Goal: Find contact information: Find contact information

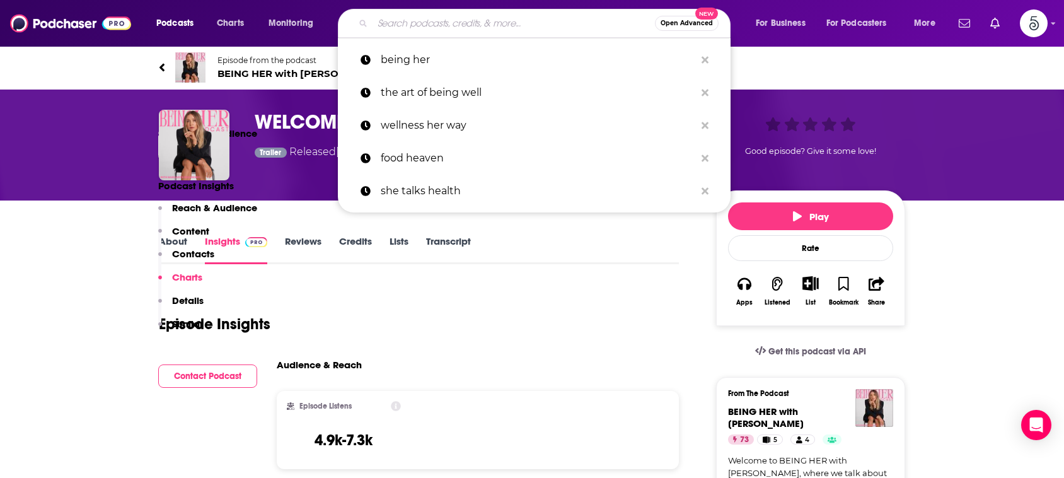
click at [435, 26] on input "Search podcasts, credits, & more..." at bounding box center [513, 23] width 282 height 20
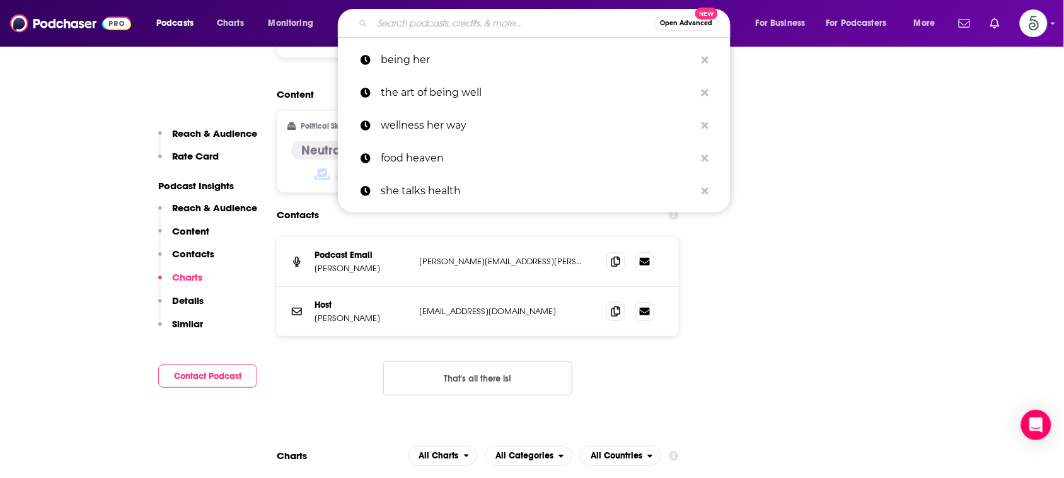
scroll to position [1409, 0]
click at [435, 24] on input "Search podcasts, credits, & more..." at bounding box center [513, 23] width 282 height 20
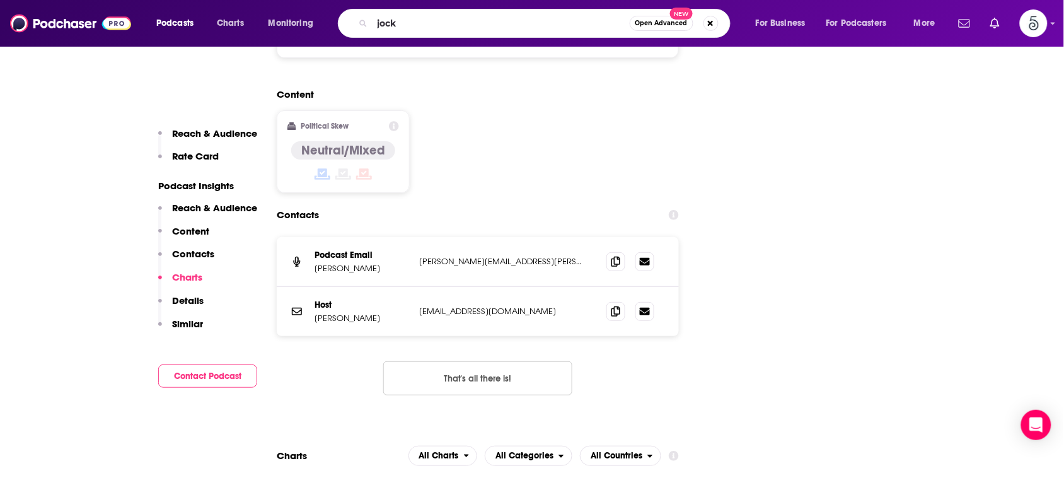
type input "jocko"
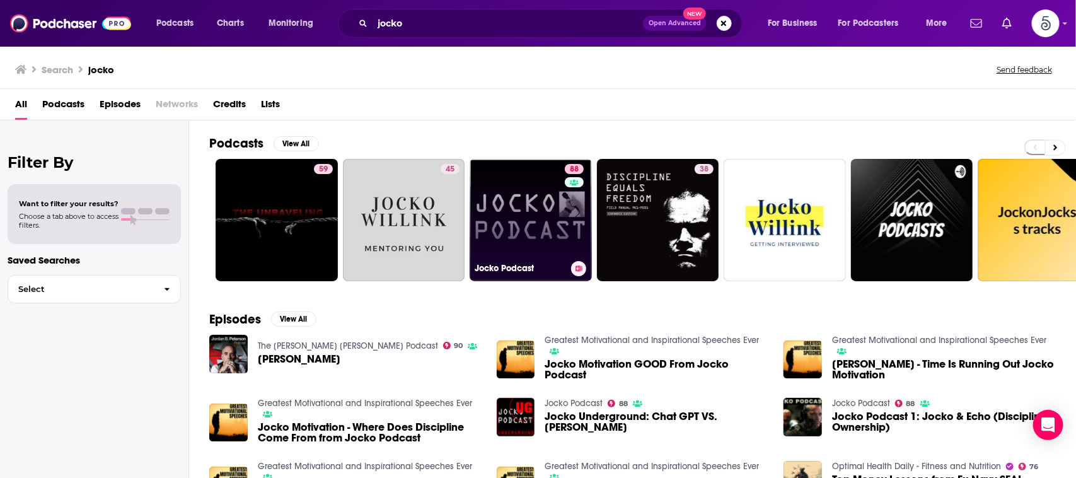
click at [524, 197] on link "88 Jocko Podcast" at bounding box center [531, 220] width 122 height 122
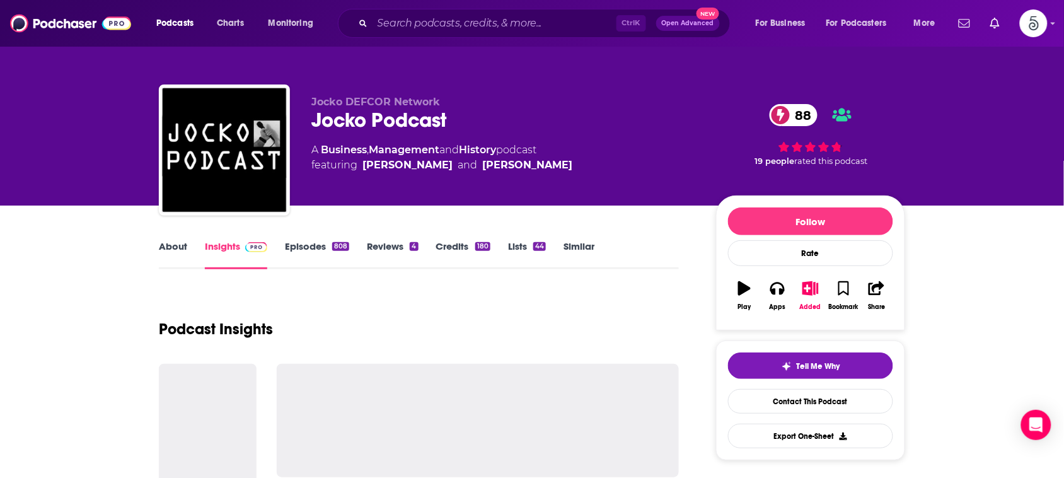
click at [524, 197] on div "Jocko DEFCOR Network Jocko Podcast 88 A Business , Management and History podca…" at bounding box center [608, 152] width 594 height 113
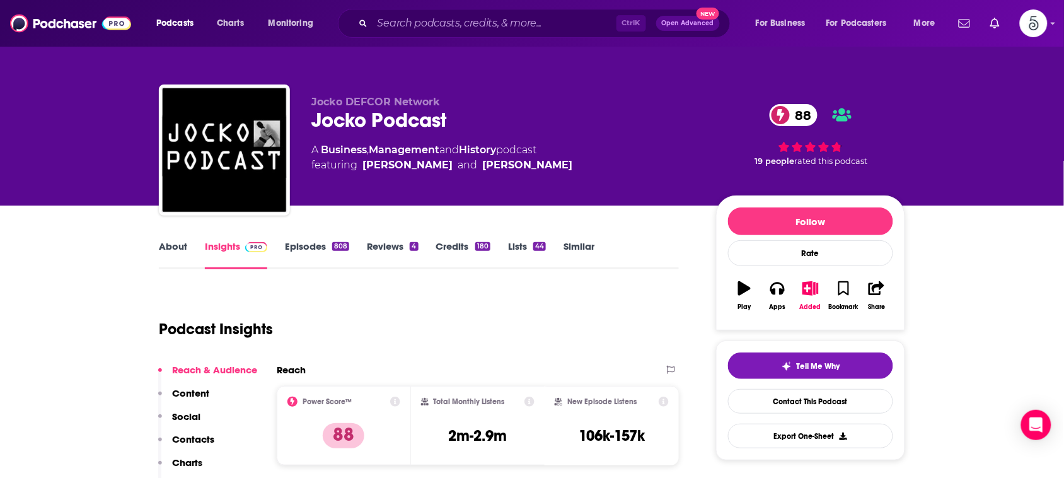
click at [524, 197] on div "Jocko DEFCOR Network Jocko Podcast 88 A Business , Management and History podca…" at bounding box center [608, 152] width 594 height 113
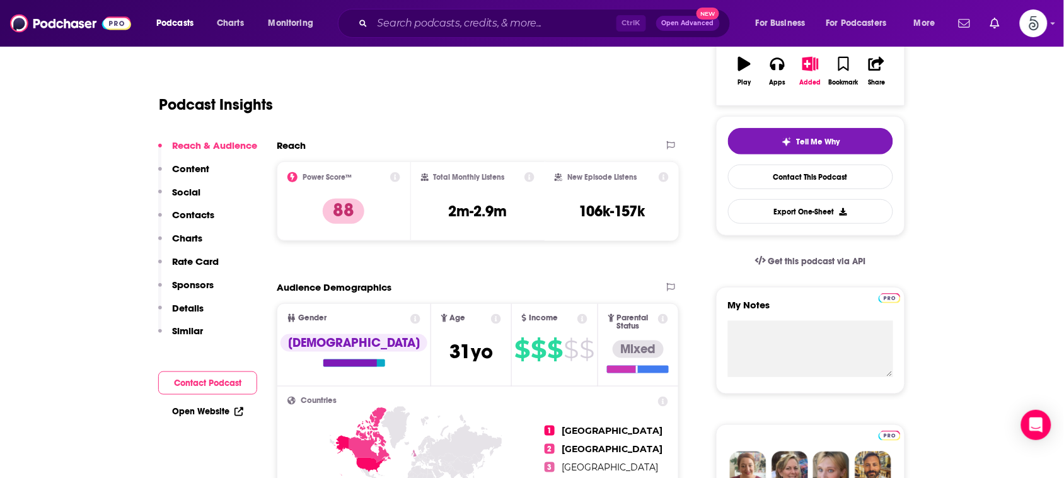
click at [524, 197] on div "Total Monthly Listens 2m-2.9m" at bounding box center [478, 201] width 114 height 58
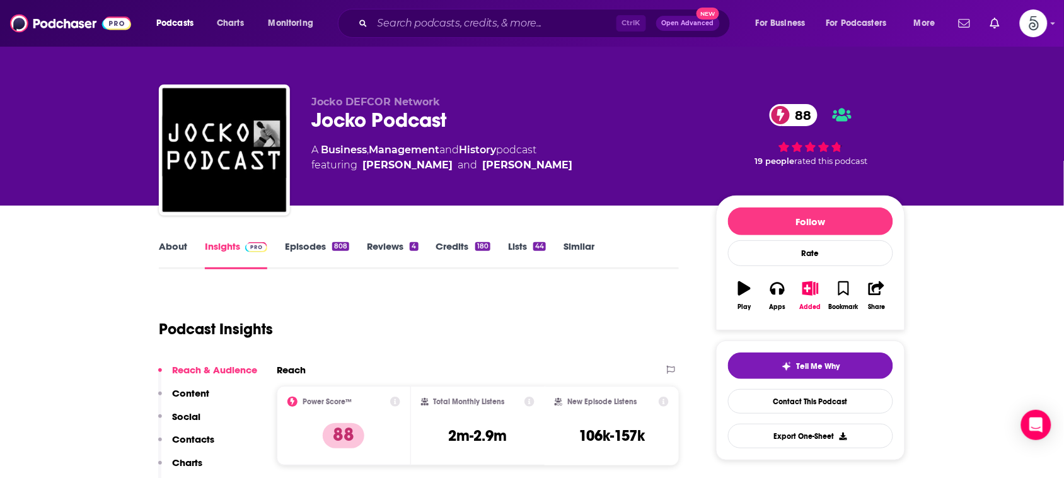
click at [174, 240] on link "About" at bounding box center [173, 254] width 28 height 29
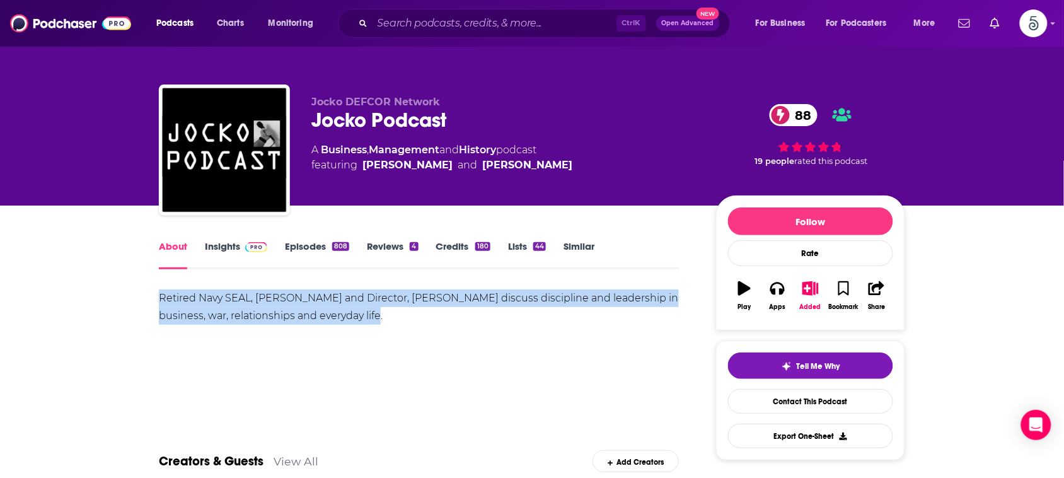
drag, startPoint x: 158, startPoint y: 293, endPoint x: 383, endPoint y: 313, distance: 225.9
click at [383, 313] on div "Retired Navy SEAL, [PERSON_NAME] and Director, [PERSON_NAME] discuss discipline…" at bounding box center [419, 306] width 520 height 35
copy div "Retired Navy SEAL, [PERSON_NAME] and Director, [PERSON_NAME] discuss discipline…"
click at [228, 246] on link "Insights" at bounding box center [236, 254] width 62 height 29
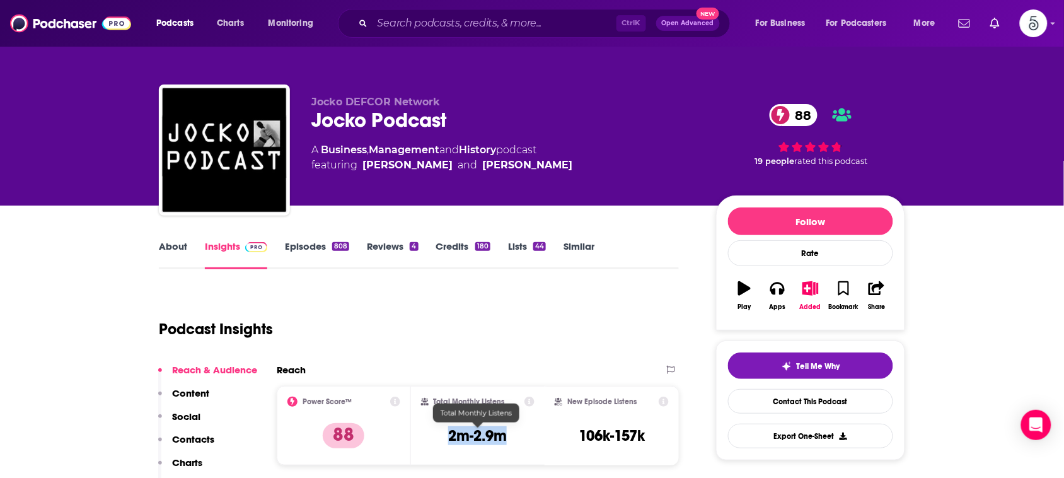
drag, startPoint x: 509, startPoint y: 433, endPoint x: 448, endPoint y: 439, distance: 61.4
click at [448, 439] on div "Total Monthly Listens 2m-2.9m" at bounding box center [478, 425] width 114 height 58
copy h3 "2m-2.9m"
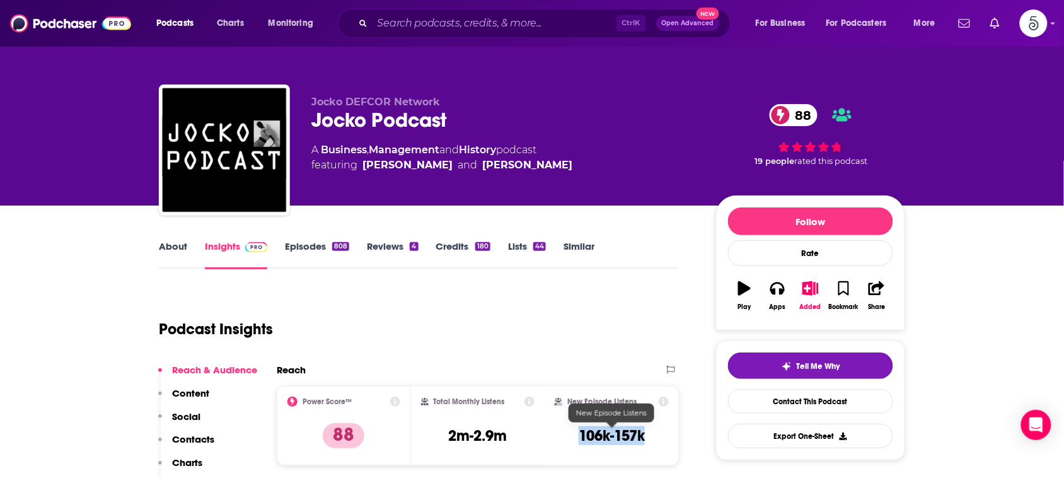
drag, startPoint x: 660, startPoint y: 439, endPoint x: 578, endPoint y: 439, distance: 81.9
click at [578, 439] on div "New Episode Listens 106k-157k" at bounding box center [612, 425] width 114 height 58
copy h3 "106k-157k"
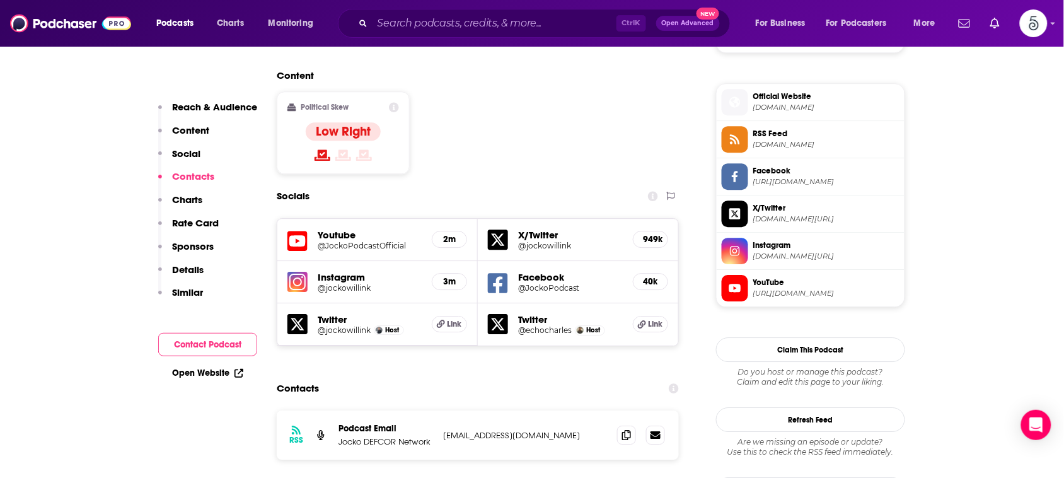
scroll to position [1037, 0]
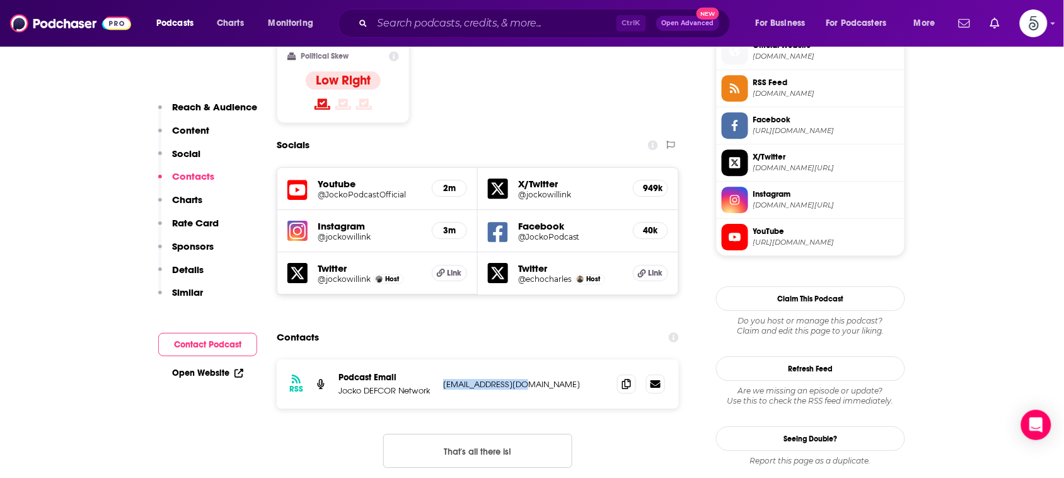
drag, startPoint x: 524, startPoint y: 325, endPoint x: 436, endPoint y: 325, distance: 88.2
click at [436, 359] on div "RSS Podcast Email Jocko DEFCOR Network [EMAIL_ADDRESS][DOMAIN_NAME] [EMAIL_ADDR…" at bounding box center [478, 383] width 402 height 49
copy div "[EMAIL_ADDRESS][DOMAIN_NAME]"
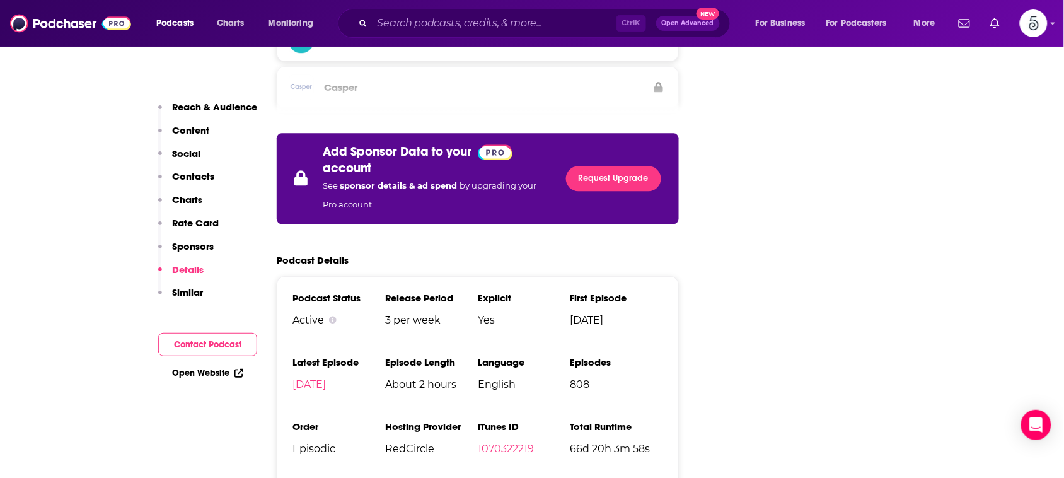
scroll to position [2317, 0]
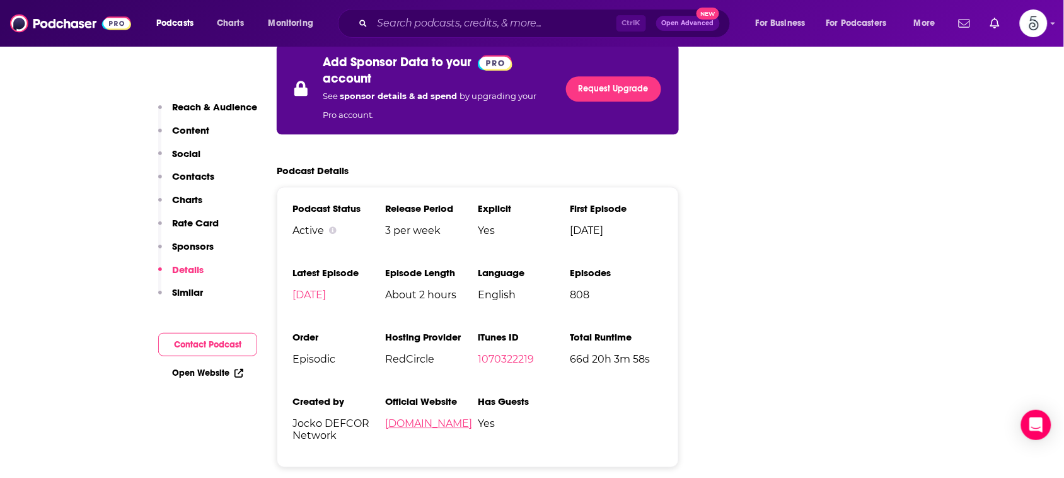
click at [422, 417] on link "[DOMAIN_NAME]" at bounding box center [428, 423] width 87 height 12
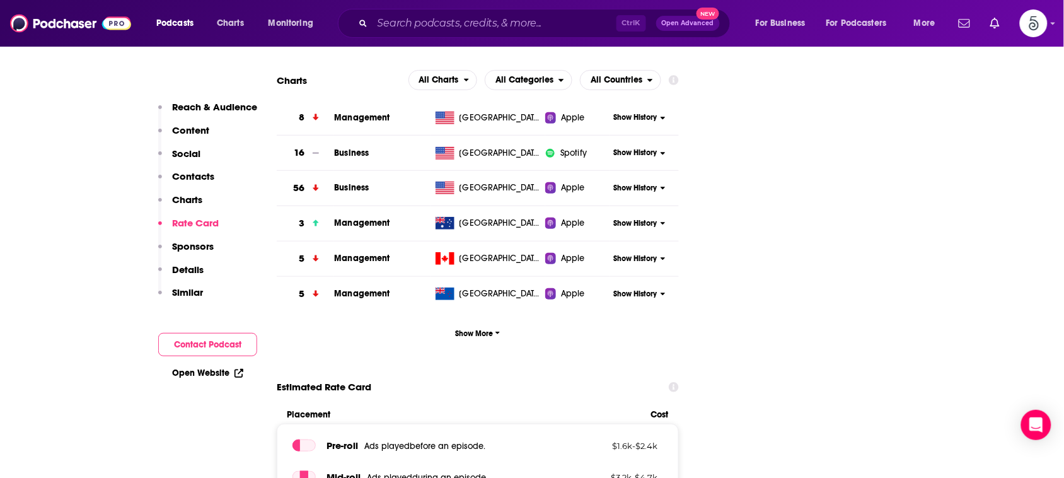
scroll to position [1024, 0]
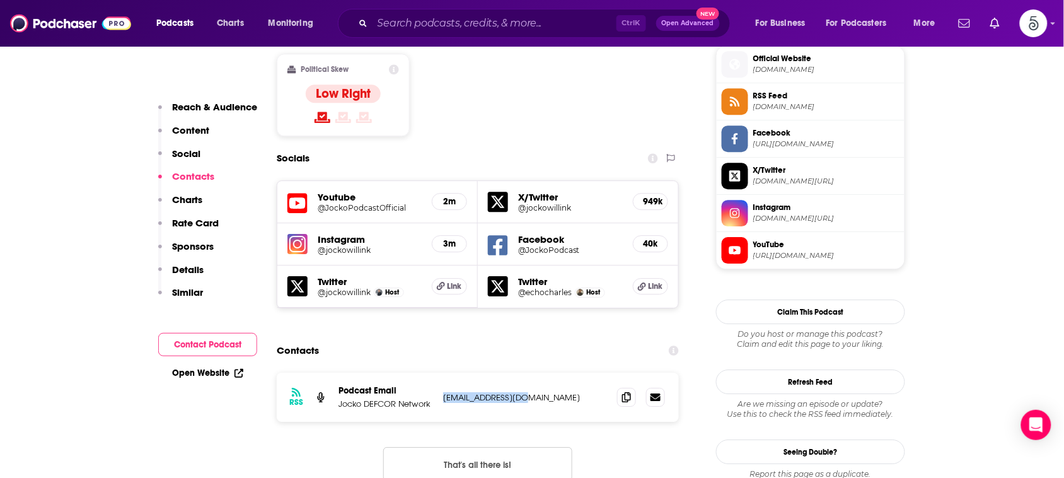
click at [571, 245] on h5 "@JockoPodcast" at bounding box center [570, 249] width 105 height 9
drag, startPoint x: 759, startPoint y: 27, endPoint x: 779, endPoint y: 17, distance: 22.0
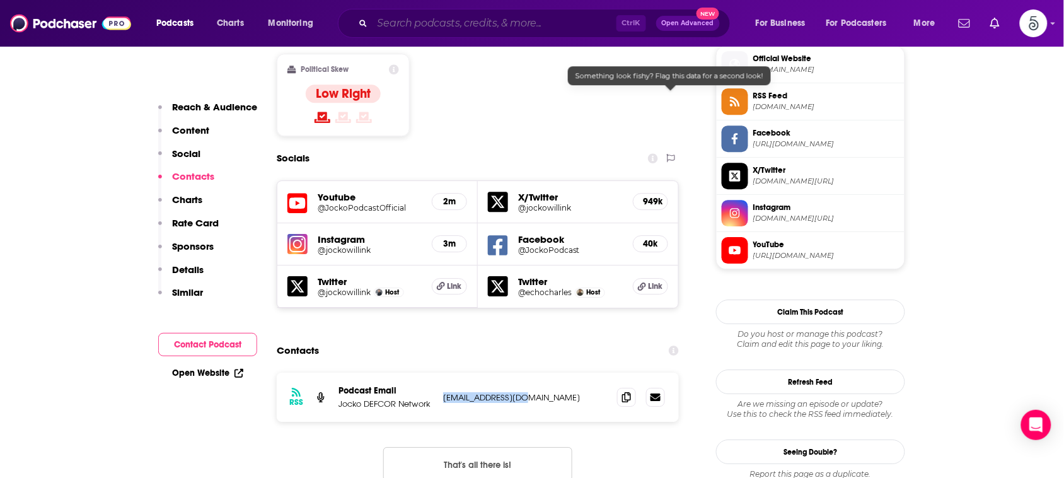
click at [558, 17] on input "Search podcasts, credits, & more..." at bounding box center [494, 23] width 244 height 20
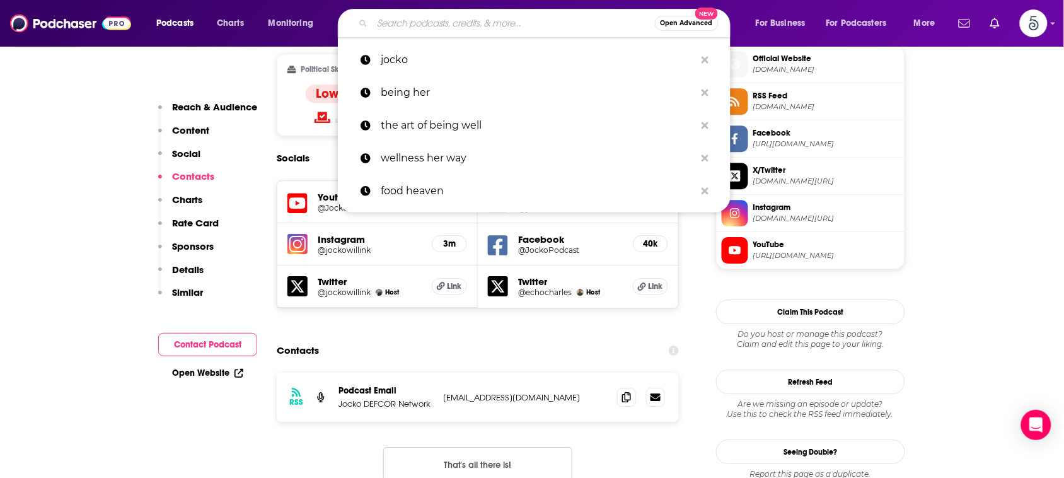
paste input "The Mental Illness Happy Hour"
type input "The Mental Illness Happy Hour"
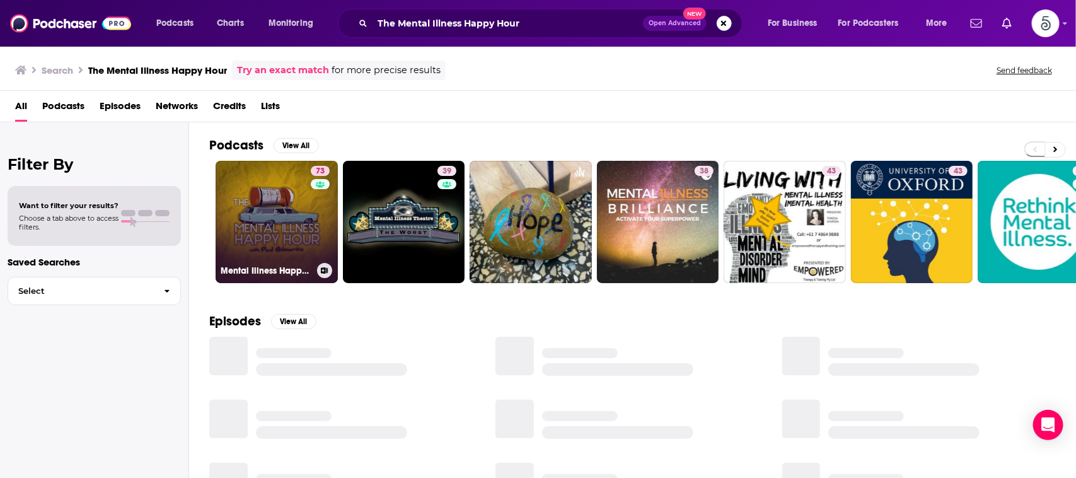
click at [290, 203] on link "73 Mental Illness Happy Hour" at bounding box center [277, 222] width 122 height 122
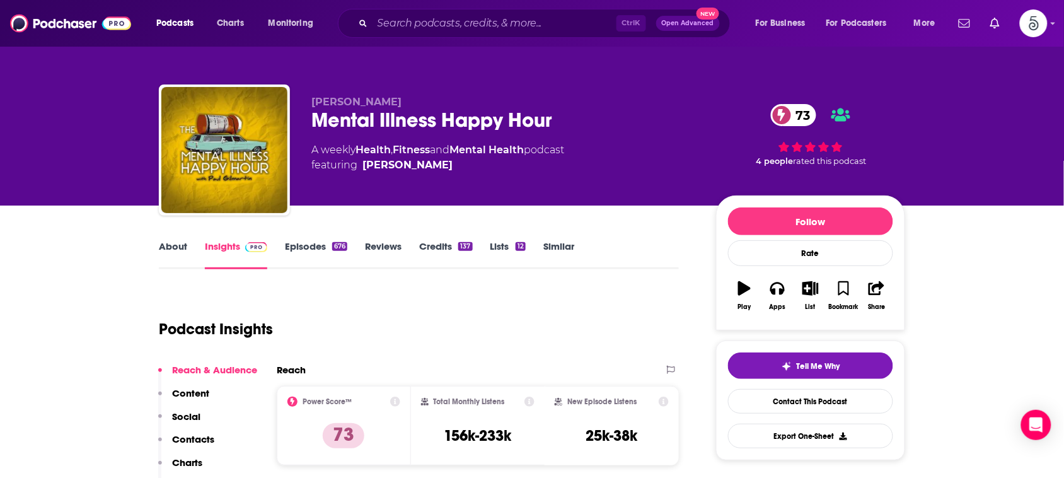
click at [176, 247] on link "About" at bounding box center [173, 254] width 28 height 29
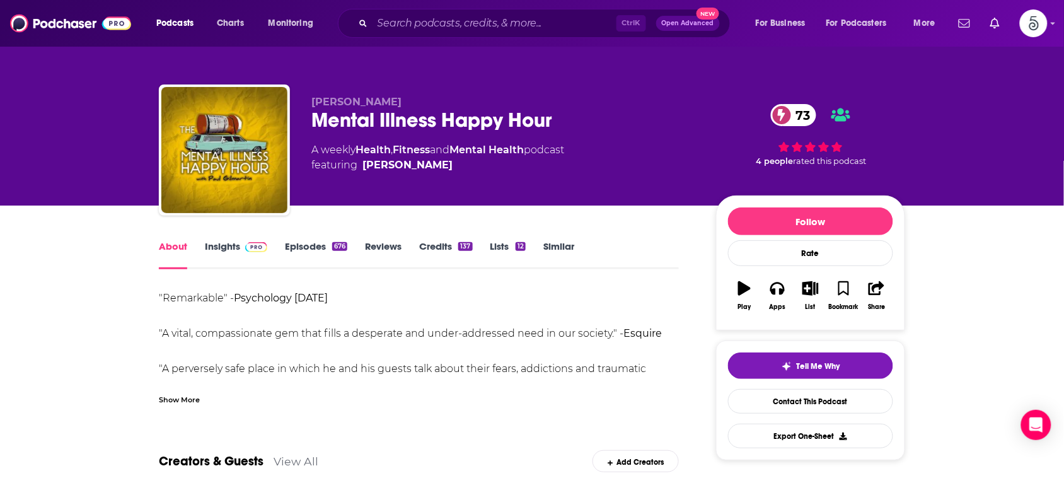
click at [176, 396] on div "Show More" at bounding box center [179, 399] width 41 height 12
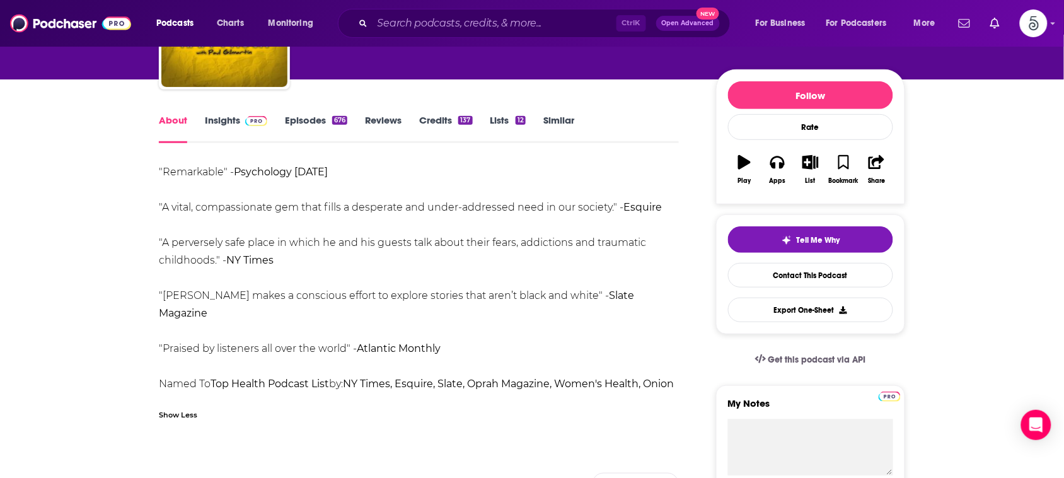
scroll to position [95, 0]
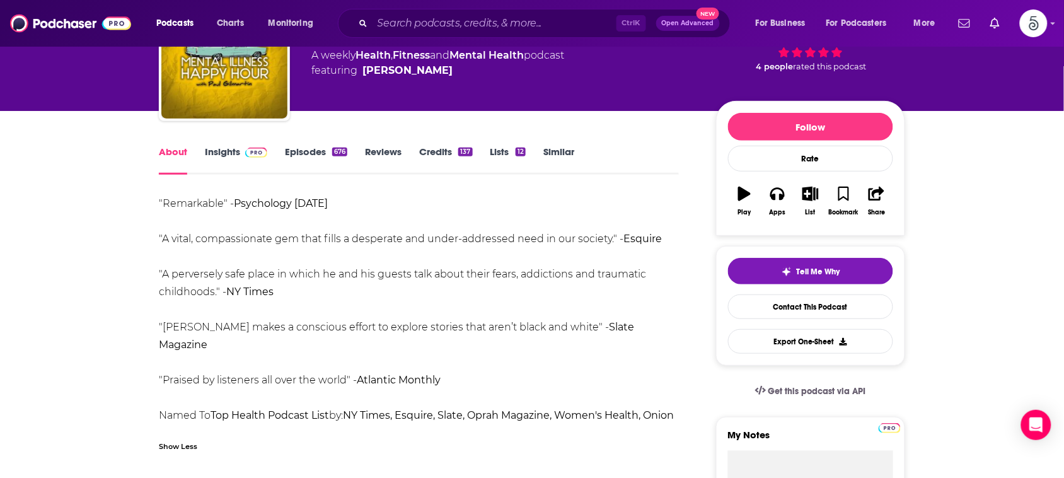
click at [225, 154] on link "Insights" at bounding box center [236, 160] width 62 height 29
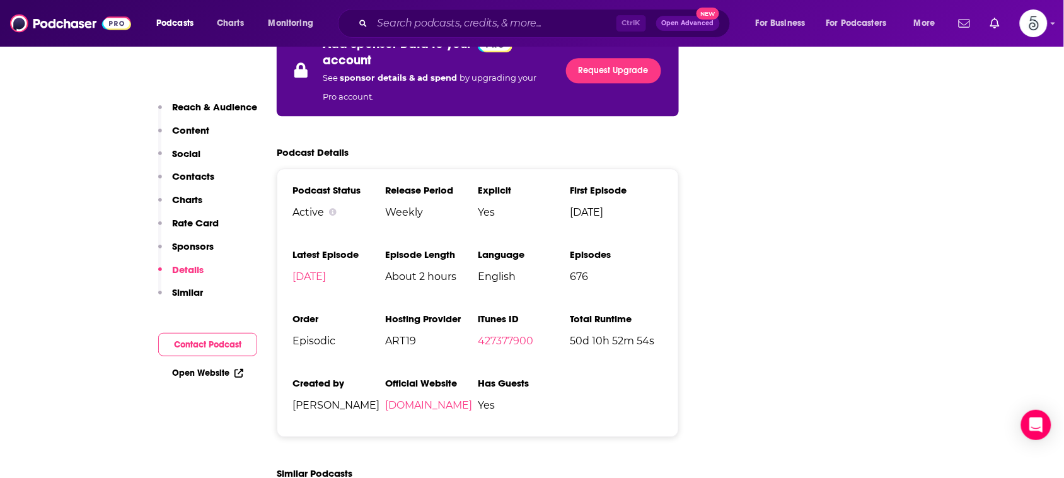
scroll to position [2459, 0]
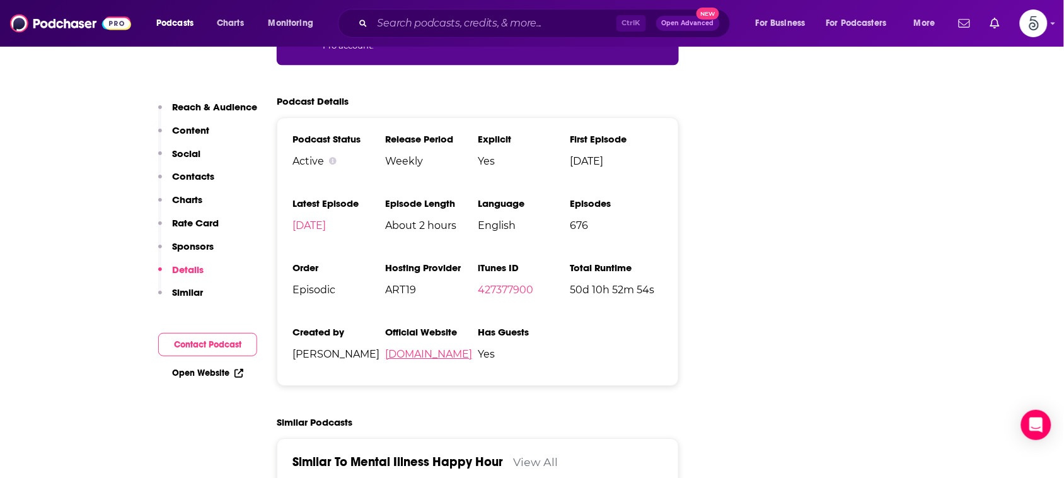
click at [420, 348] on link "[DOMAIN_NAME]" at bounding box center [428, 354] width 87 height 12
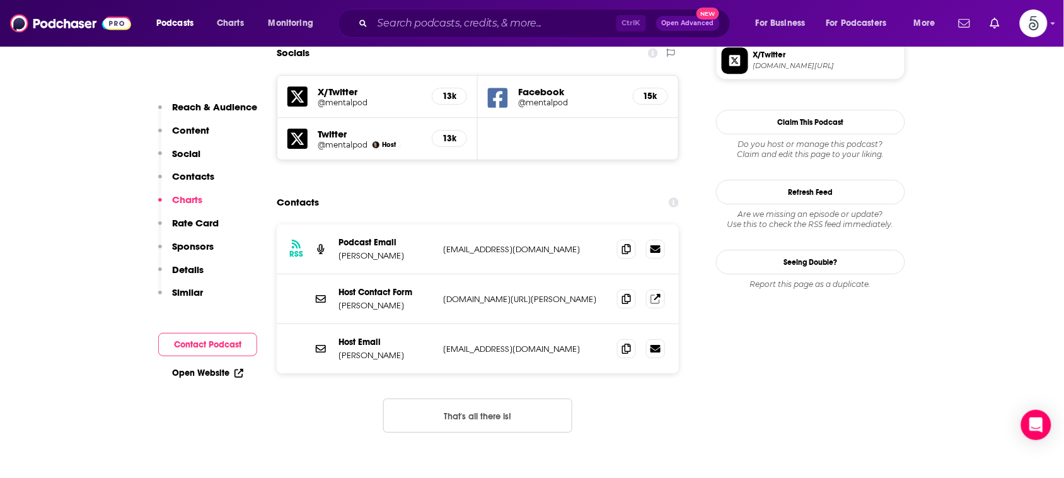
scroll to position [1127, 0]
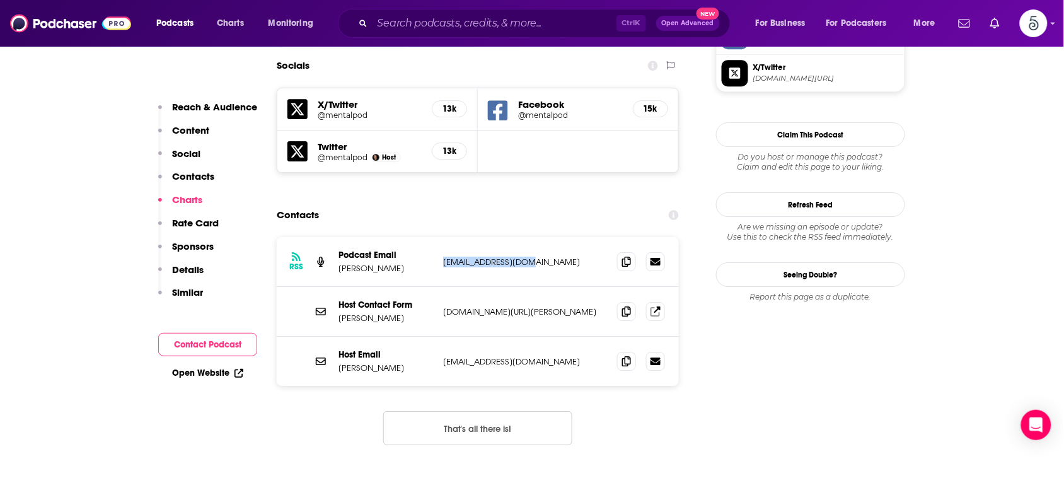
drag, startPoint x: 546, startPoint y: 172, endPoint x: 442, endPoint y: 180, distance: 104.3
click at [443, 256] on p "[EMAIL_ADDRESS][DOMAIN_NAME]" at bounding box center [525, 261] width 164 height 11
copy p "[EMAIL_ADDRESS][DOMAIN_NAME]"
drag, startPoint x: 524, startPoint y: 272, endPoint x: 442, endPoint y: 278, distance: 81.5
click at [443, 356] on p "[EMAIL_ADDRESS][DOMAIN_NAME]" at bounding box center [525, 361] width 164 height 11
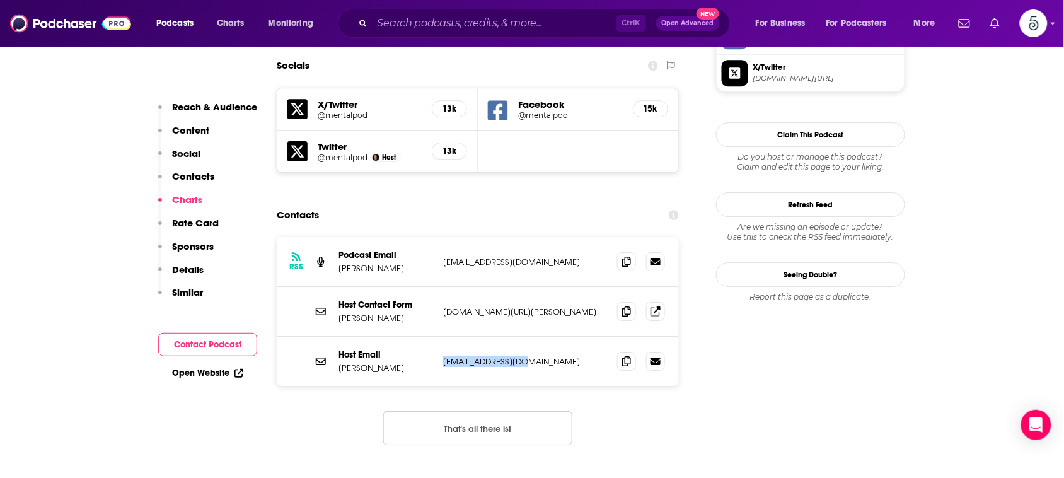
copy p "[EMAIL_ADDRESS][DOMAIN_NAME]"
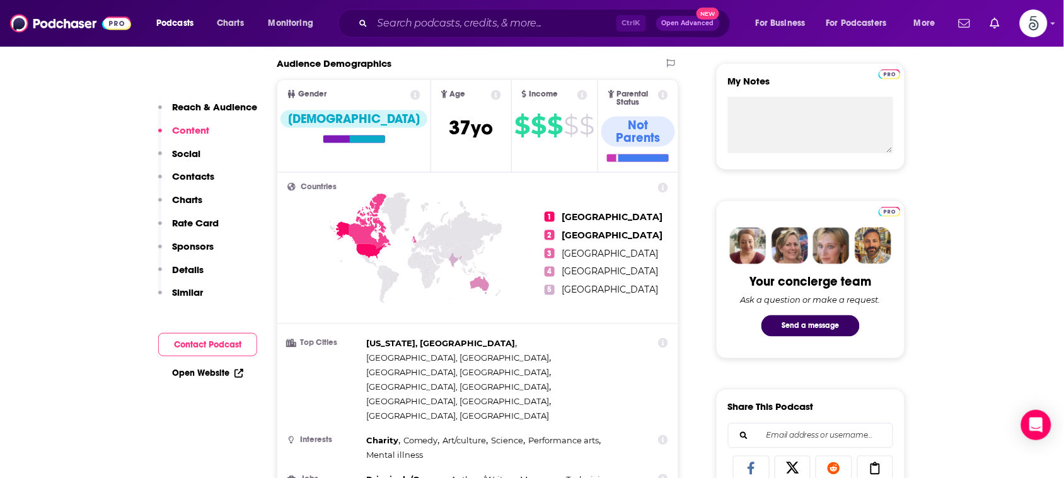
scroll to position [256, 0]
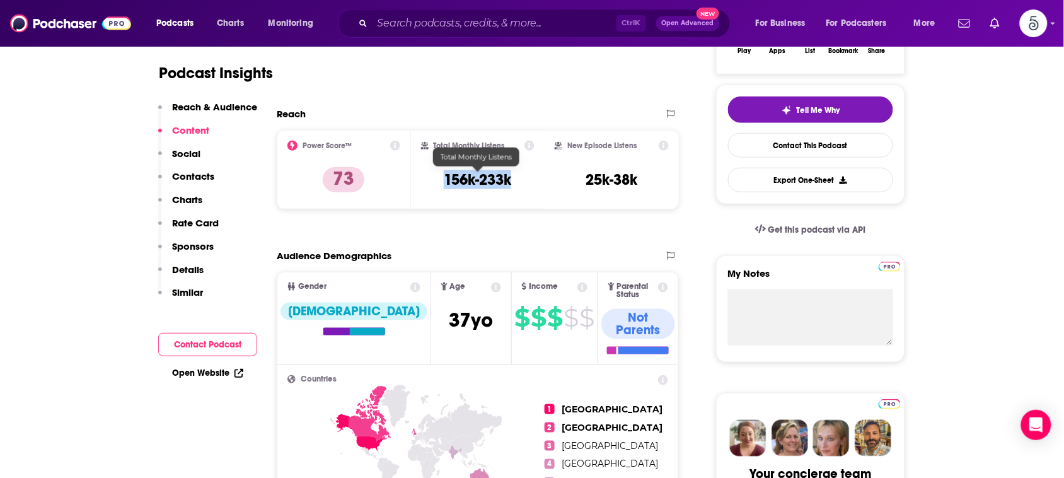
drag, startPoint x: 519, startPoint y: 176, endPoint x: 444, endPoint y: 180, distance: 74.4
click at [444, 180] on div "Total Monthly Listens 156k-233k" at bounding box center [478, 170] width 114 height 58
copy h3 "156k-233k"
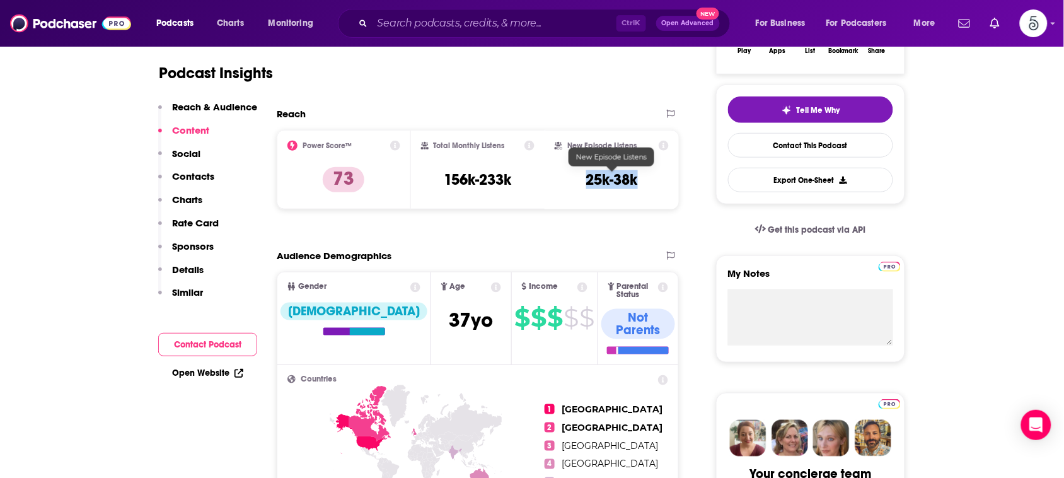
drag, startPoint x: 641, startPoint y: 181, endPoint x: 585, endPoint y: 184, distance: 56.1
click at [585, 184] on div "New Episode Listens 25k-38k" at bounding box center [612, 170] width 114 height 58
copy h3 "25k-38k"
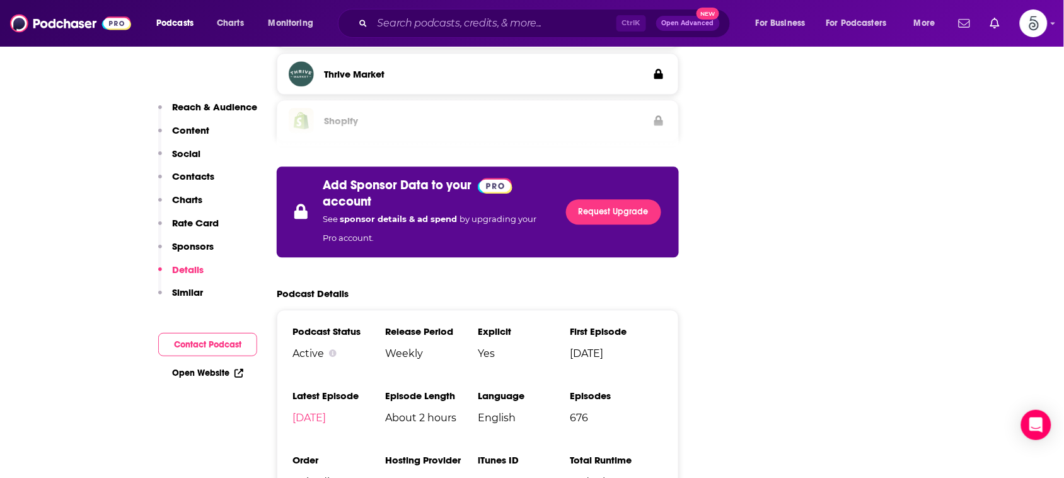
scroll to position [2343, 0]
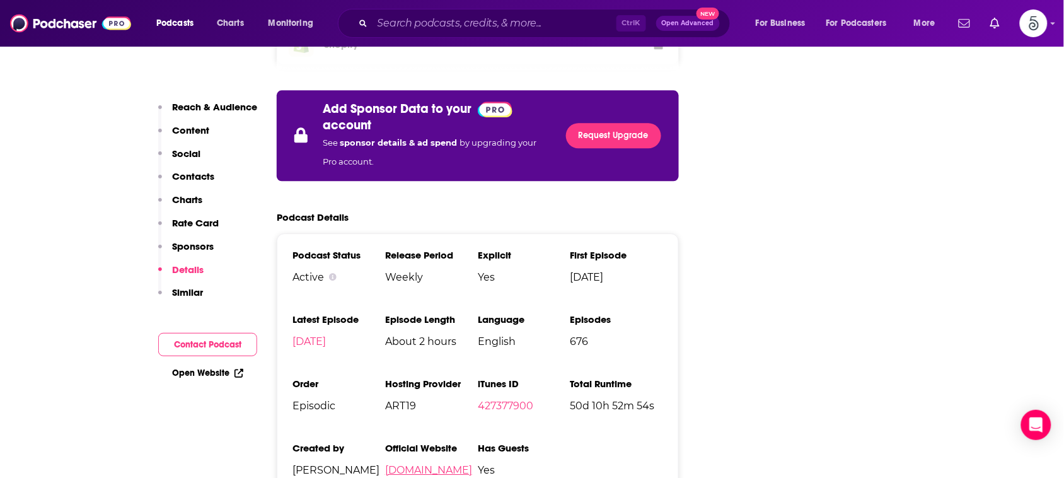
click at [417, 464] on link "[DOMAIN_NAME]" at bounding box center [428, 470] width 87 height 12
click at [585, 21] on input "Search podcasts, credits, & more..." at bounding box center [494, 23] width 244 height 20
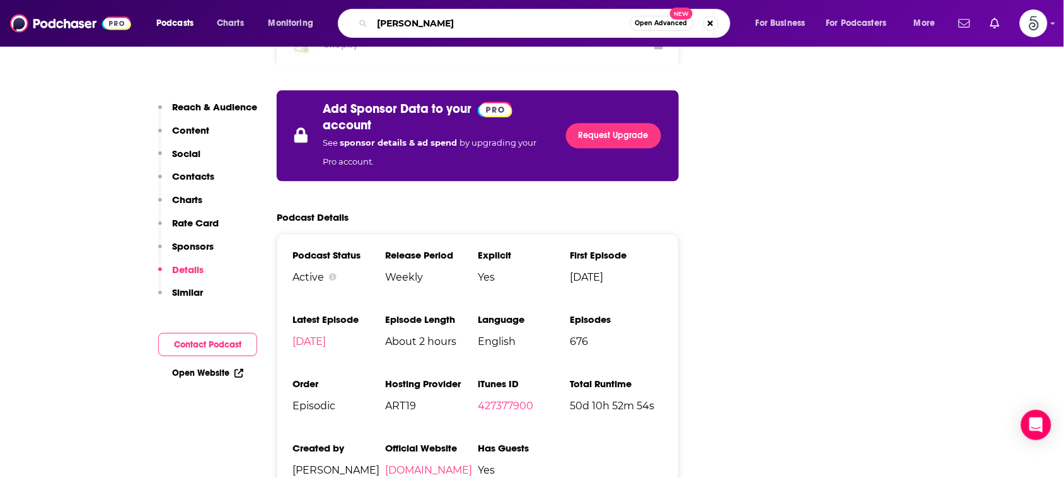
type input "[PERSON_NAME]"
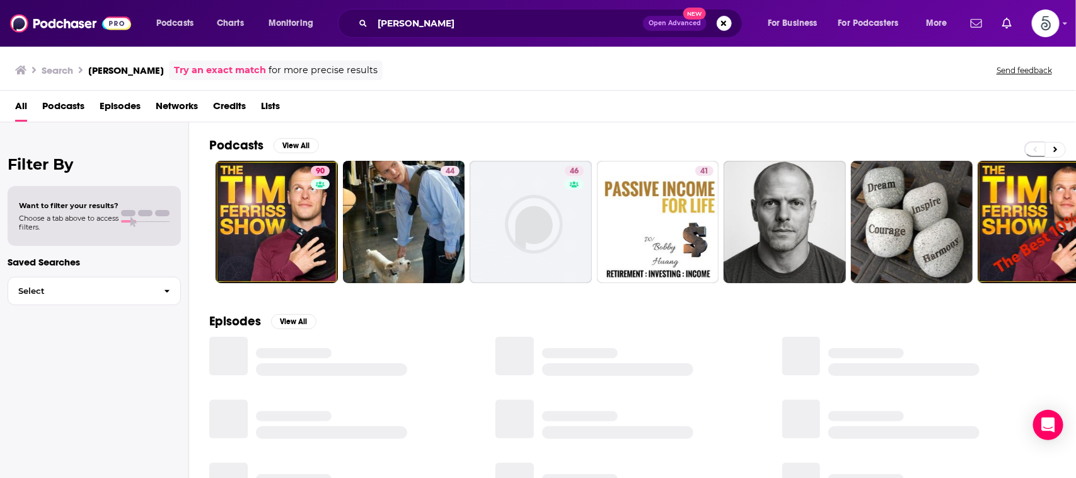
click at [493, 99] on div "All Podcasts Episodes Networks Credits Lists" at bounding box center [540, 109] width 1051 height 26
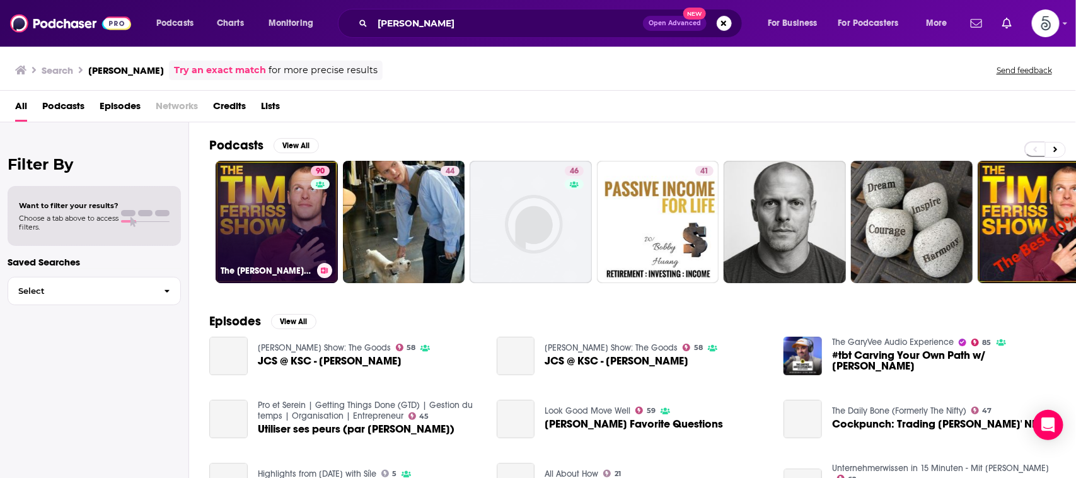
click at [302, 200] on link "90 The [PERSON_NAME] Show" at bounding box center [277, 222] width 122 height 122
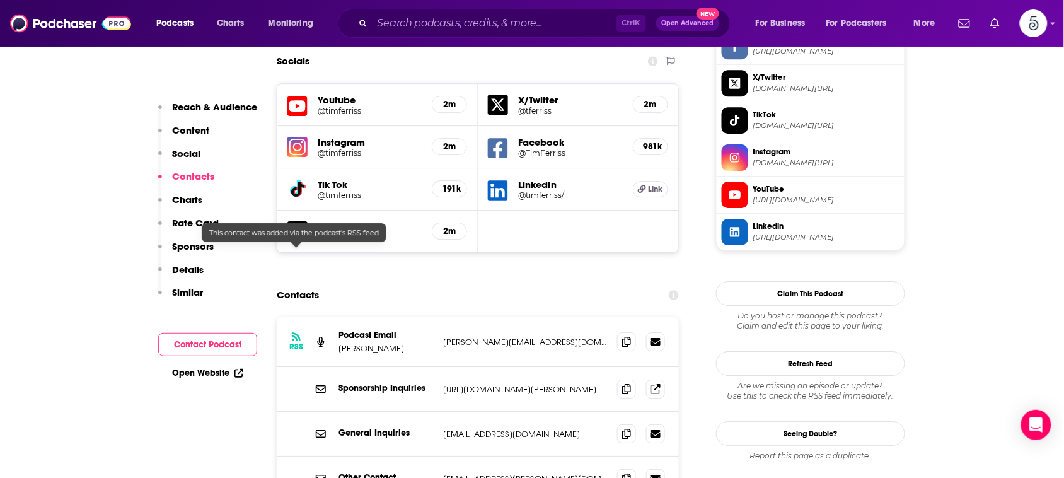
scroll to position [1166, 0]
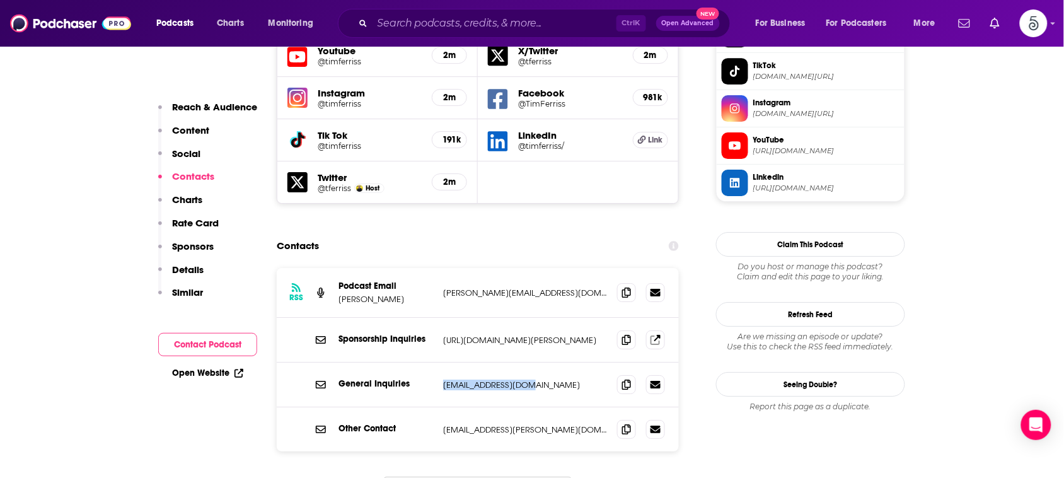
drag, startPoint x: 536, startPoint y: 299, endPoint x: 443, endPoint y: 299, distance: 93.3
click at [443, 379] on p "[EMAIL_ADDRESS][DOMAIN_NAME]" at bounding box center [525, 384] width 164 height 11
copy p "[EMAIL_ADDRESS][DOMAIN_NAME]"
click at [585, 22] on input "Search podcasts, credits, & more..." at bounding box center [494, 23] width 244 height 20
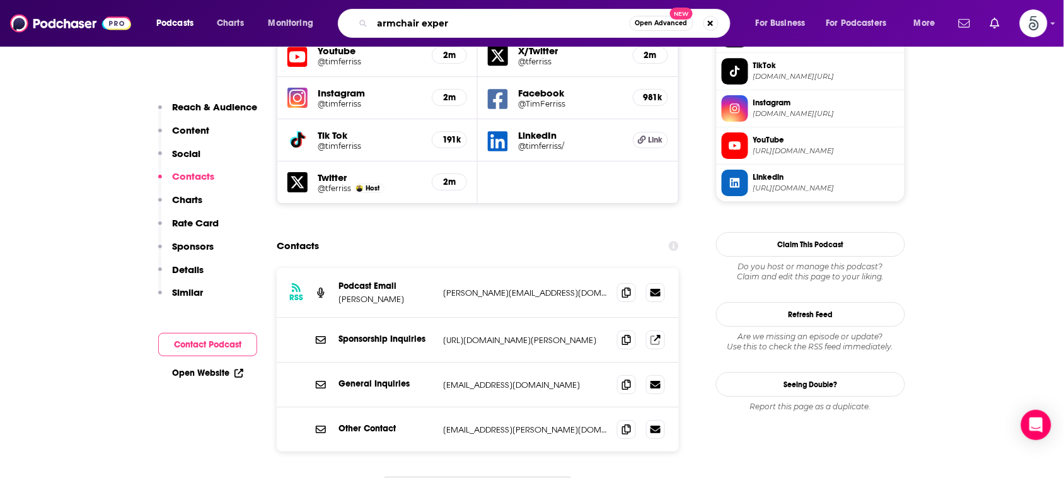
type input "armchair expert"
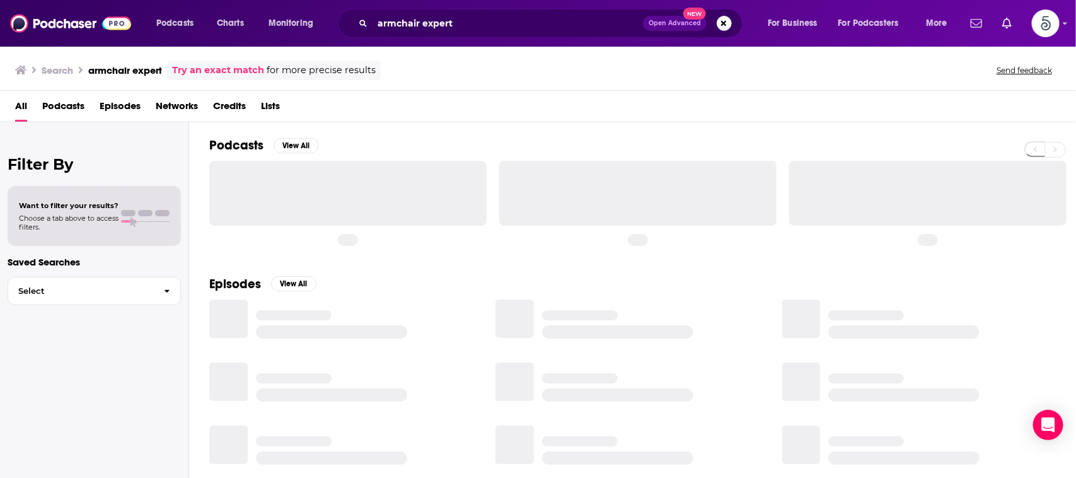
click at [452, 137] on div "Podcasts View All" at bounding box center [642, 148] width 867 height 23
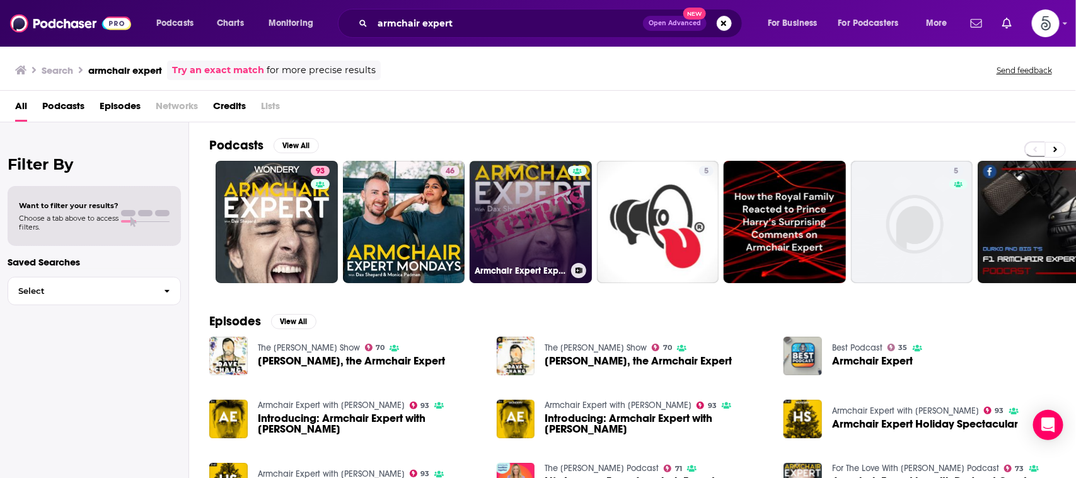
click at [514, 200] on link "Armchair Expert Experts" at bounding box center [531, 222] width 122 height 122
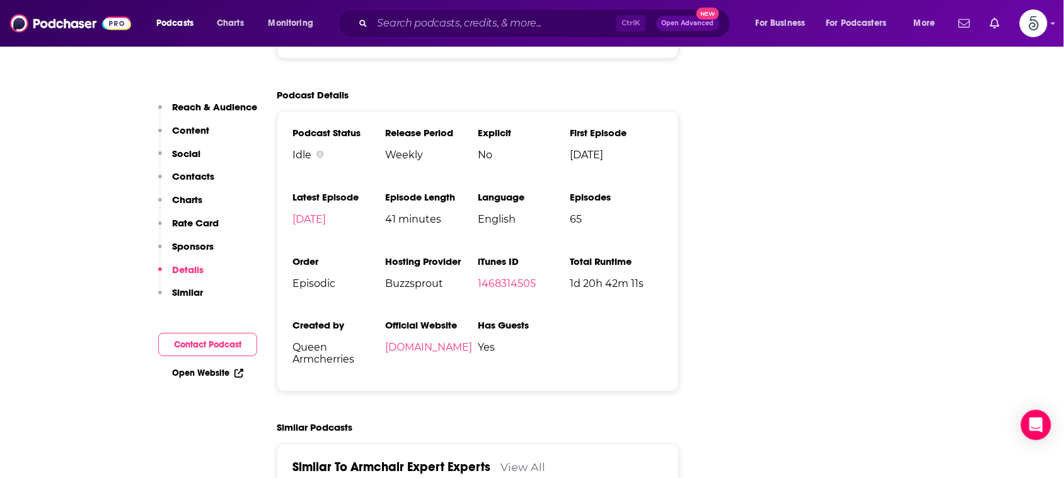
scroll to position [1859, 0]
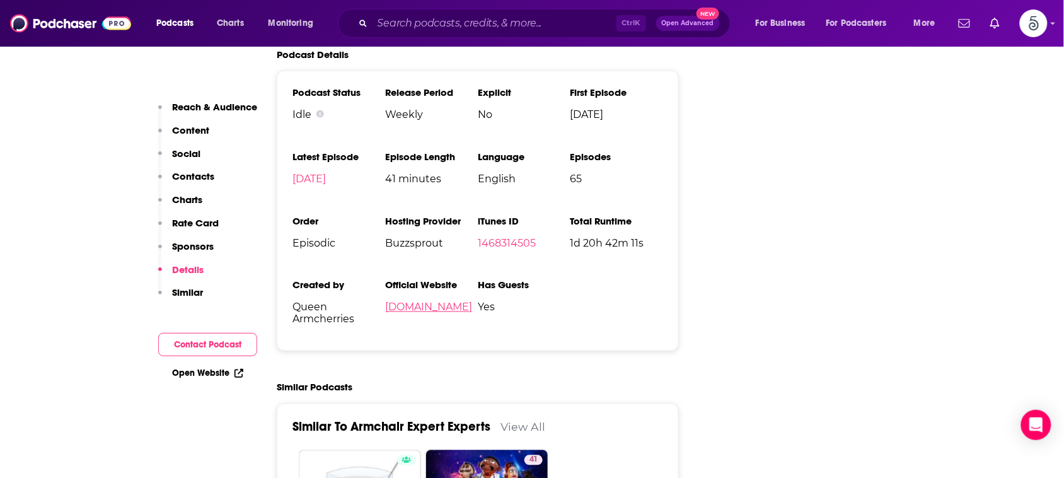
click at [404, 301] on link "[DOMAIN_NAME]" at bounding box center [428, 307] width 87 height 12
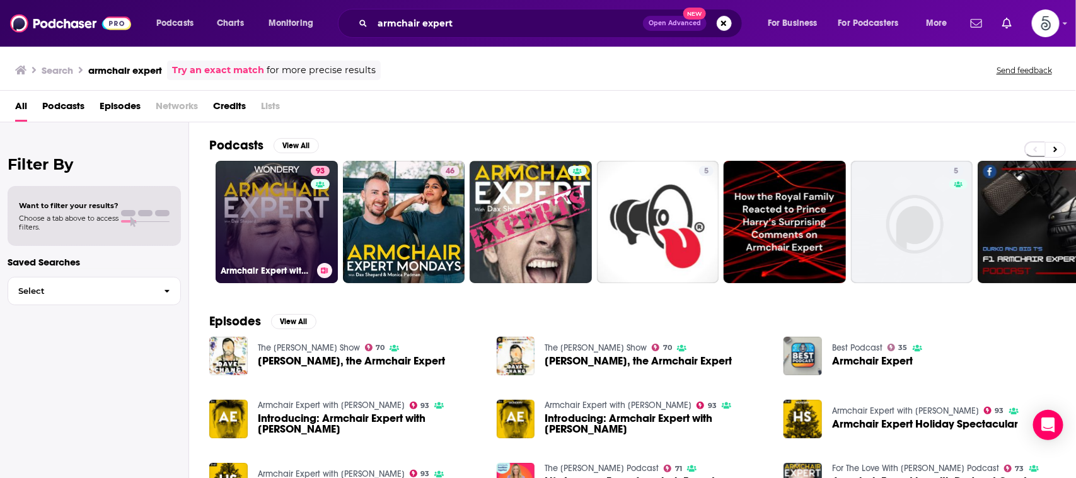
click at [262, 186] on link "93 Armchair Expert with [PERSON_NAME]" at bounding box center [277, 222] width 122 height 122
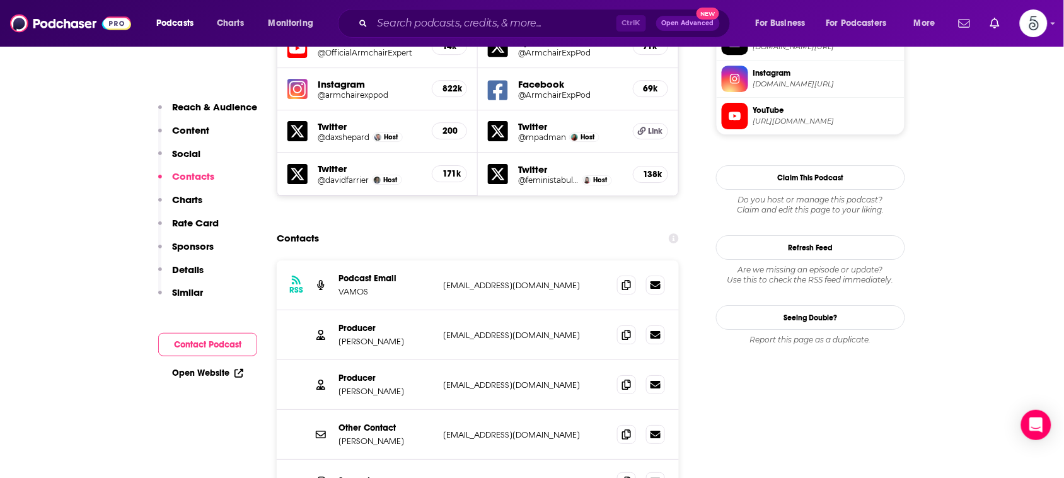
scroll to position [1172, 0]
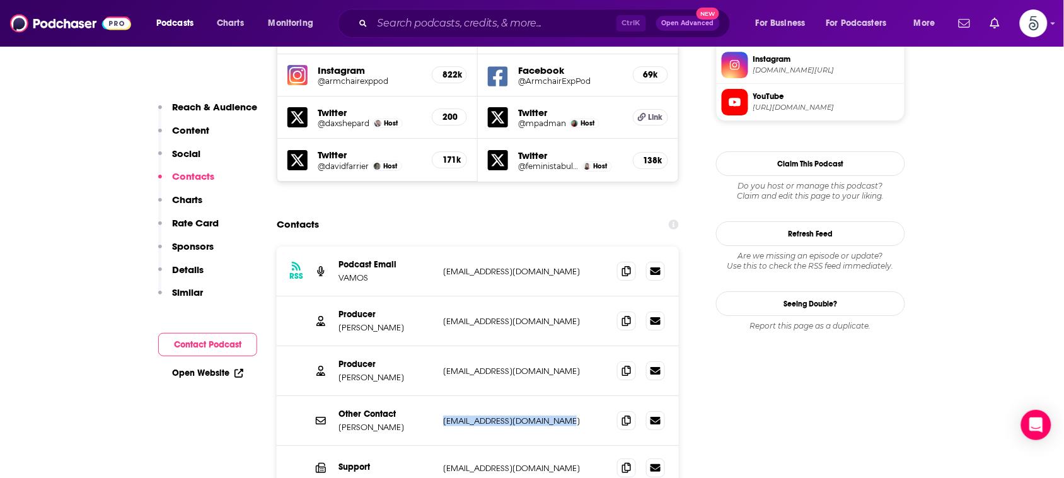
drag, startPoint x: 572, startPoint y: 352, endPoint x: 439, endPoint y: 354, distance: 132.4
click at [439, 396] on div "Other Contact [PERSON_NAME] [EMAIL_ADDRESS][DOMAIN_NAME] [EMAIL_ADDRESS][DOMAIN…" at bounding box center [478, 421] width 402 height 50
copy p "[EMAIL_ADDRESS][DOMAIN_NAME]"
click at [582, 22] on input "Search podcasts, credits, & more..." at bounding box center [494, 23] width 244 height 20
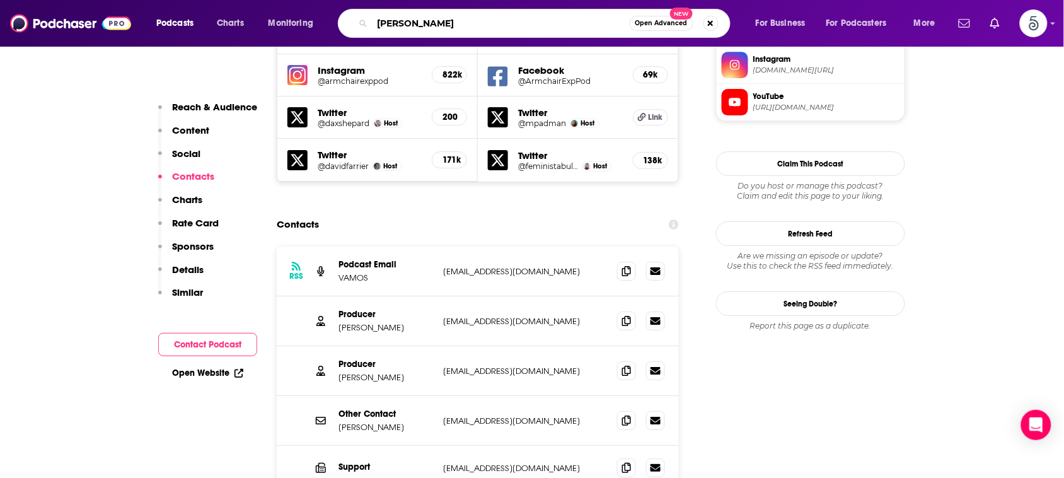
type input "[PERSON_NAME]"
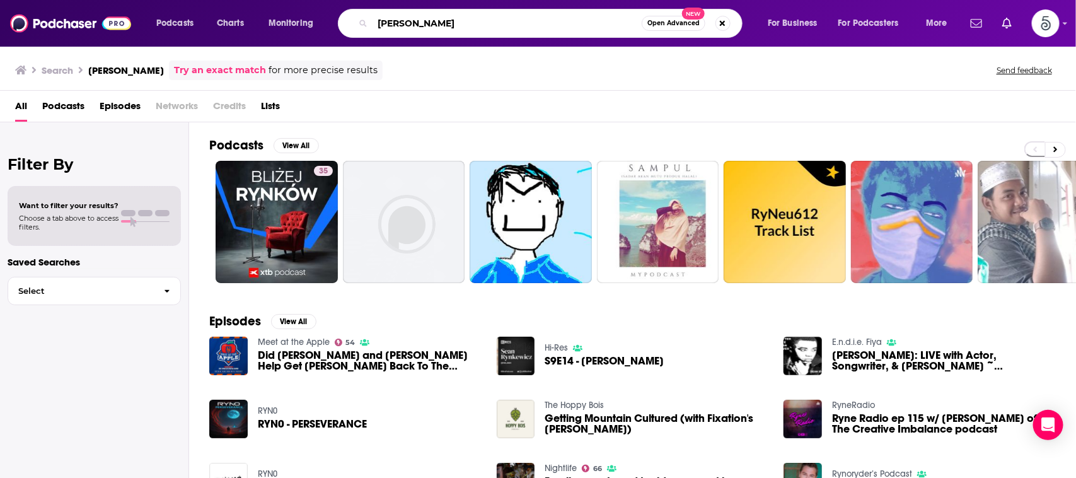
click at [433, 24] on input "[PERSON_NAME]" at bounding box center [506, 23] width 269 height 20
type input "[PERSON_NAME]"
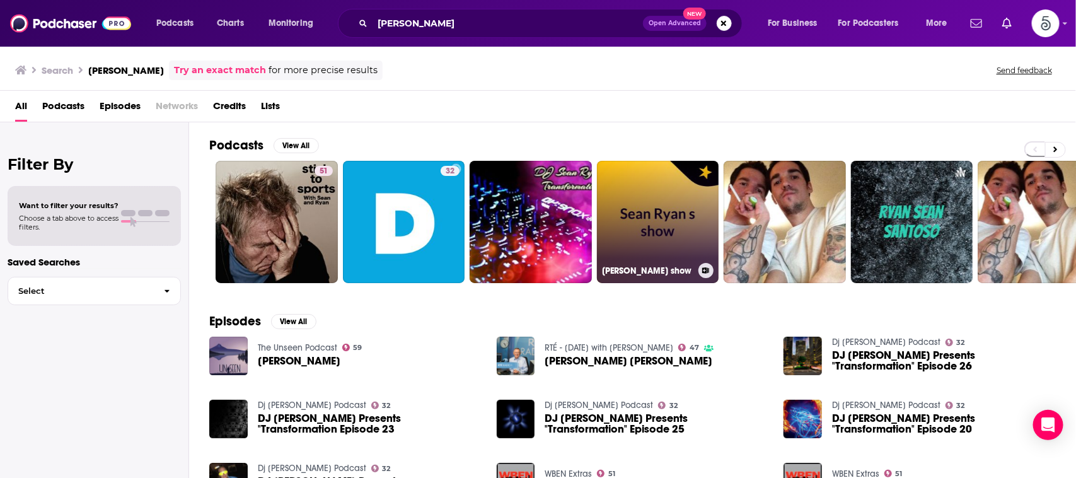
click at [632, 197] on link "[PERSON_NAME] show" at bounding box center [658, 222] width 122 height 122
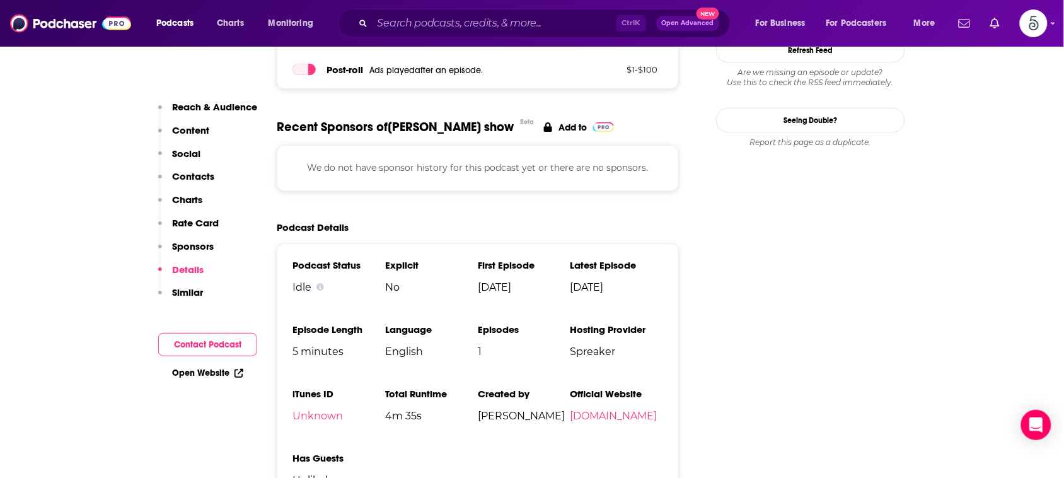
scroll to position [1343, 0]
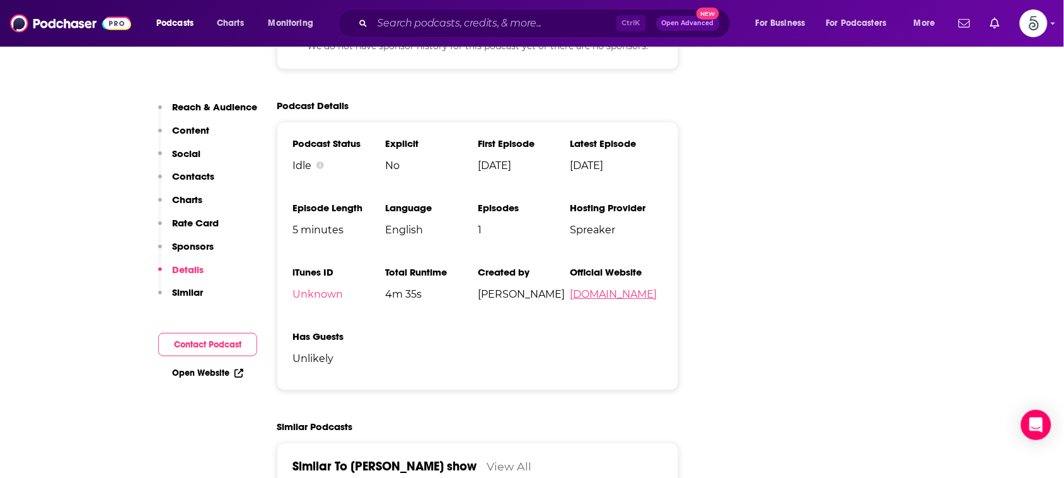
click at [608, 299] on link "[DOMAIN_NAME]" at bounding box center [613, 294] width 87 height 12
click at [561, 24] on input "Search podcasts, credits, & more..." at bounding box center [494, 23] width 244 height 20
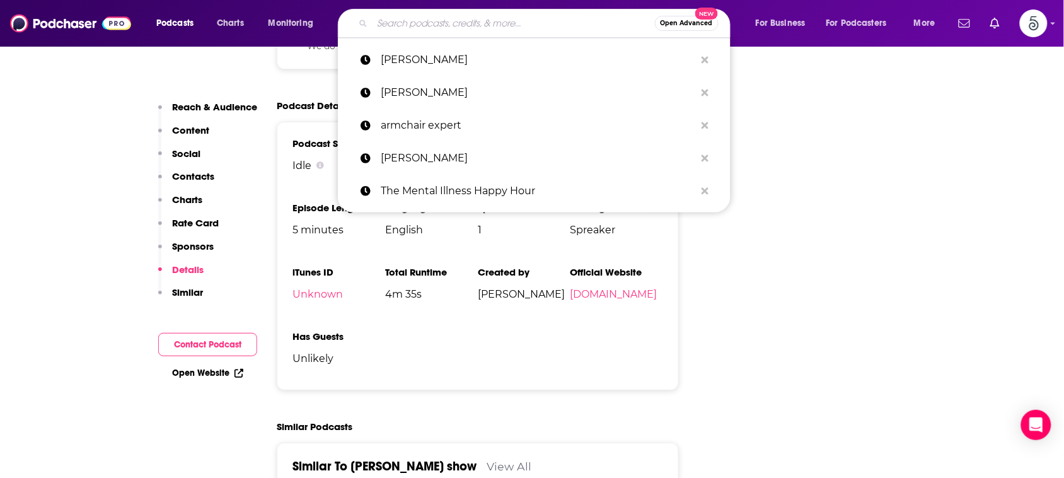
paste input "The [PERSON_NAME] Show"
type input "The [PERSON_NAME] Show"
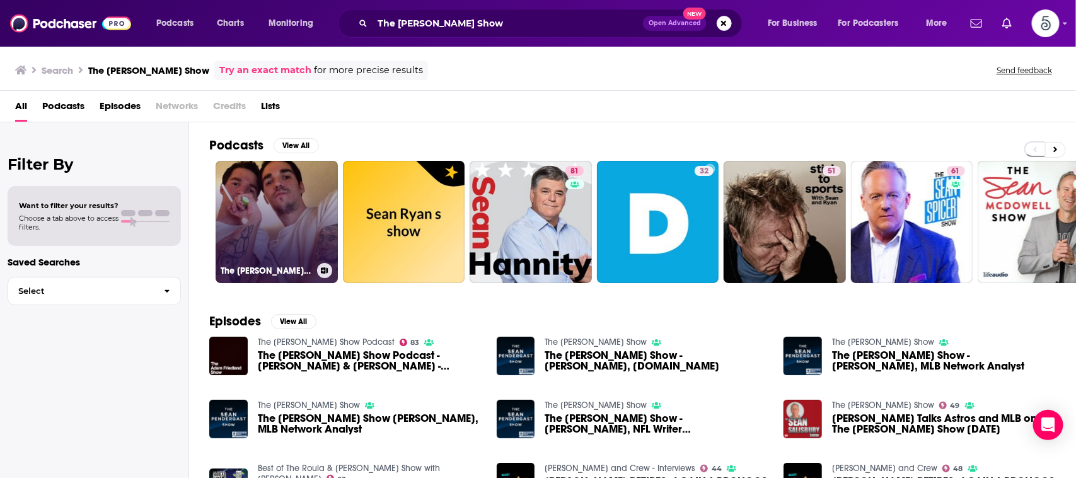
click at [279, 209] on link "The [PERSON_NAME] and [PERSON_NAME]" at bounding box center [277, 222] width 122 height 122
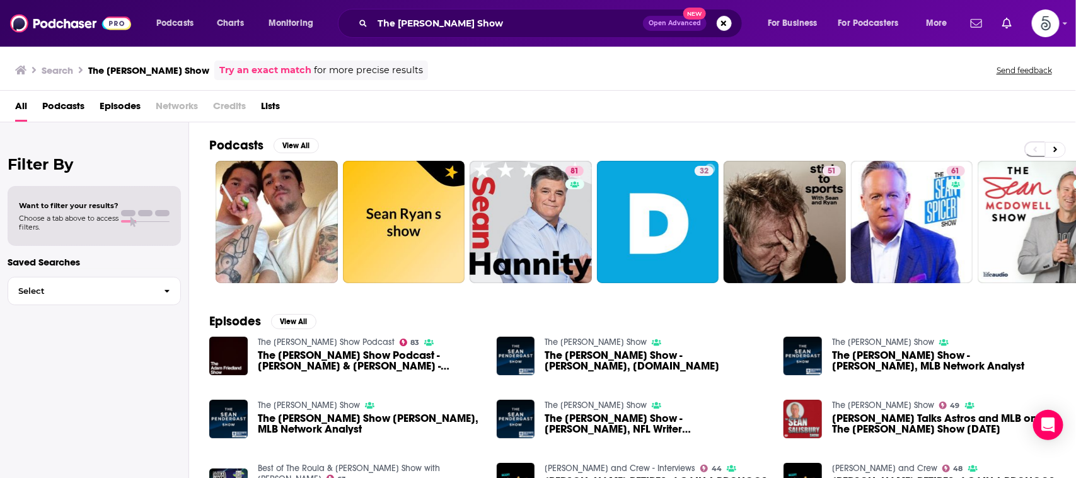
drag, startPoint x: 625, startPoint y: 110, endPoint x: 654, endPoint y: 112, distance: 29.6
click at [654, 112] on div "All Podcasts Episodes Networks Credits Lists" at bounding box center [540, 109] width 1051 height 26
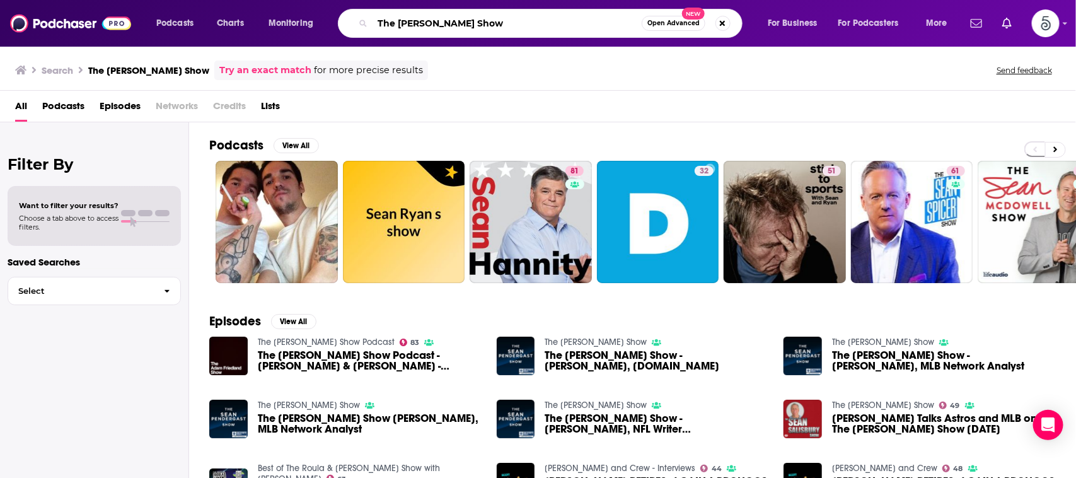
drag, startPoint x: 483, startPoint y: 26, endPoint x: 326, endPoint y: 13, distance: 157.5
click at [326, 13] on div "Podcasts Charts Monitoring The [PERSON_NAME] Show Open Advanced New For Busines…" at bounding box center [553, 23] width 812 height 29
paste input "Toughness Podcast"
type input "The Toughness Podcast"
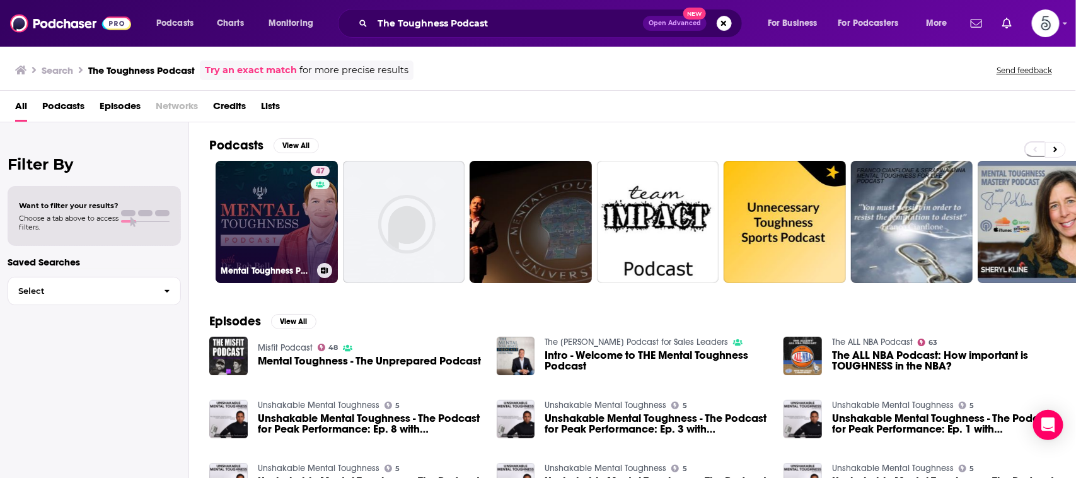
click at [280, 187] on link "47 Mental Toughness Podcast With Dr. [PERSON_NAME]" at bounding box center [277, 222] width 122 height 122
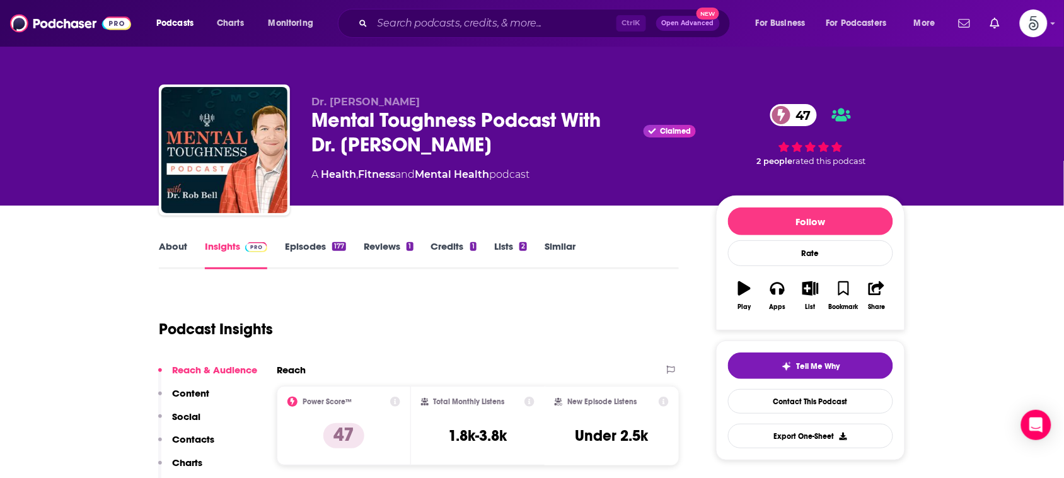
click at [169, 246] on link "About" at bounding box center [173, 254] width 28 height 29
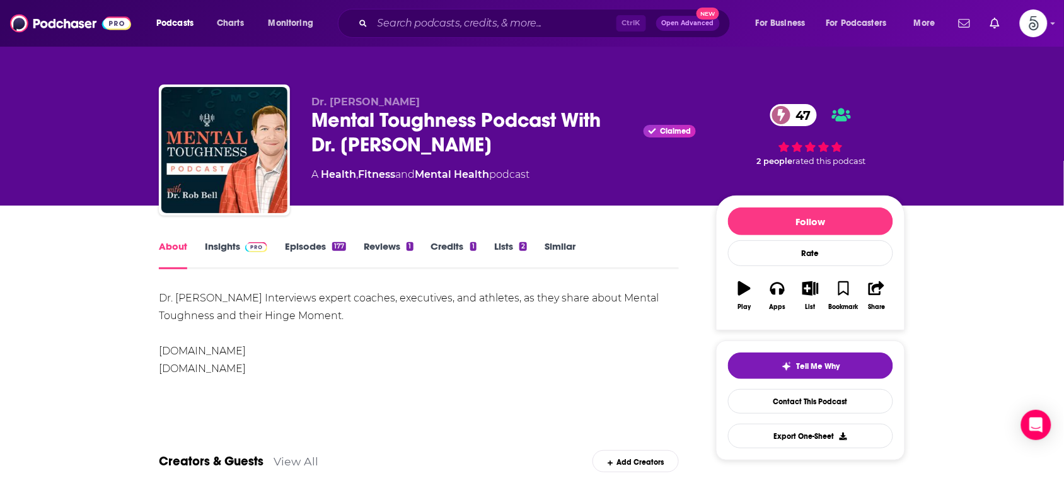
click at [226, 241] on link "Insights" at bounding box center [236, 254] width 62 height 29
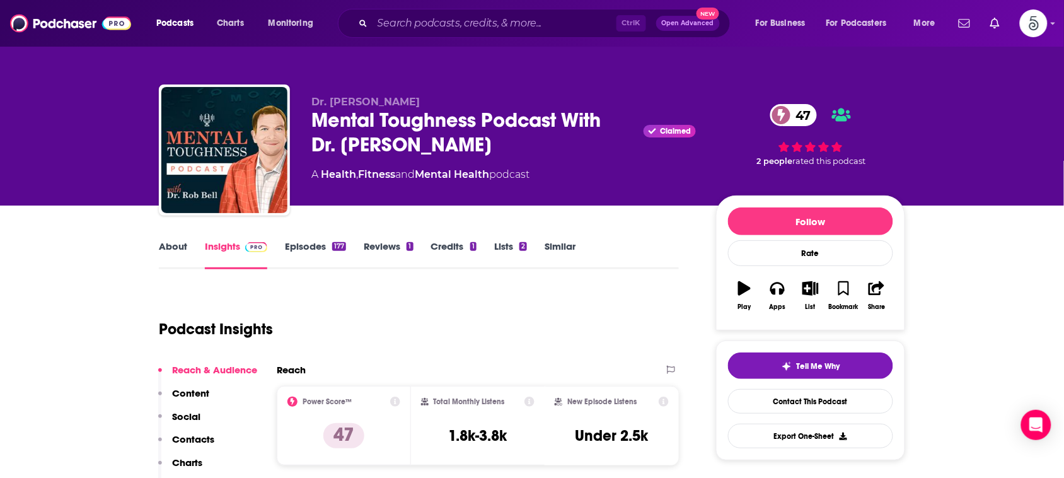
click at [180, 244] on link "About" at bounding box center [173, 254] width 28 height 29
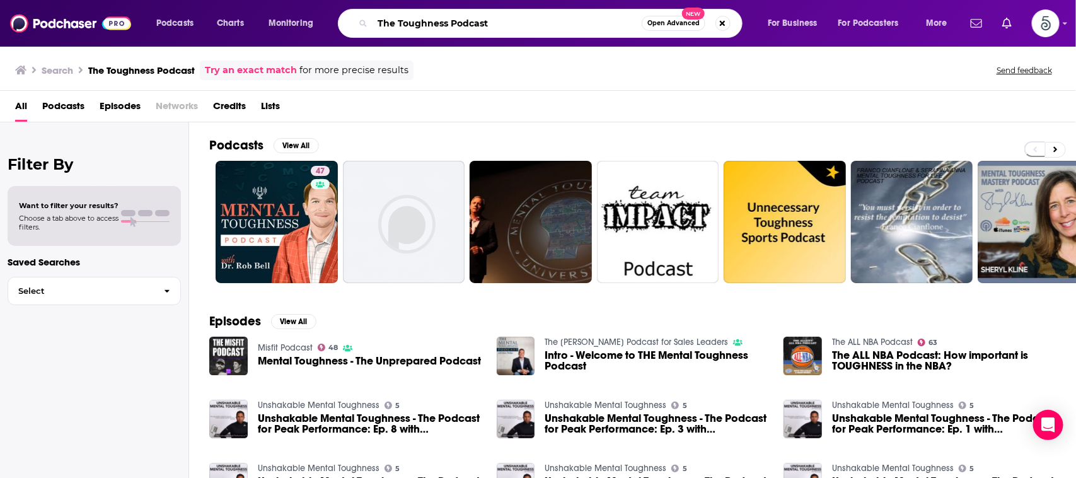
click at [516, 24] on input "The Toughness Podcast" at bounding box center [506, 23] width 269 height 20
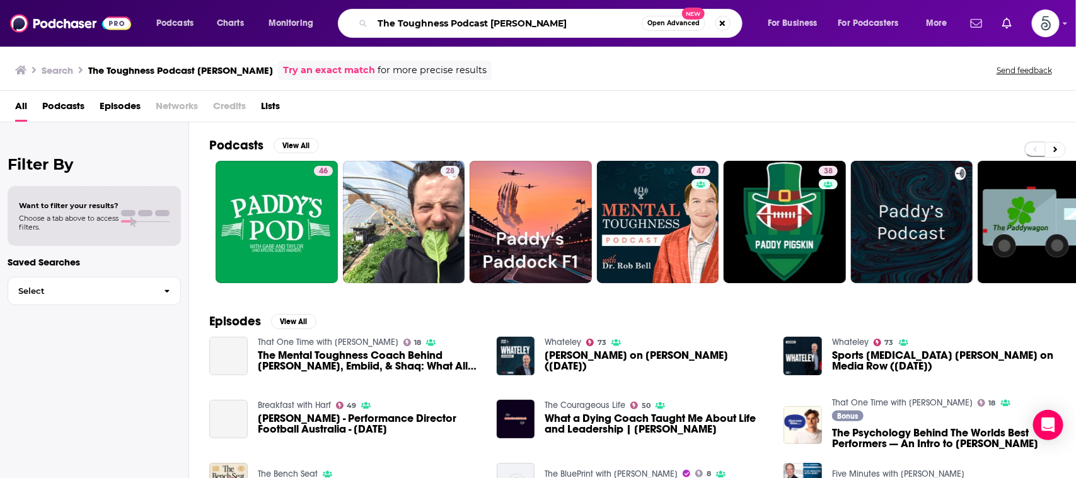
drag, startPoint x: 487, startPoint y: 20, endPoint x: 381, endPoint y: 20, distance: 105.2
click at [381, 20] on input "The Toughness Podcast [PERSON_NAME]" at bounding box center [506, 23] width 269 height 20
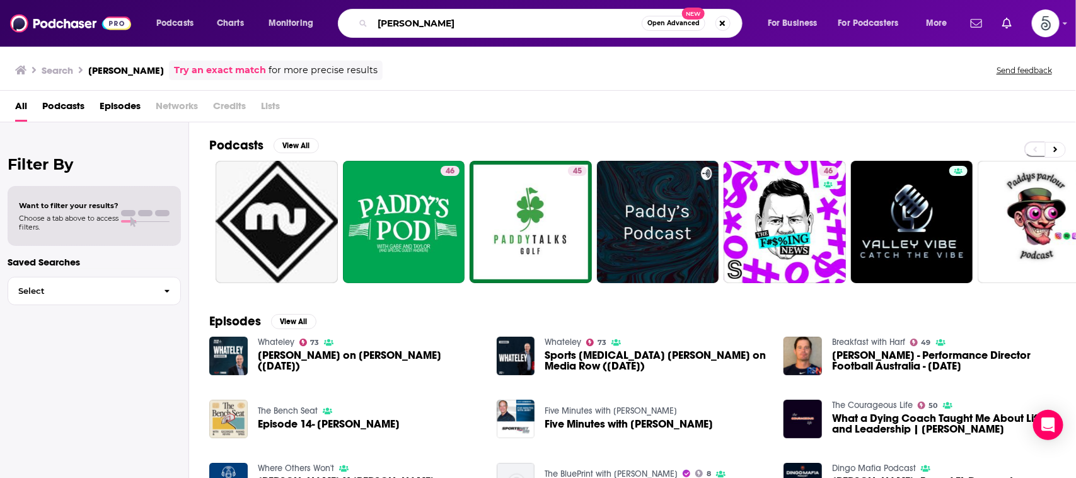
drag, startPoint x: 455, startPoint y: 20, endPoint x: 343, endPoint y: 20, distance: 111.5
click at [343, 20] on div "[PERSON_NAME] Open Advanced New" at bounding box center [540, 23] width 405 height 29
type input "toughness"
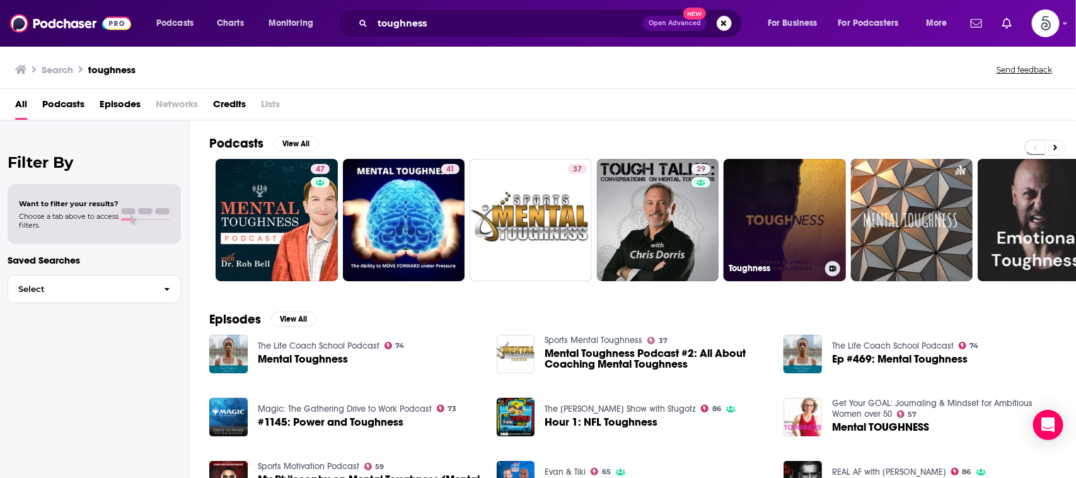
click at [761, 209] on link "Toughness" at bounding box center [784, 220] width 122 height 122
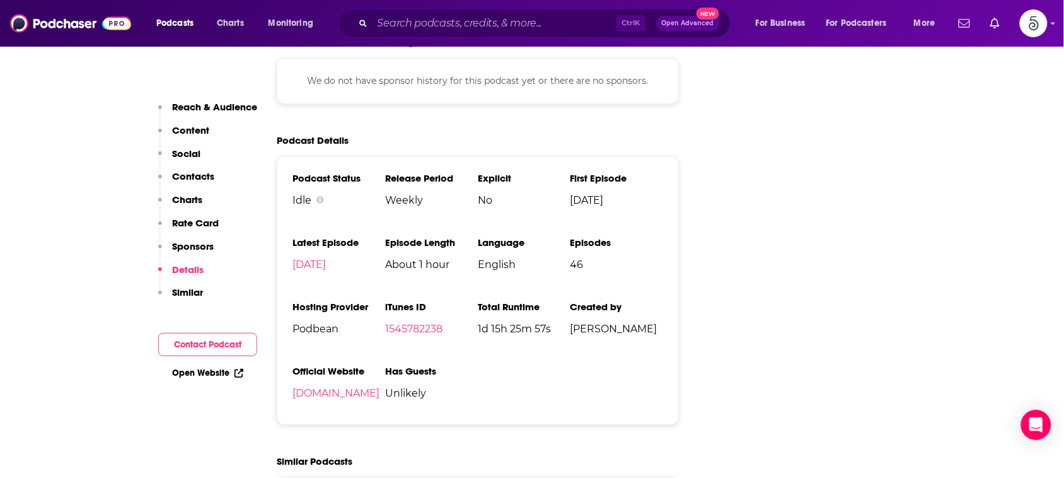
scroll to position [1554, 0]
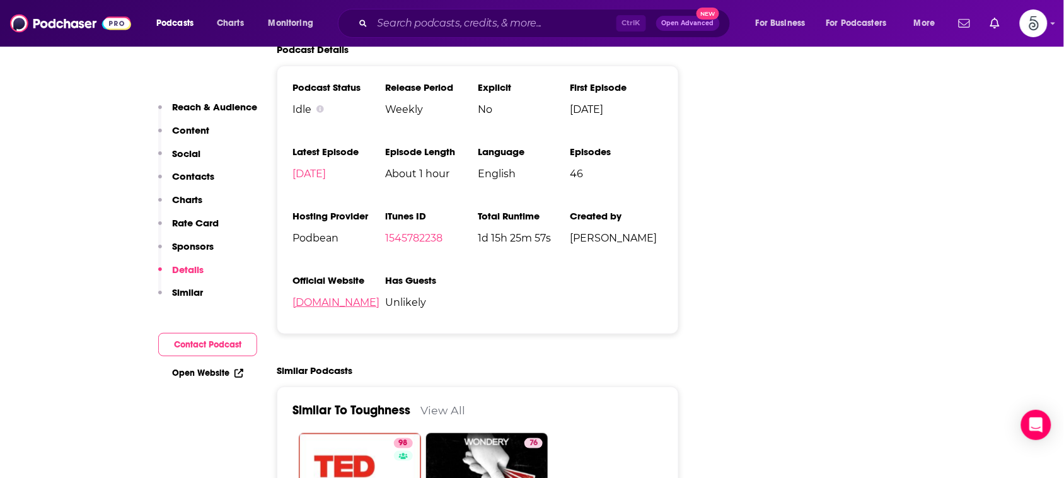
click at [360, 307] on link "[DOMAIN_NAME]" at bounding box center [335, 302] width 87 height 12
click at [599, 17] on input "Search podcasts, credits, & more..." at bounding box center [494, 23] width 244 height 20
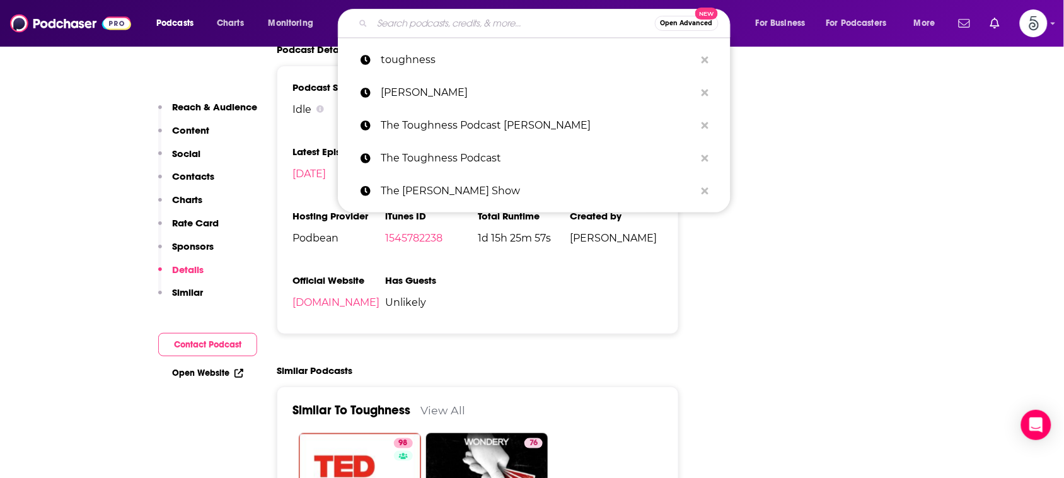
paste input "• The Lawyerist Podcast"
type input "• The Lawyerist Podcast"
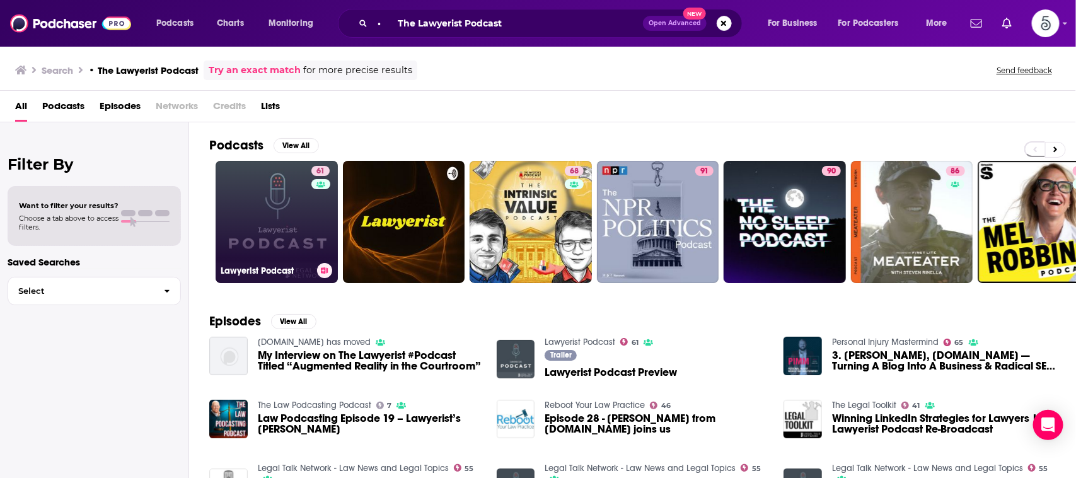
click at [273, 200] on link "61 Lawyerist Podcast" at bounding box center [277, 222] width 122 height 122
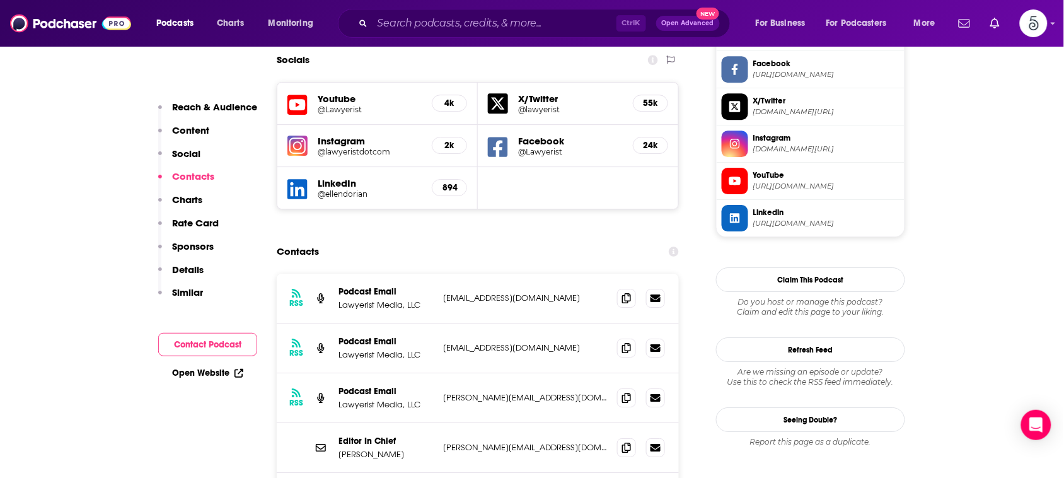
scroll to position [1106, 0]
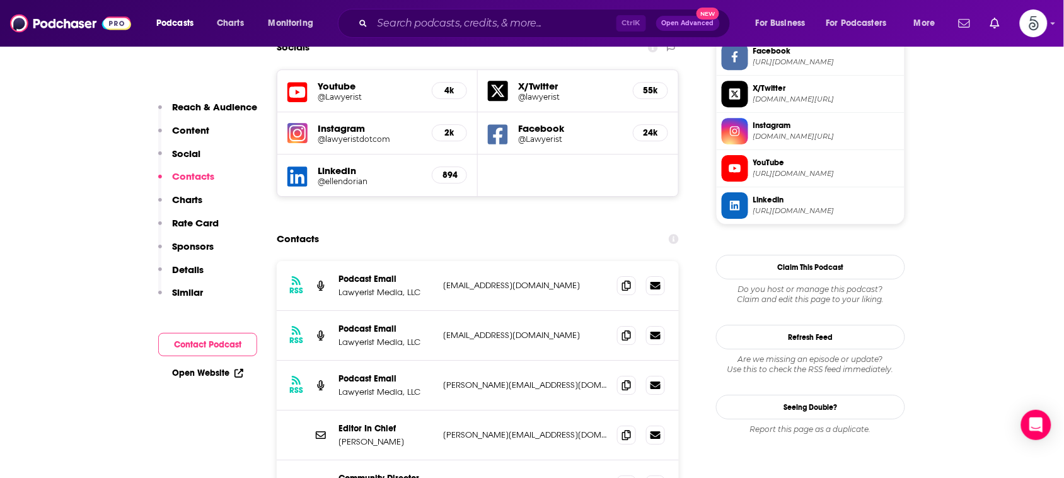
click at [443, 280] on p "[EMAIL_ADDRESS][DOMAIN_NAME]" at bounding box center [525, 285] width 164 height 11
click at [452, 280] on p "[EMAIL_ADDRESS][DOMAIN_NAME]" at bounding box center [525, 285] width 164 height 11
drag, startPoint x: 531, startPoint y: 222, endPoint x: 441, endPoint y: 224, distance: 90.1
click at [441, 261] on div "RSS Podcast Email Lawyerist Media, LLC [EMAIL_ADDRESS][DOMAIN_NAME] [EMAIL_ADDR…" at bounding box center [478, 286] width 402 height 50
drag, startPoint x: 541, startPoint y: 269, endPoint x: 442, endPoint y: 274, distance: 99.1
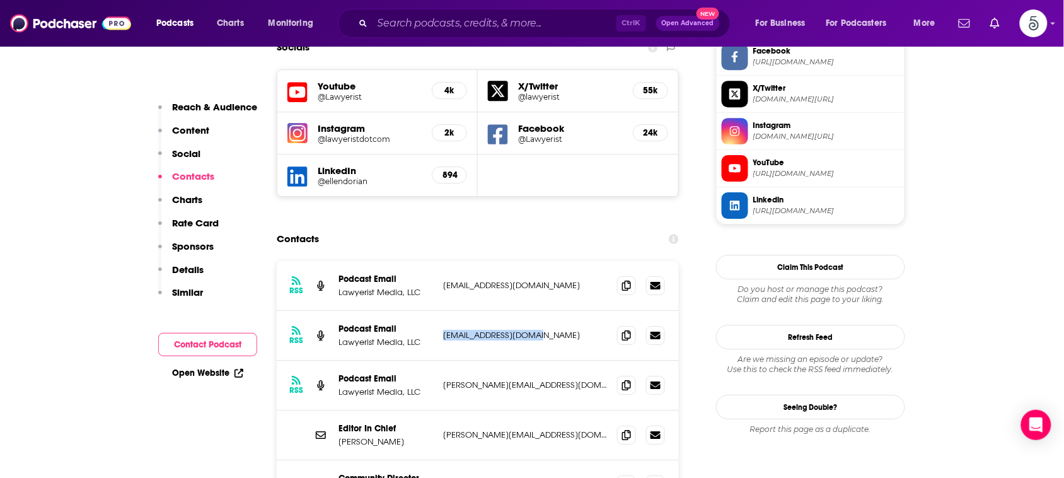
click at [442, 311] on div "RSS Podcast Email Lawyerist Media, LLC [EMAIL_ADDRESS][DOMAIN_NAME] [EMAIL_ADDR…" at bounding box center [478, 336] width 402 height 50
drag, startPoint x: 531, startPoint y: 322, endPoint x: 441, endPoint y: 323, distance: 90.1
click at [441, 360] on div "RSS Podcast Email Lawyerist Media, LLC [PERSON_NAME][EMAIL_ADDRESS][DOMAIN_NAME…" at bounding box center [478, 385] width 402 height 50
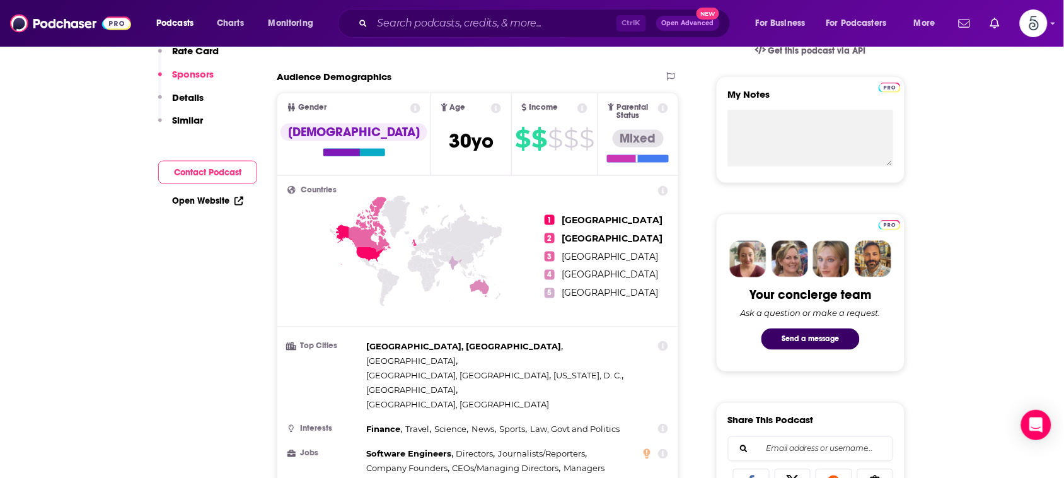
scroll to position [0, 0]
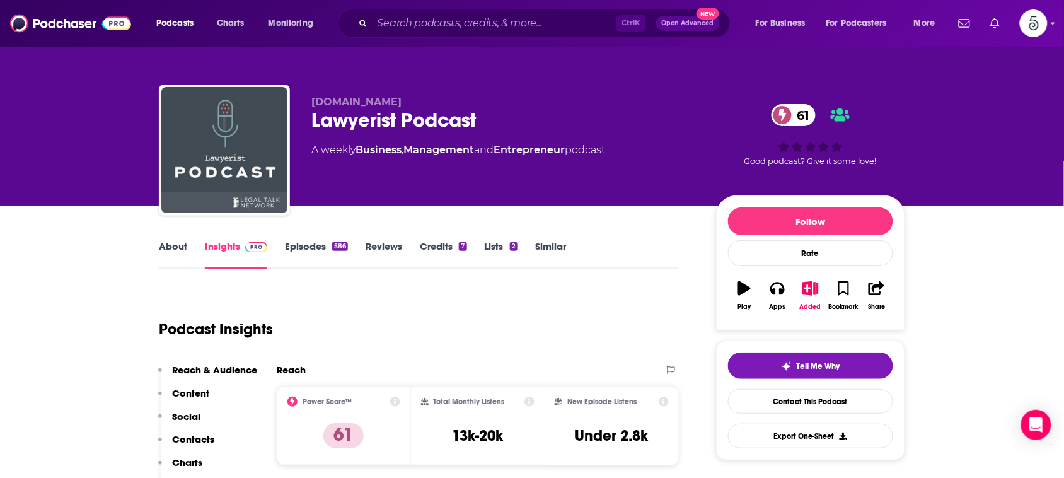
click at [181, 241] on link "About" at bounding box center [173, 254] width 28 height 29
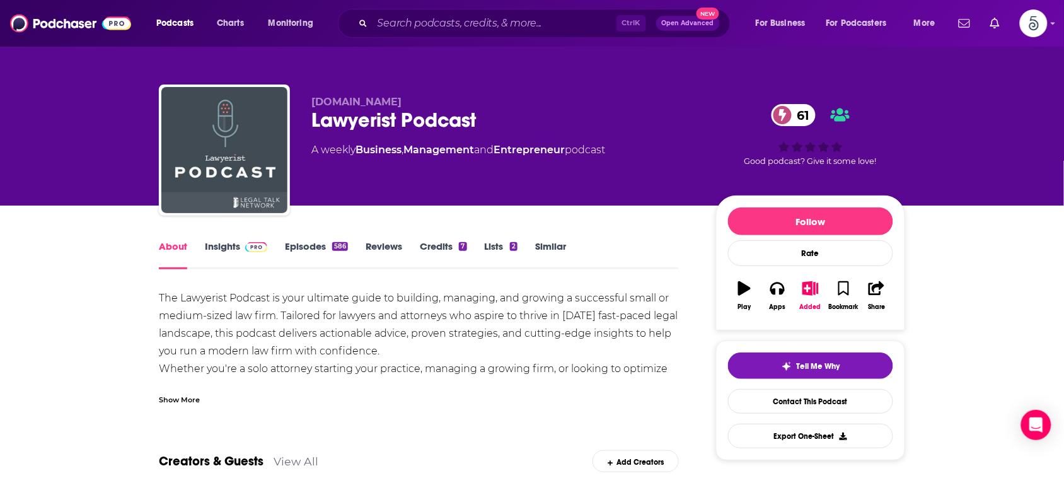
click at [170, 396] on div "Show More" at bounding box center [179, 399] width 41 height 12
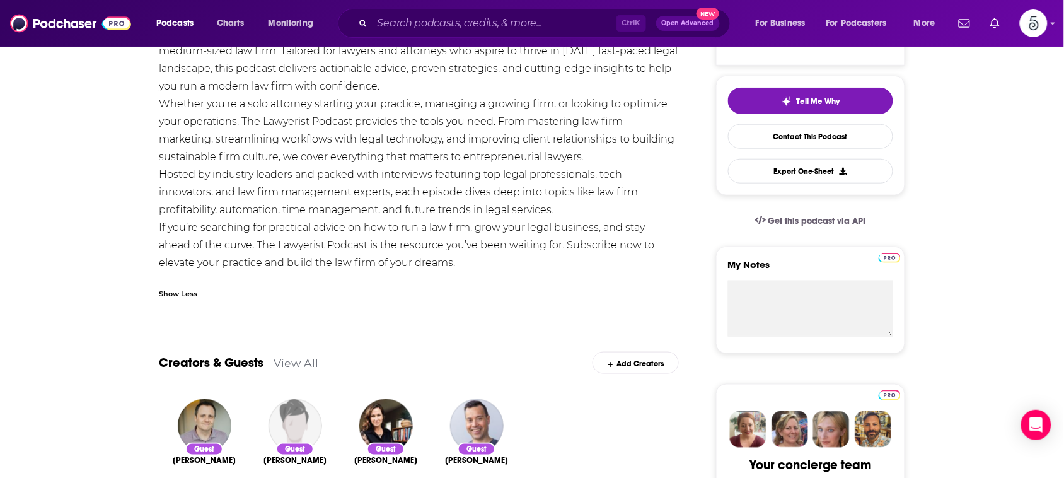
scroll to position [315, 0]
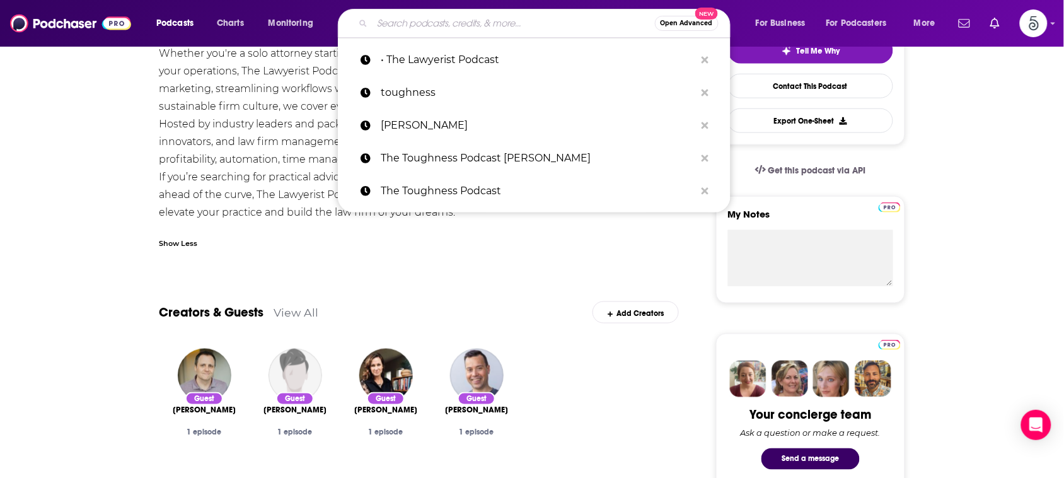
click at [545, 14] on input "Search podcasts, credits, & more..." at bounding box center [513, 23] width 282 height 20
paste input "• The Law Firm Owner Podcast"
type input "• The Law Firm Owner Podcast"
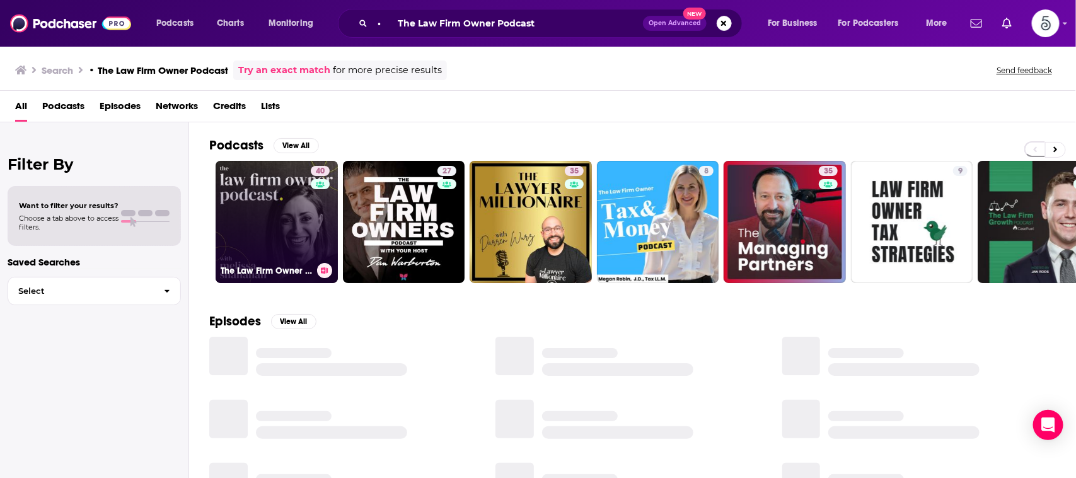
click at [253, 189] on link "40 The Law Firm Owner Podcast" at bounding box center [277, 222] width 122 height 122
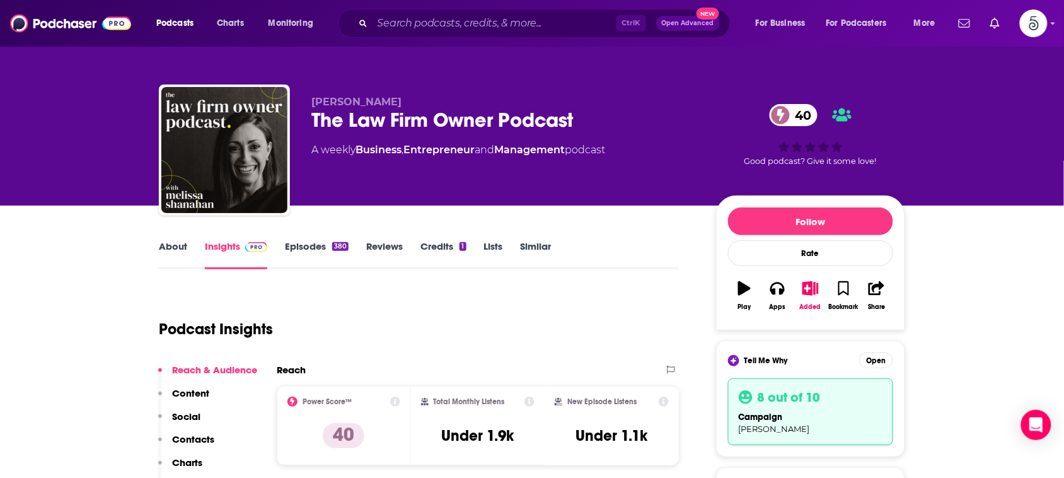
drag, startPoint x: 411, startPoint y: 104, endPoint x: 315, endPoint y: 107, distance: 95.8
click at [315, 107] on p "[PERSON_NAME]" at bounding box center [503, 102] width 384 height 12
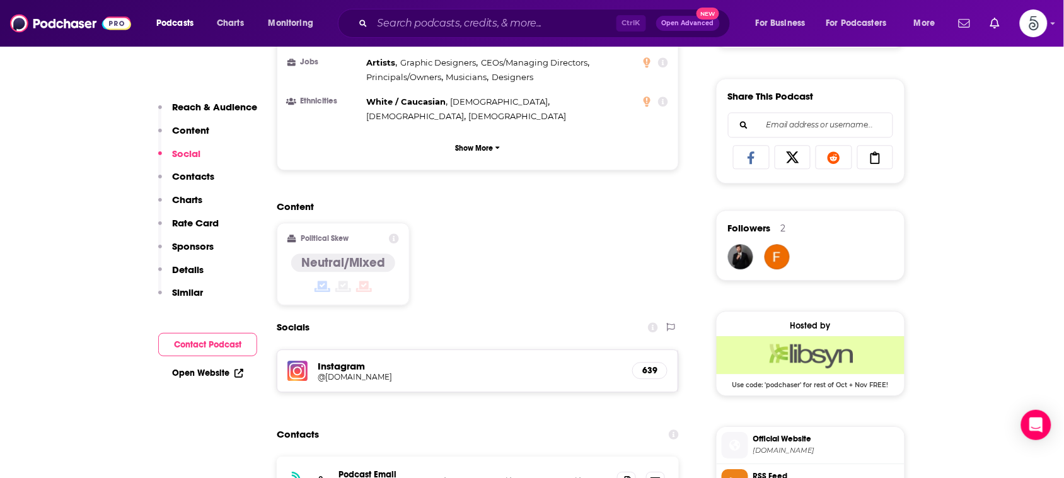
scroll to position [884, 0]
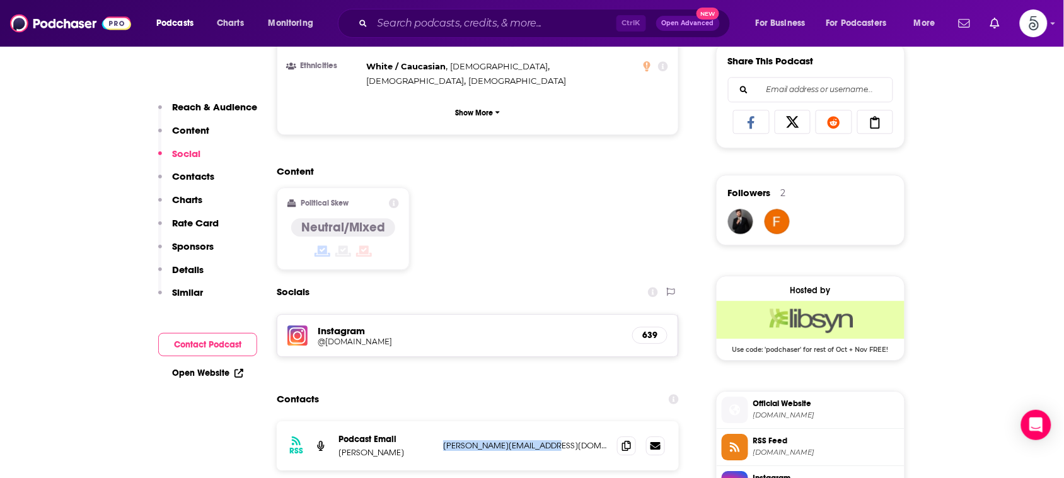
drag, startPoint x: 552, startPoint y: 388, endPoint x: 442, endPoint y: 388, distance: 109.7
click at [443, 440] on p "[PERSON_NAME][EMAIL_ADDRESS][DOMAIN_NAME]" at bounding box center [525, 445] width 164 height 11
click at [543, 22] on input "Search podcasts, credits, & more..." at bounding box center [494, 23] width 244 height 20
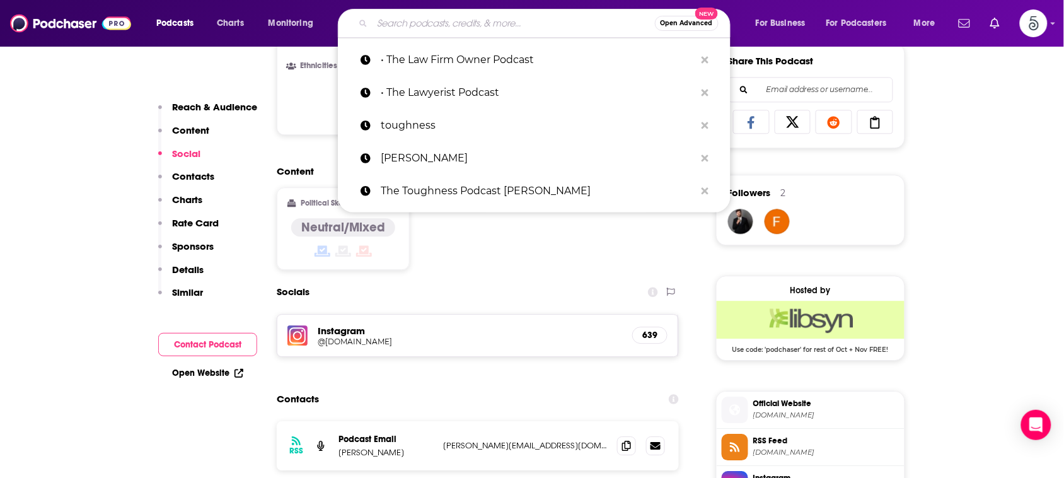
paste input "• Un-Billable Hour"
type input "• Un-Billable Hour"
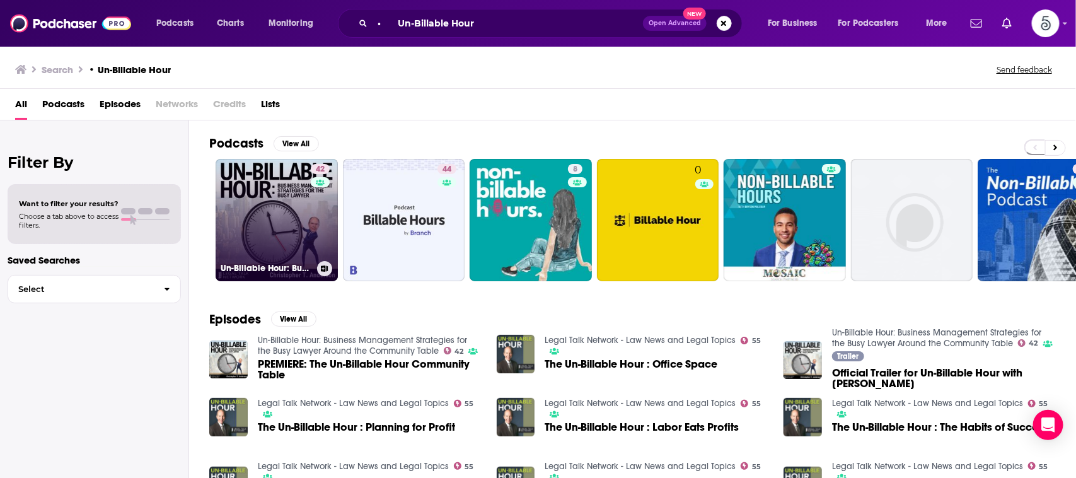
click at [287, 219] on link "42 Un-Billable Hour: Business Management Strategies for the Busy Lawyer Around …" at bounding box center [277, 220] width 122 height 122
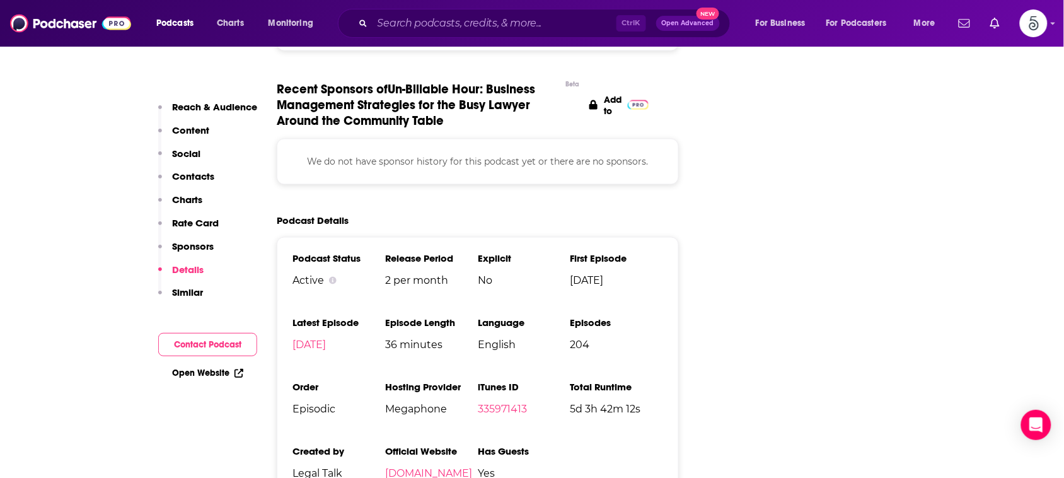
scroll to position [2005, 0]
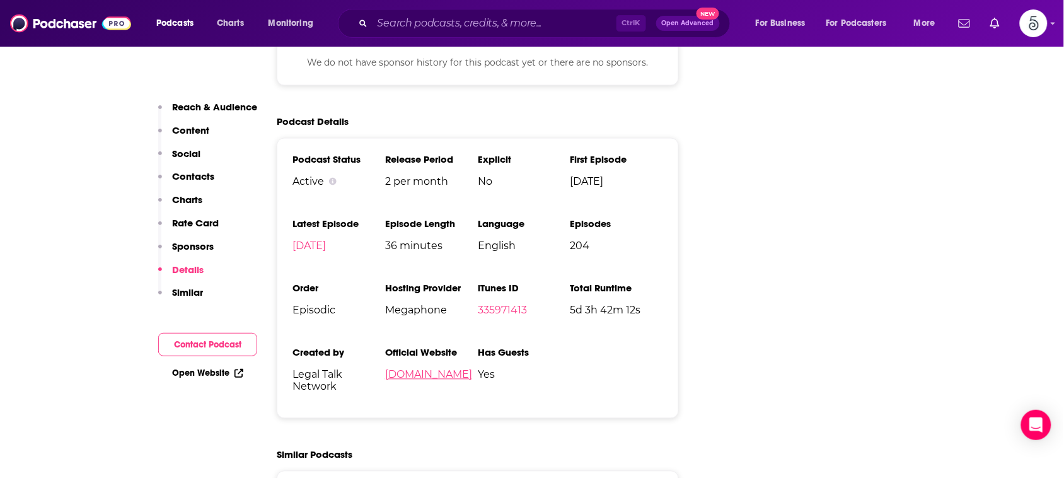
click at [414, 369] on link "[DOMAIN_NAME]" at bounding box center [428, 375] width 87 height 12
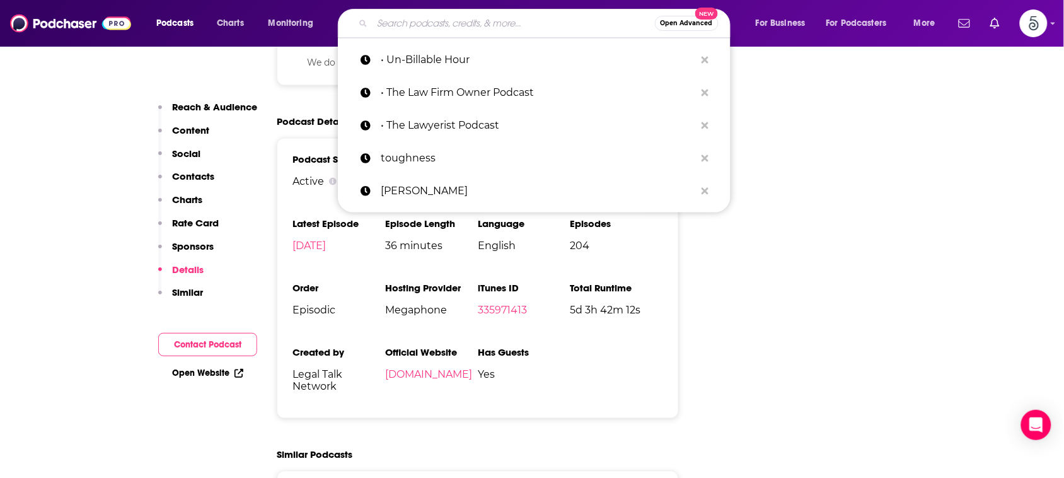
drag, startPoint x: 538, startPoint y: 16, endPoint x: 470, endPoint y: 16, distance: 67.4
click at [470, 16] on input "Search podcasts, credits, & more..." at bounding box center [513, 23] width 282 height 20
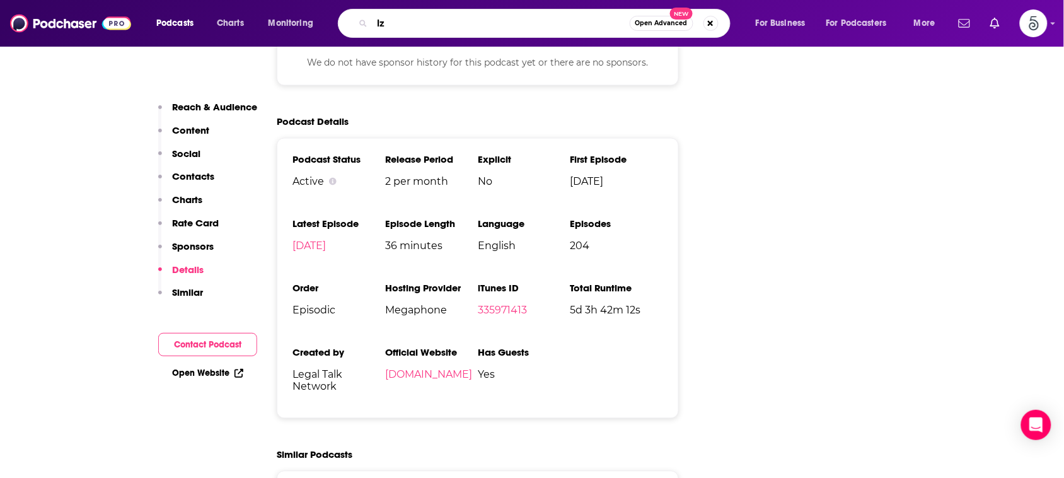
type input "l"
type input "a"
type input "law next"
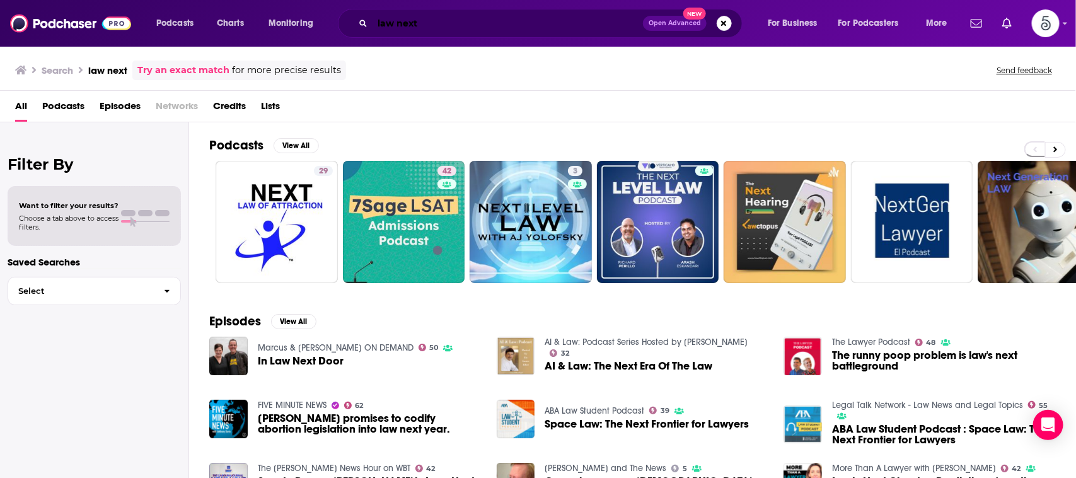
click at [470, 16] on input "law next" at bounding box center [507, 23] width 270 height 20
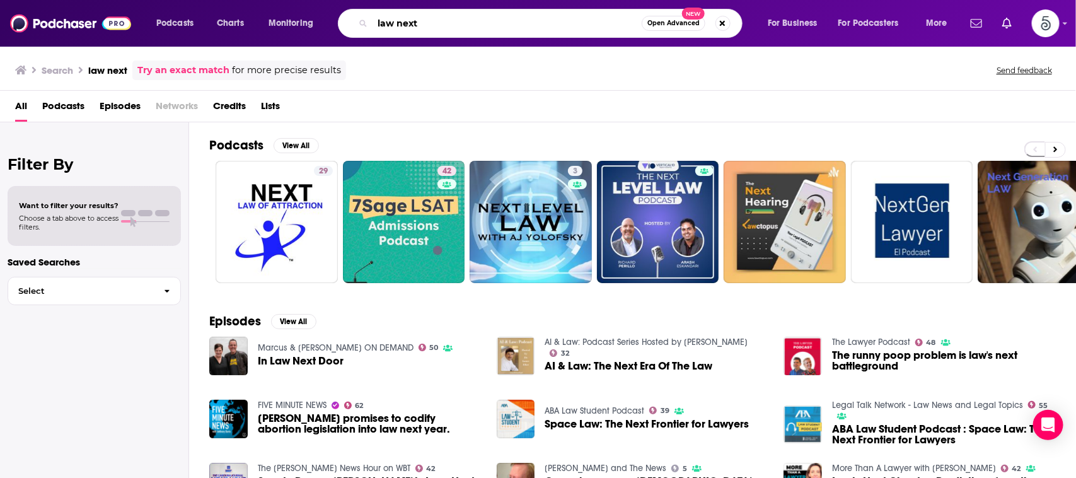
click at [396, 24] on input "law next" at bounding box center [506, 23] width 269 height 20
click at [425, 21] on input "lawnext" at bounding box center [506, 23] width 269 height 20
type input "lawnext"
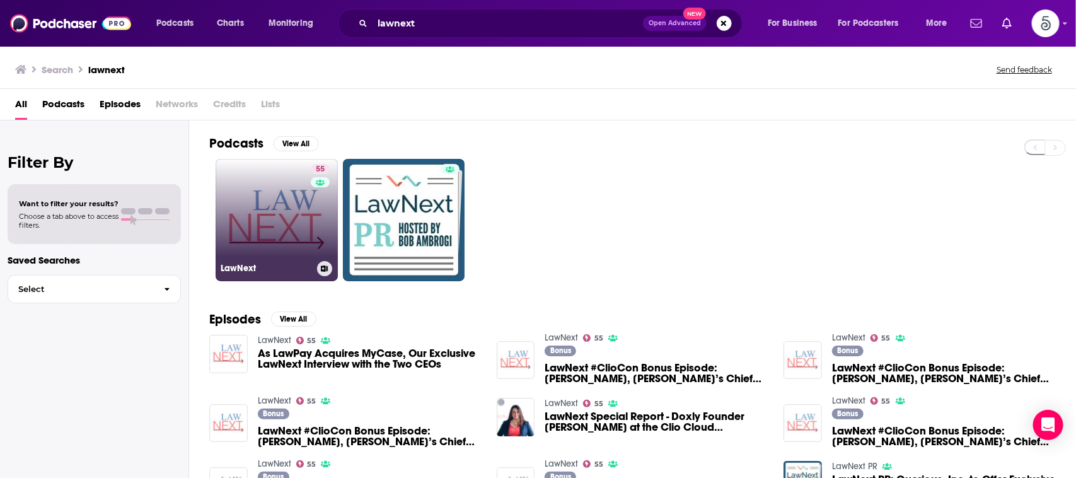
click at [282, 174] on link "55 LawNext" at bounding box center [277, 220] width 122 height 122
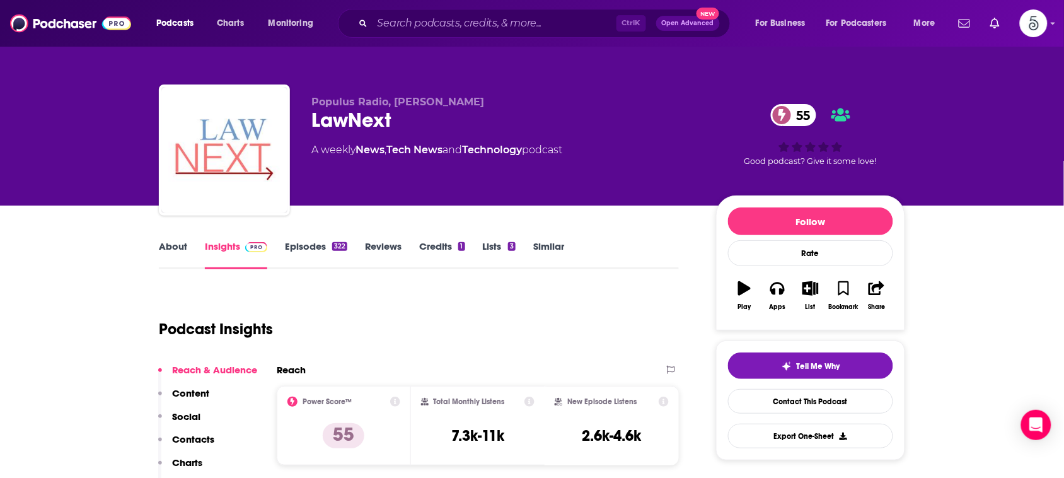
drag, startPoint x: 485, startPoint y: 105, endPoint x: 395, endPoint y: 105, distance: 90.8
click at [395, 105] on p "Populus Radio, [PERSON_NAME]" at bounding box center [503, 102] width 384 height 12
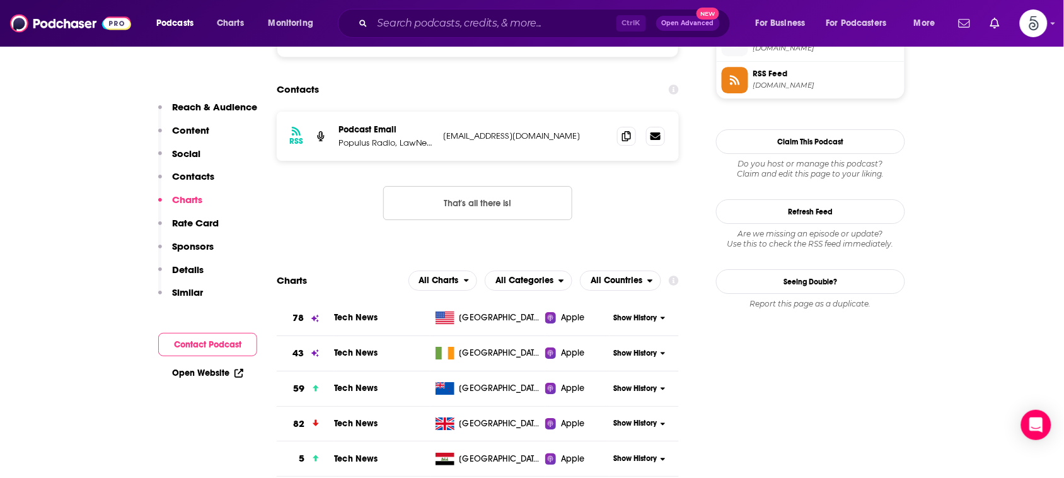
scroll to position [1125, 0]
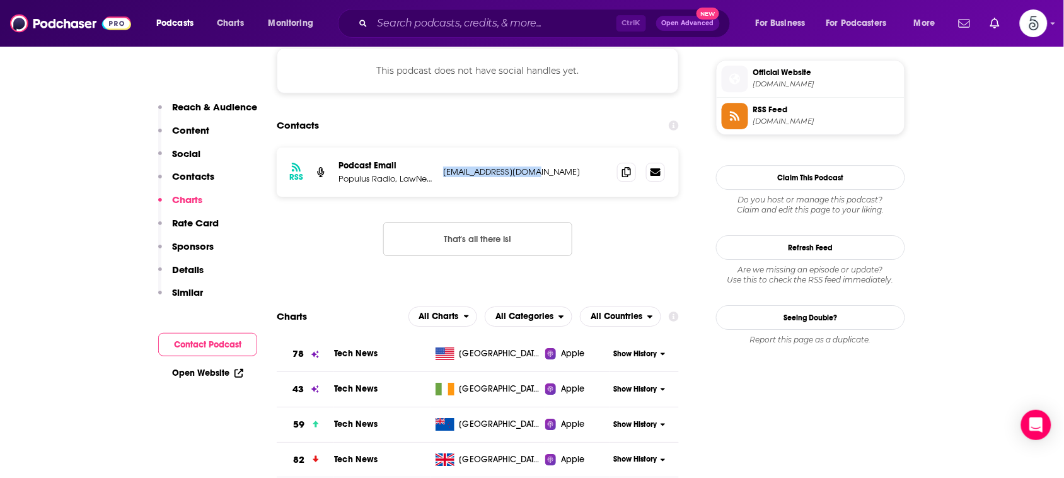
drag, startPoint x: 565, startPoint y: 115, endPoint x: 442, endPoint y: 126, distance: 124.0
click at [442, 147] on div "RSS Podcast Email Populus Radio, LawNext Media [EMAIL_ADDRESS][DOMAIN_NAME] [EM…" at bounding box center [478, 171] width 402 height 49
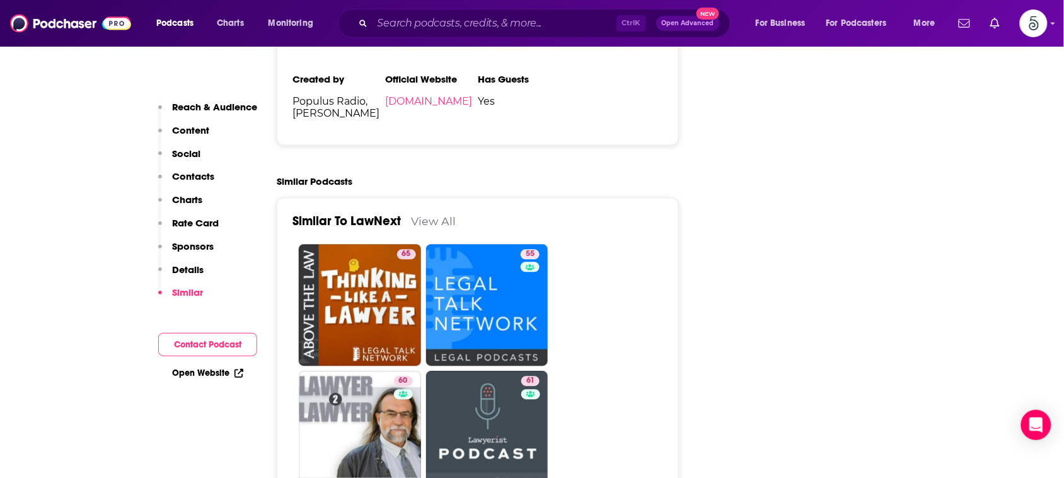
scroll to position [1963, 0]
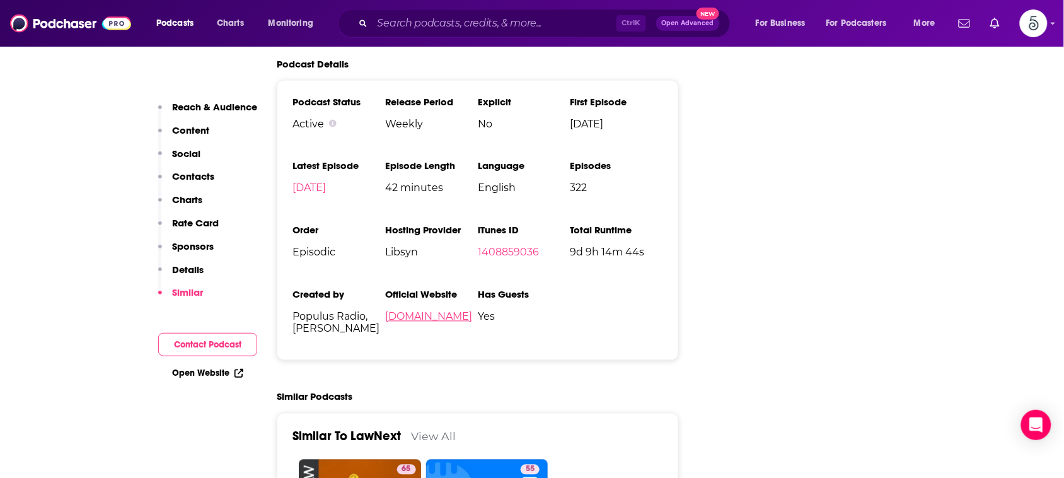
click at [415, 311] on link "[DOMAIN_NAME]" at bounding box center [428, 317] width 87 height 12
click at [528, 14] on input "Search podcasts, credits, & more..." at bounding box center [494, 23] width 244 height 20
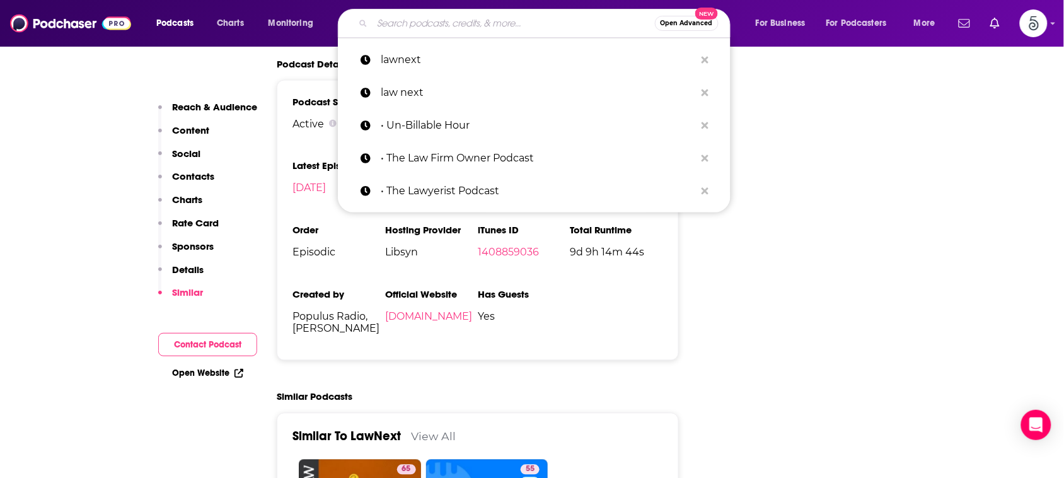
click at [528, 14] on input "Search podcasts, credits, & more..." at bounding box center [513, 23] width 282 height 20
paste input "• The Legal Toolkit"
type input "• The Legal Toolkit"
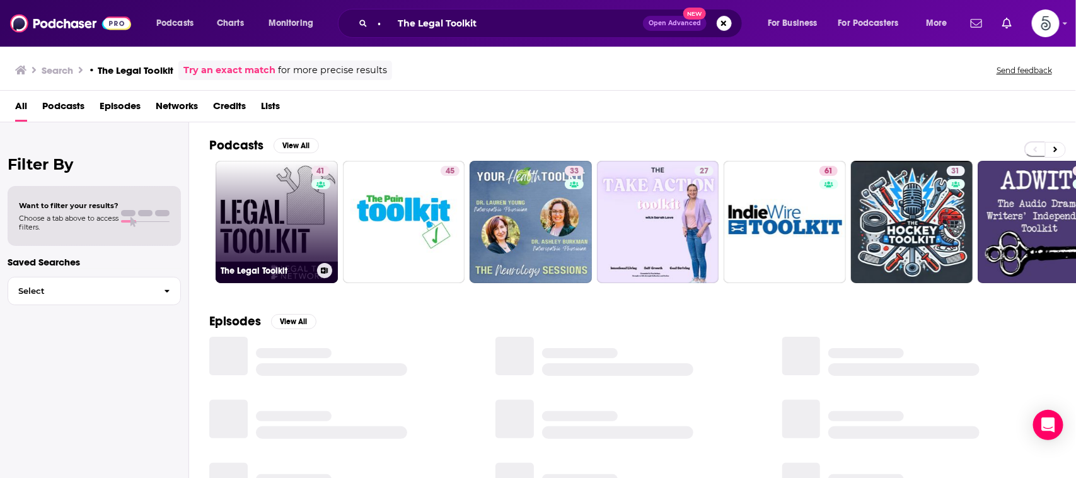
click at [275, 184] on link "41 The Legal Toolkit" at bounding box center [277, 222] width 122 height 122
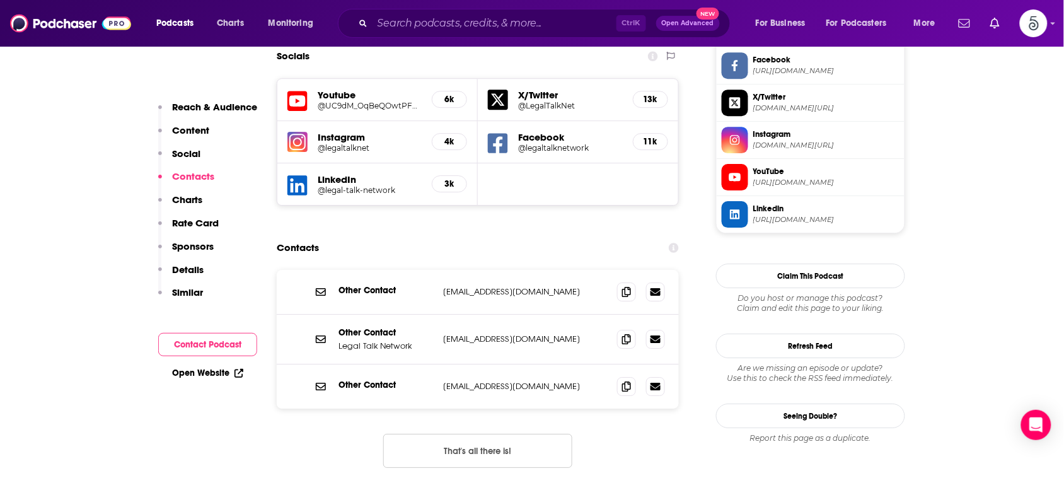
scroll to position [1157, 0]
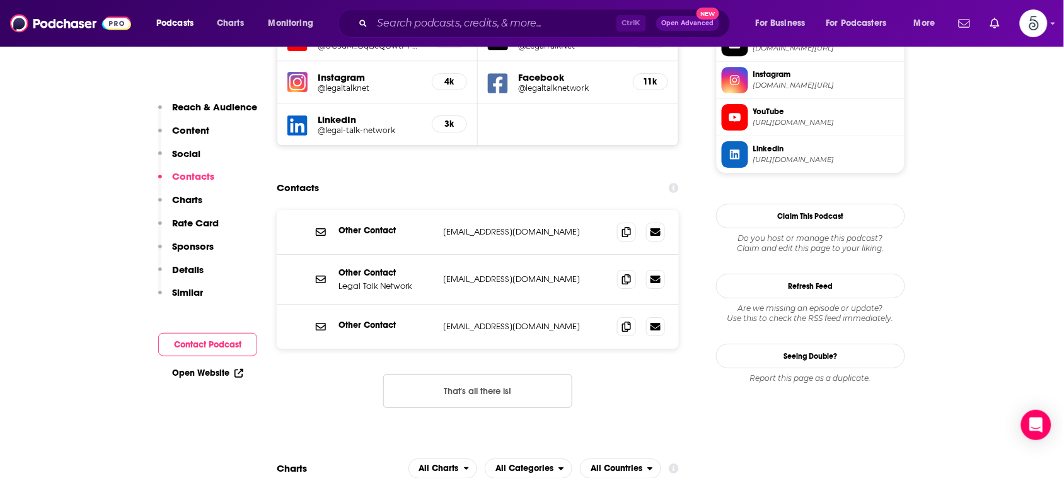
drag, startPoint x: 565, startPoint y: 180, endPoint x: 440, endPoint y: 185, distance: 125.5
click at [440, 210] on div "Other Contact [EMAIL_ADDRESS][DOMAIN_NAME] [EMAIL_ADDRESS][DOMAIN_NAME]" at bounding box center [478, 232] width 402 height 45
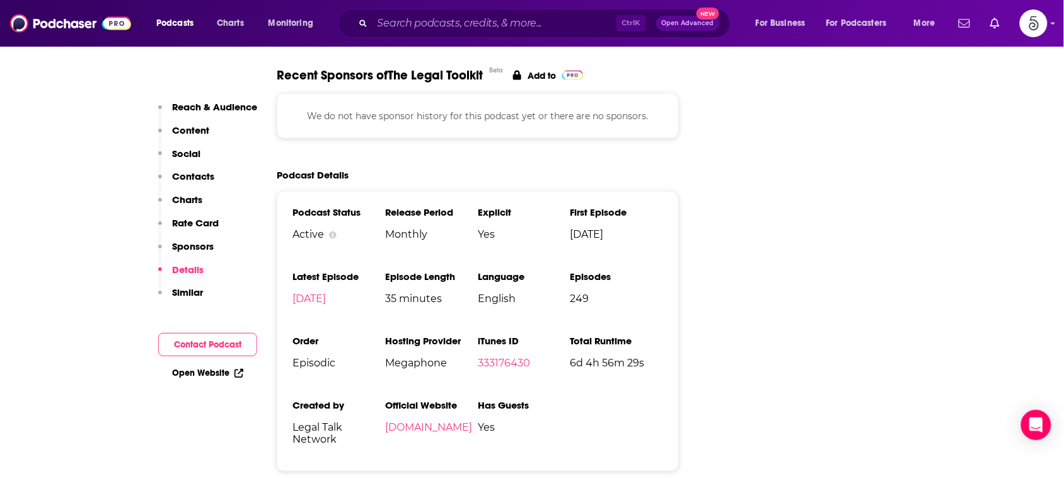
scroll to position [1956, 0]
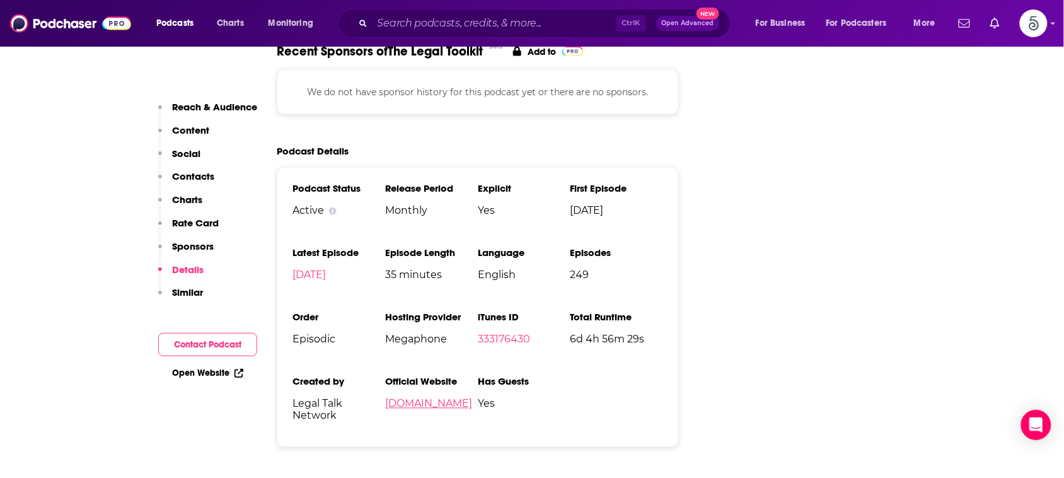
click at [410, 398] on link "[DOMAIN_NAME]" at bounding box center [428, 404] width 87 height 12
click at [584, 14] on input "Search podcasts, credits, & more..." at bounding box center [494, 23] width 244 height 20
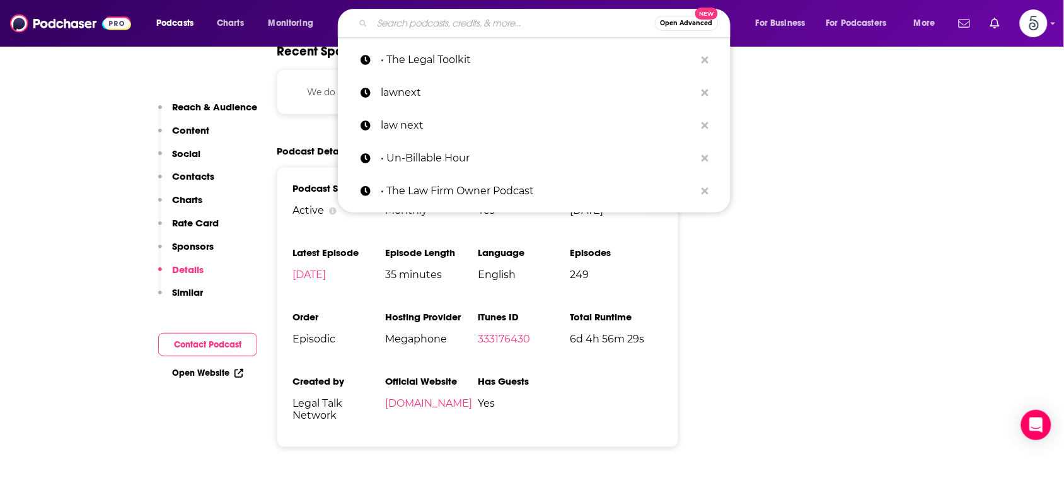
paste input "Bloomberg: On The Merits"
type input "Bloomberg: On The Merits"
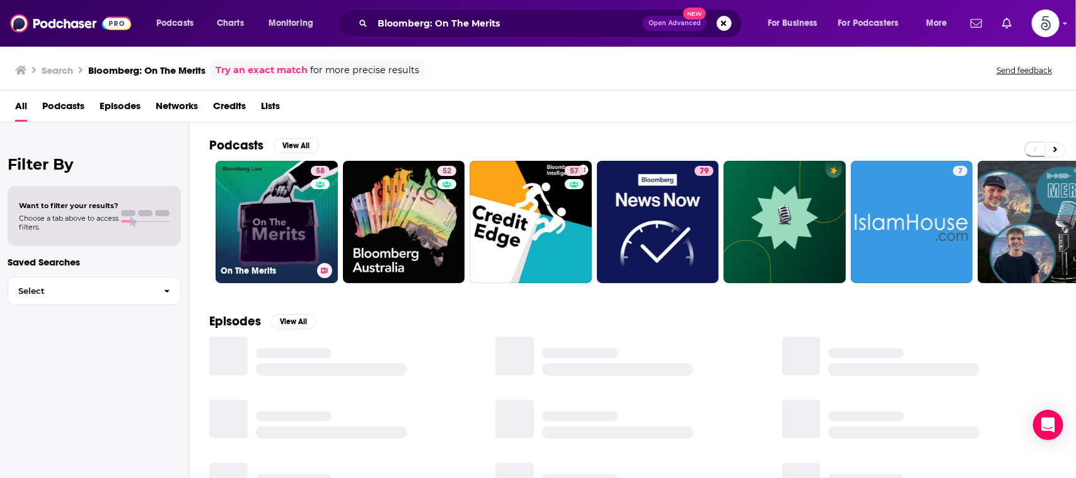
click at [320, 192] on div "58" at bounding box center [322, 214] width 22 height 97
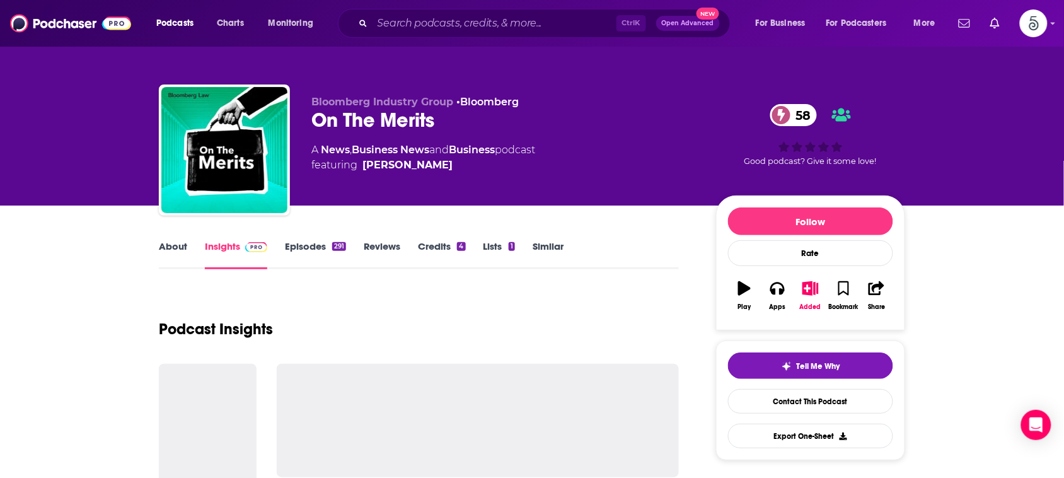
click at [320, 192] on div "Bloomberg Industry Group • Bloomberg On The Merits 58 A News , Business News an…" at bounding box center [503, 146] width 384 height 101
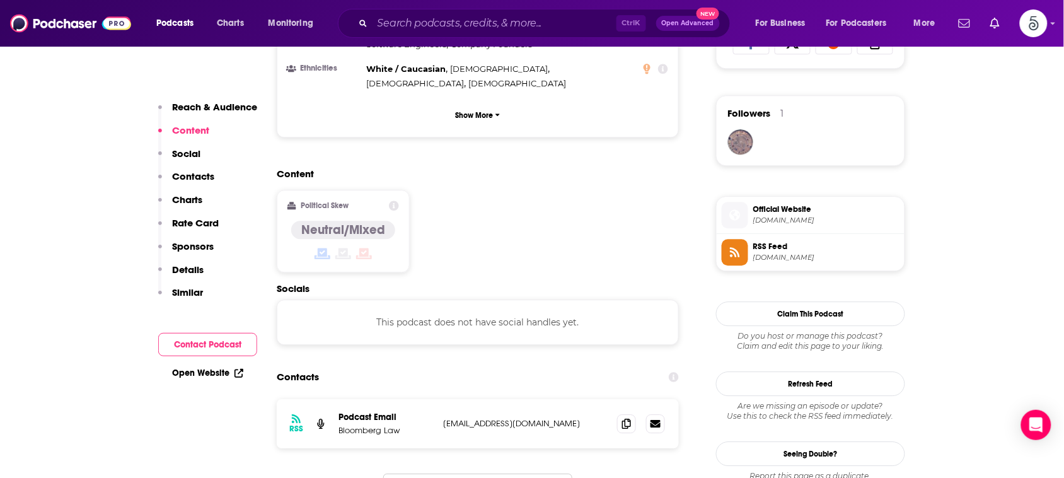
scroll to position [885, 0]
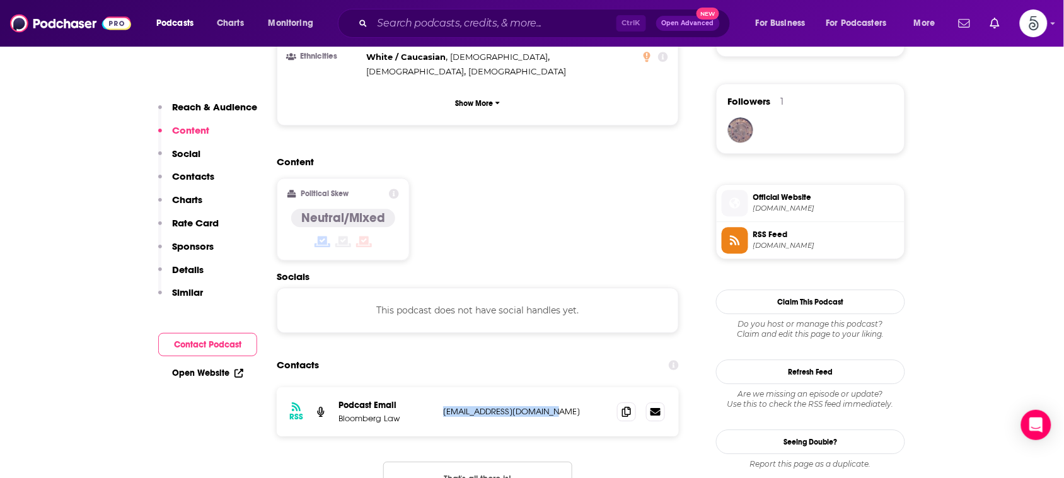
drag, startPoint x: 577, startPoint y: 343, endPoint x: 432, endPoint y: 354, distance: 145.3
click at [432, 387] on div "RSS Podcast Email Bloomberg Law [EMAIL_ADDRESS][DOMAIN_NAME] [EMAIL_ADDRESS][DO…" at bounding box center [478, 411] width 402 height 49
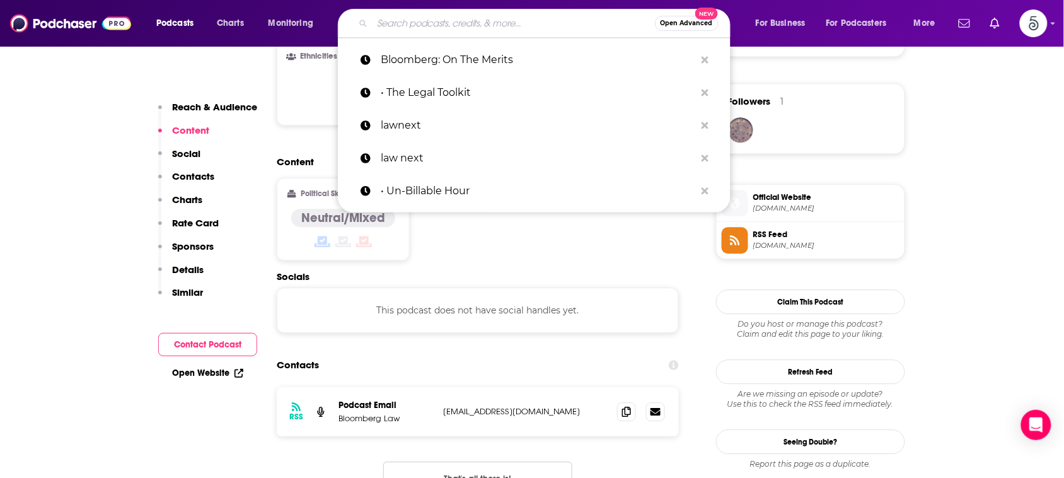
click at [584, 13] on input "Search podcasts, credits, & more..." at bounding box center [513, 23] width 282 height 20
paste input "• Consulting Success Podcast"
type input "• Consulting Success Podcast"
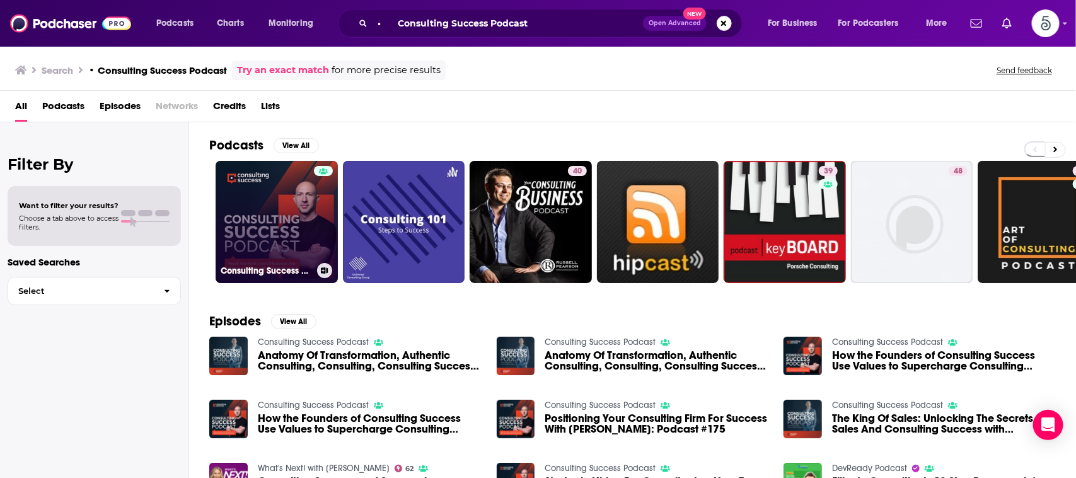
click at [251, 181] on link "Consulting Success Podcast" at bounding box center [277, 222] width 122 height 122
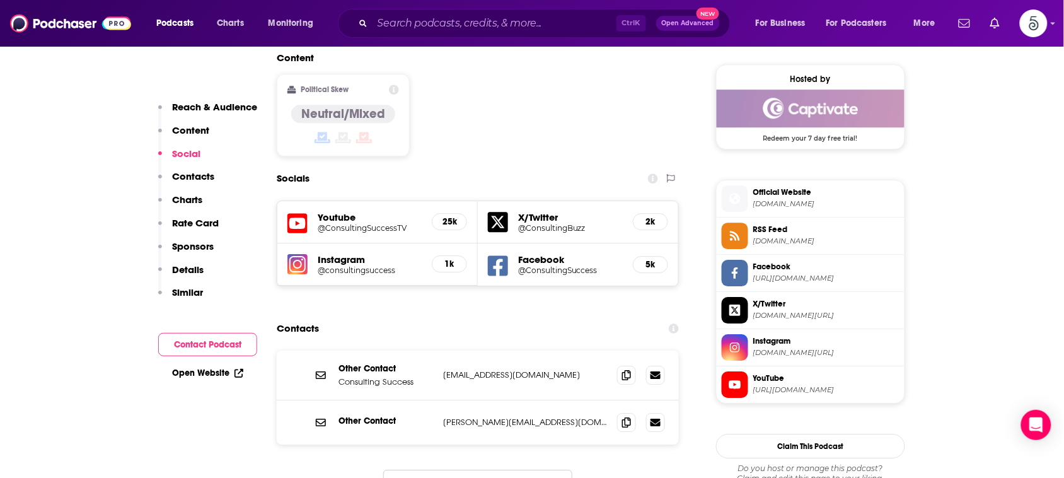
scroll to position [1017, 0]
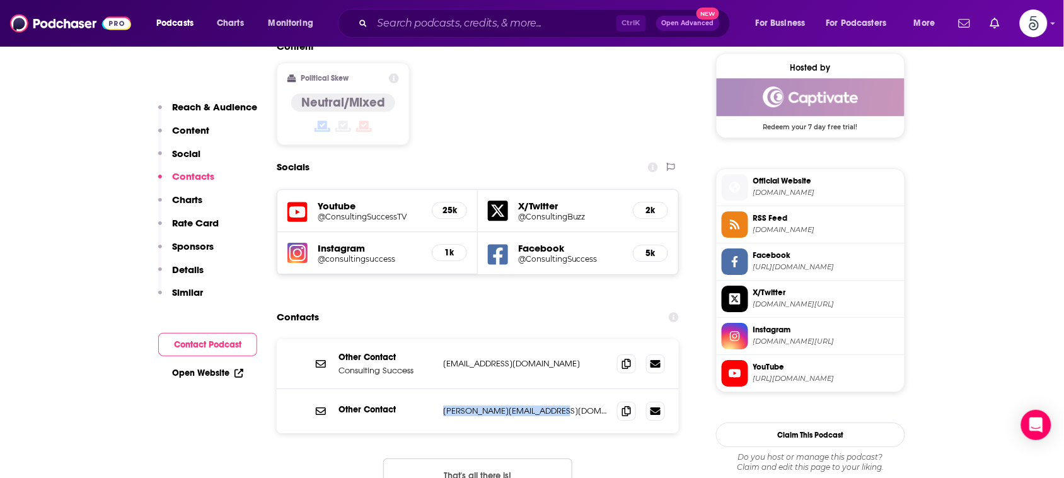
drag, startPoint x: 568, startPoint y: 333, endPoint x: 420, endPoint y: 343, distance: 149.1
click at [420, 389] on div "Other Contact [PERSON_NAME][EMAIL_ADDRESS][DOMAIN_NAME] [PERSON_NAME][EMAIL_ADD…" at bounding box center [478, 411] width 402 height 44
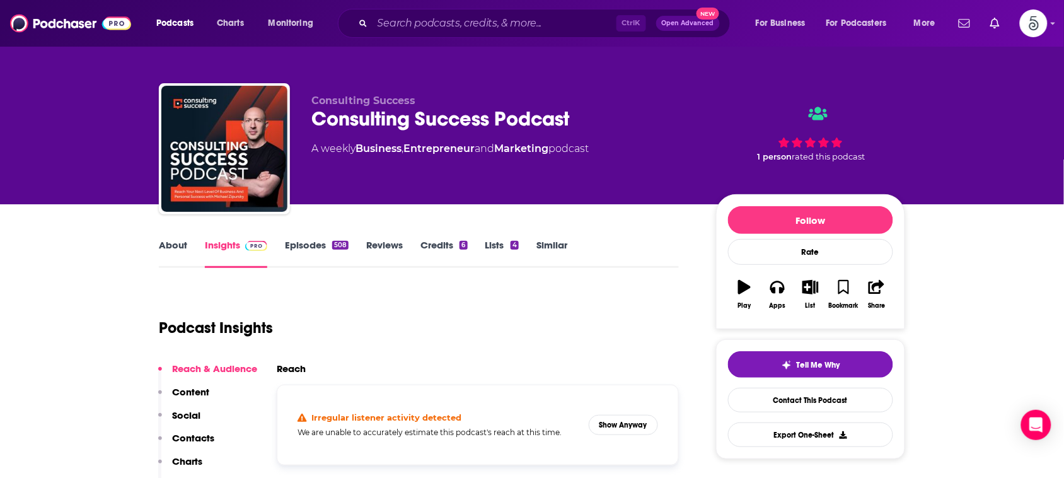
scroll to position [0, 0]
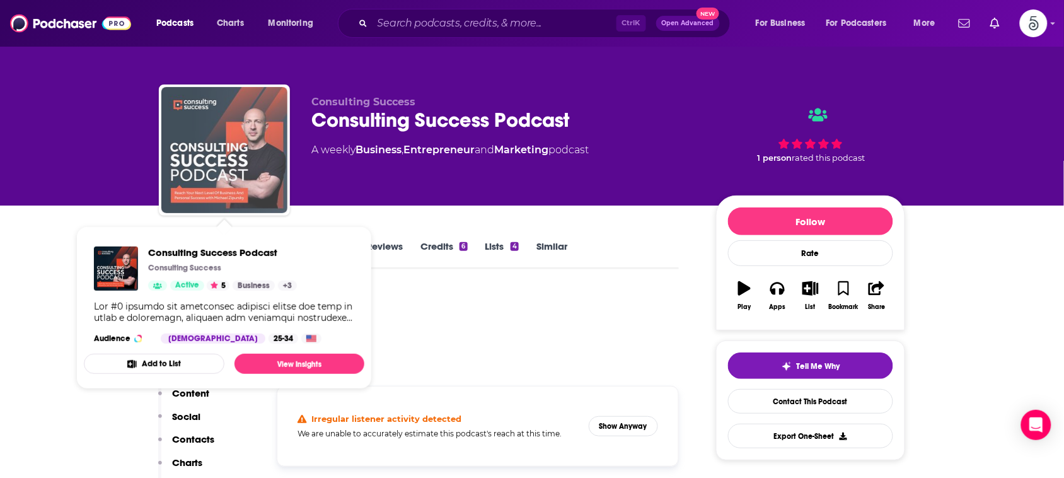
click at [222, 175] on img "Consulting Success Podcast" at bounding box center [224, 150] width 126 height 126
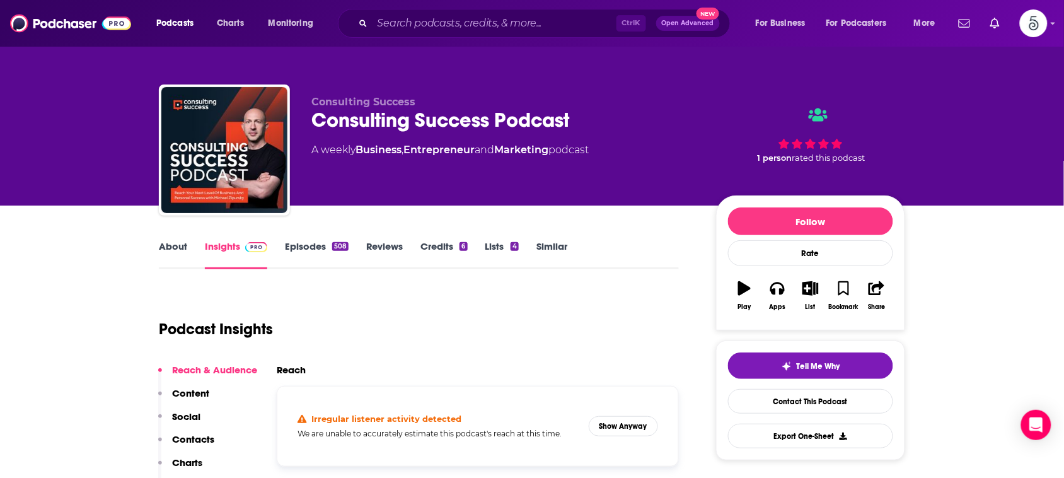
click at [177, 244] on link "About" at bounding box center [173, 254] width 28 height 29
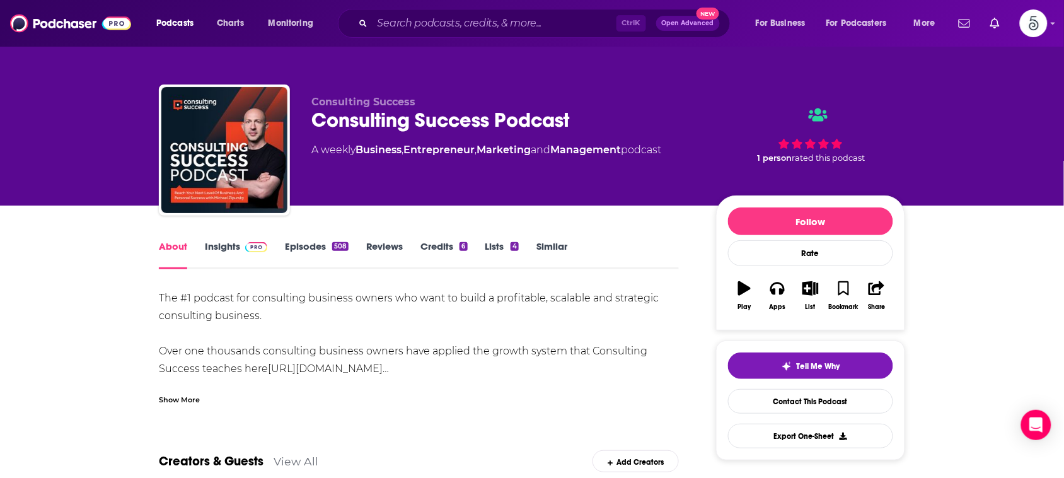
click at [177, 385] on div "Show More" at bounding box center [419, 394] width 520 height 21
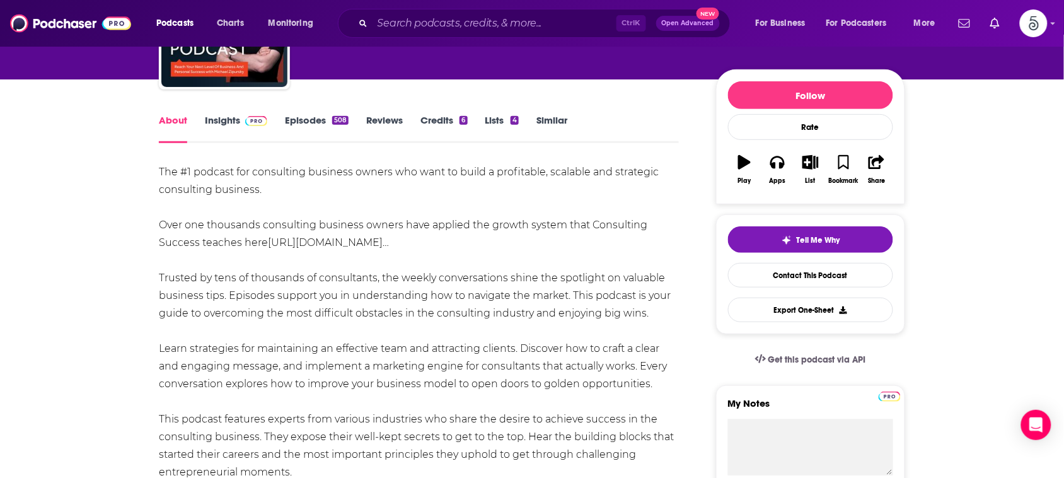
scroll to position [315, 0]
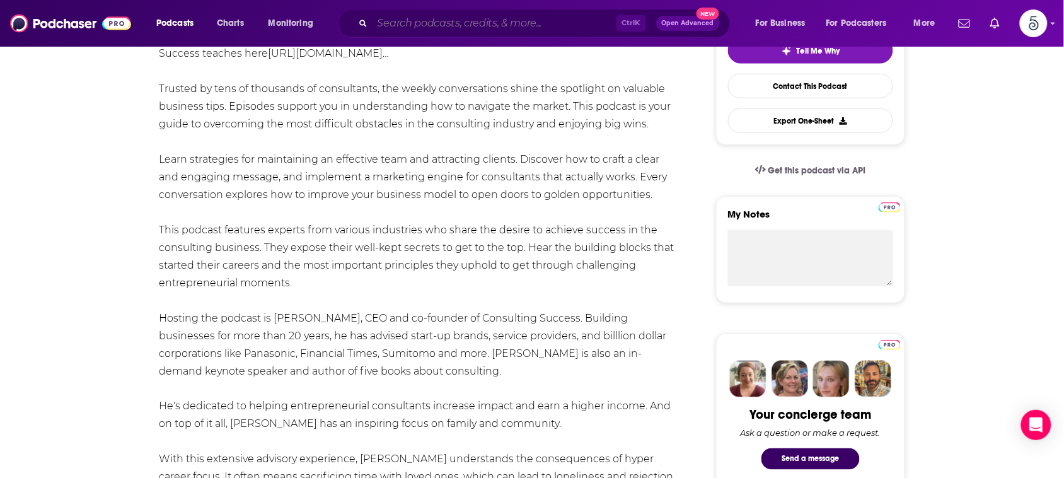
click at [468, 16] on input "Search podcasts, credits, & more..." at bounding box center [494, 23] width 244 height 20
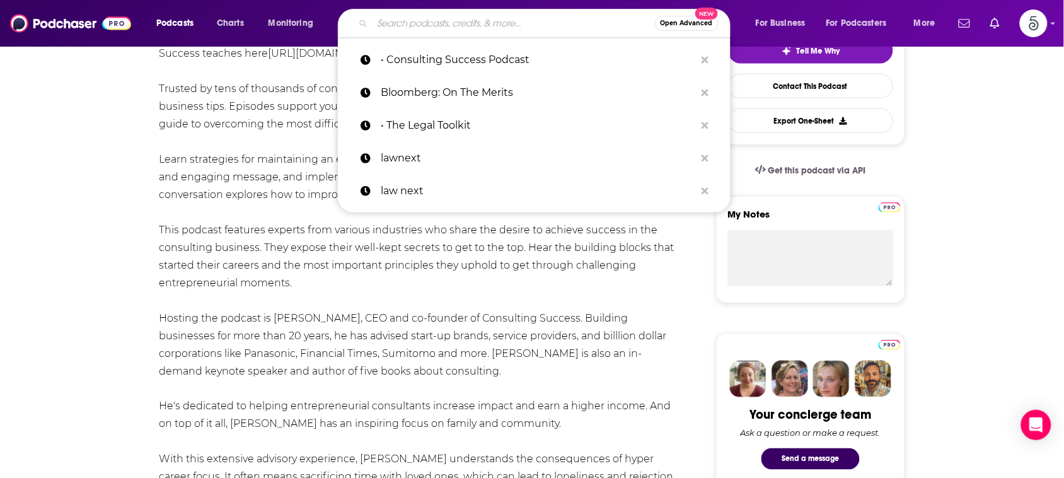
paste input "• Strategy Skills Podcast"
type input "• Strategy Skills Podcast"
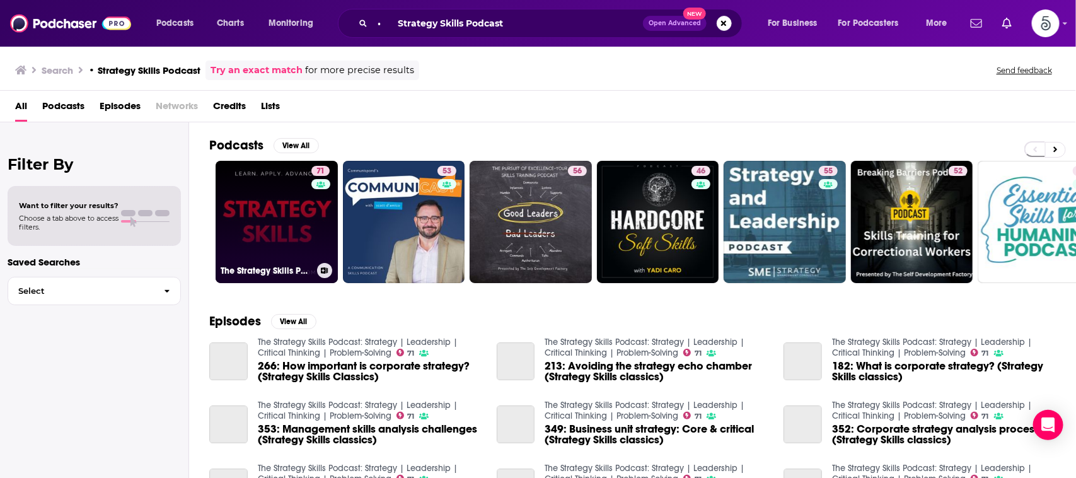
click at [287, 197] on link "71 The Strategy Skills Podcast: Strategy | Leadership | Critical Thinking | Pro…" at bounding box center [277, 222] width 122 height 122
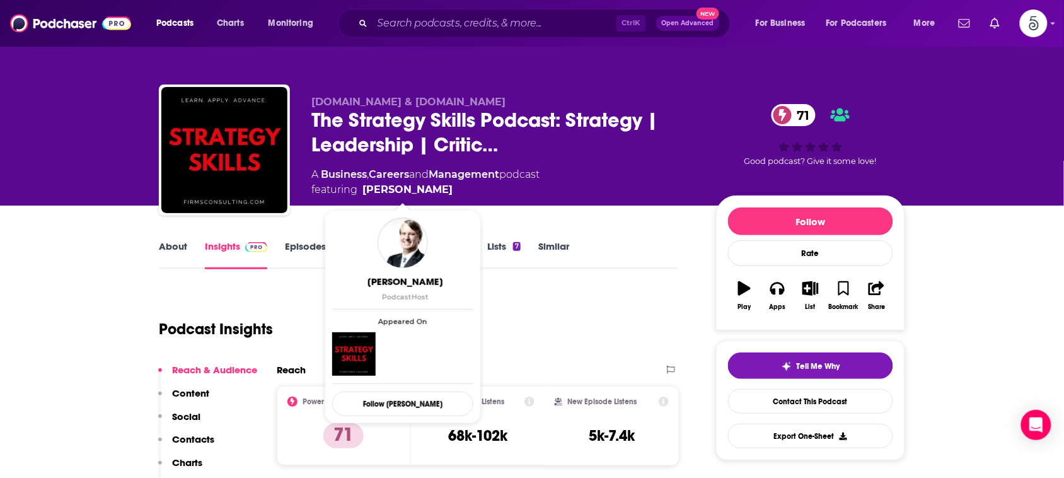
drag, startPoint x: 454, startPoint y: 187, endPoint x: 443, endPoint y: 188, distance: 10.7
click at [443, 188] on span "featuring [PERSON_NAME]" at bounding box center [425, 189] width 228 height 15
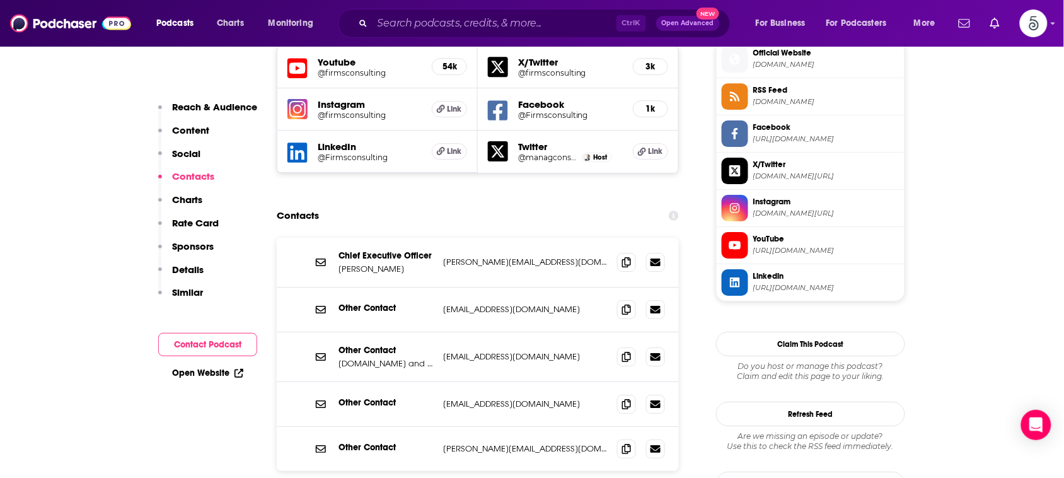
scroll to position [1198, 0]
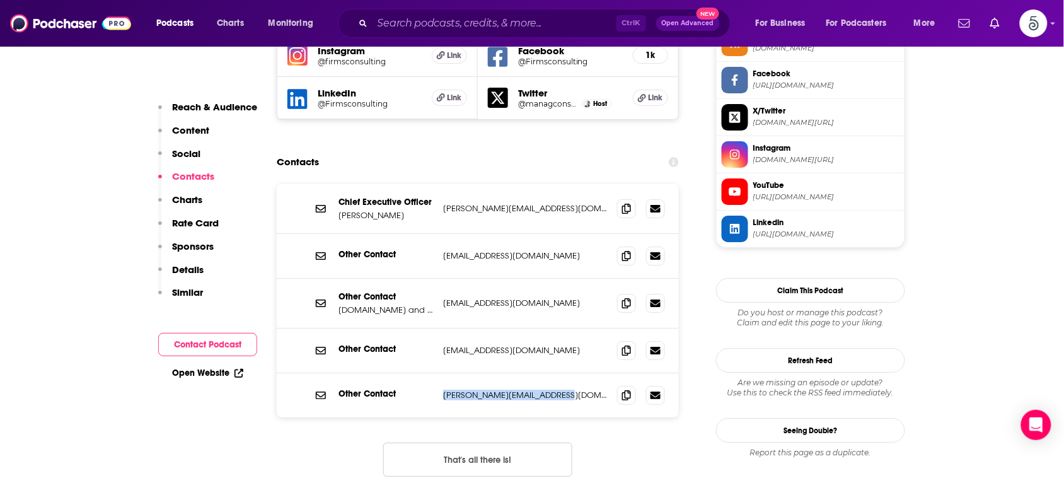
drag, startPoint x: 577, startPoint y: 334, endPoint x: 441, endPoint y: 338, distance: 136.2
click at [441, 373] on div "Other Contact [PERSON_NAME][EMAIL_ADDRESS][DOMAIN_NAME] [PERSON_NAME][EMAIL_ADD…" at bounding box center [478, 395] width 402 height 44
click at [504, 25] on input "Search podcasts, credits, & more..." at bounding box center [494, 23] width 244 height 20
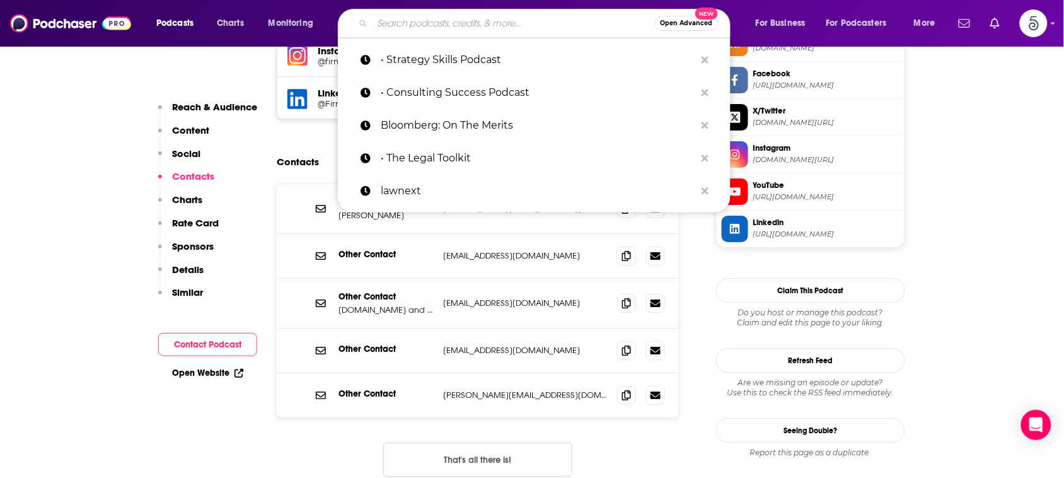
paste input "• [PERSON_NAME]"
type input "• [PERSON_NAME]"
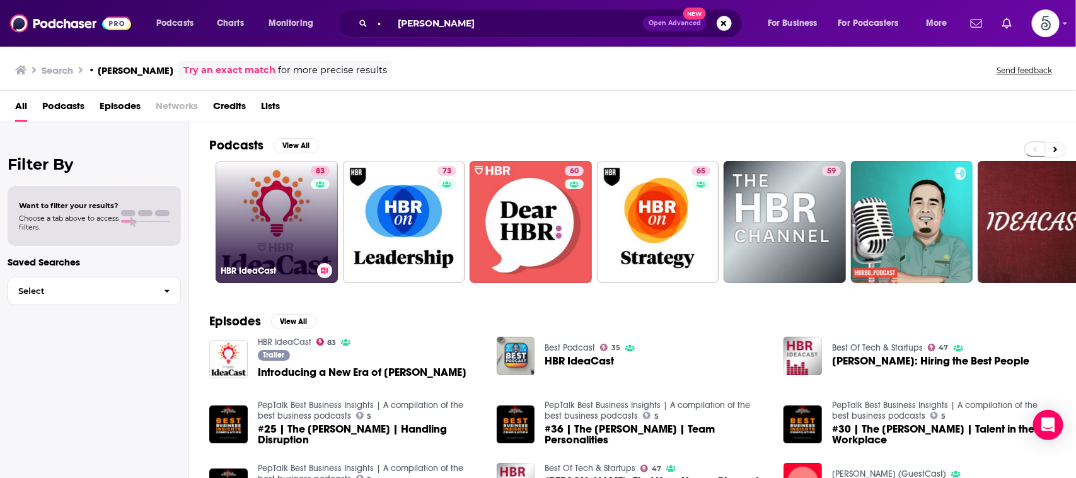
click at [271, 191] on link "83 [PERSON_NAME]" at bounding box center [277, 222] width 122 height 122
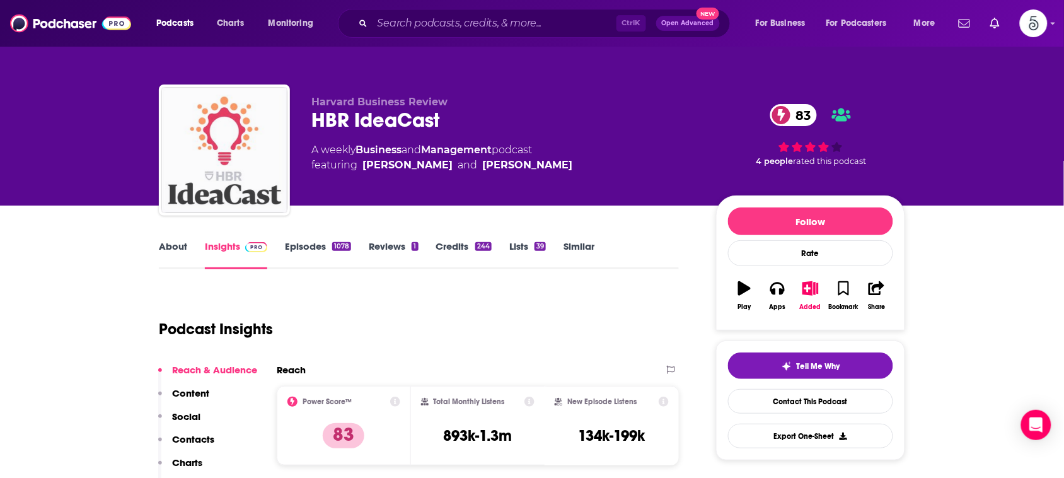
click at [271, 191] on img "HBR IdeaCast" at bounding box center [224, 150] width 126 height 126
click at [177, 247] on link "About" at bounding box center [173, 254] width 28 height 29
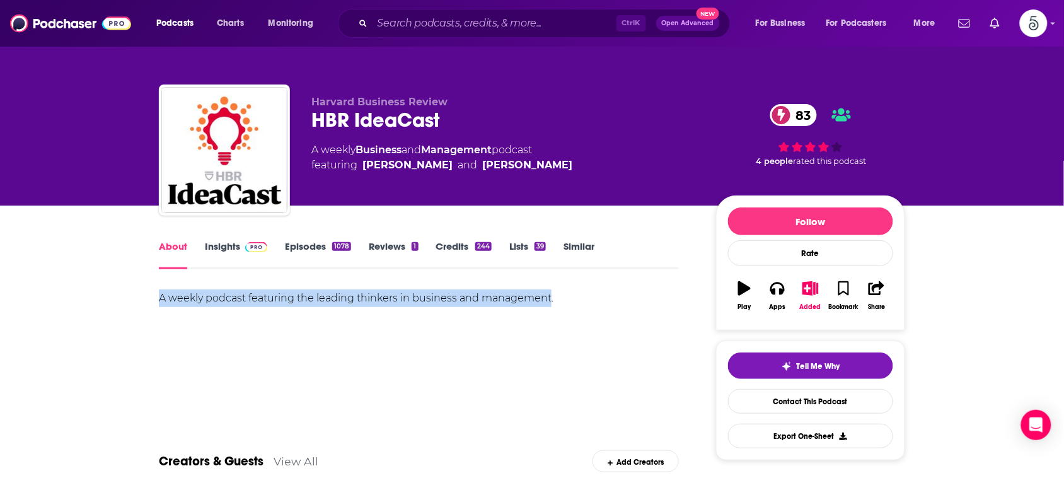
drag, startPoint x: 545, startPoint y: 294, endPoint x: 146, endPoint y: 302, distance: 399.0
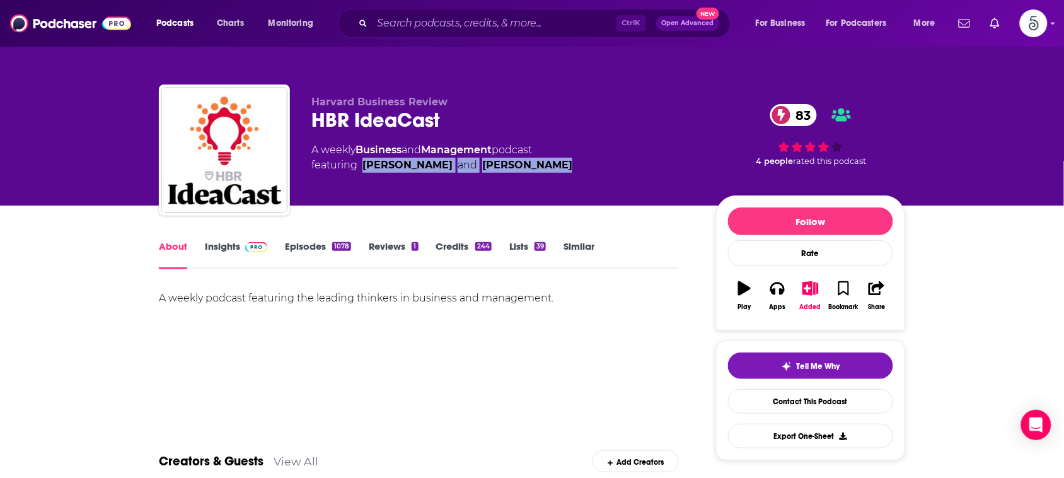
drag, startPoint x: 533, startPoint y: 168, endPoint x: 364, endPoint y: 172, distance: 168.9
click at [364, 172] on div "Harvard Business Review [PERSON_NAME] 83 A weekly Business and Management podca…" at bounding box center [503, 146] width 384 height 101
click at [402, 337] on div "A weekly podcast featuring the leading thinkers in business and management." at bounding box center [419, 333] width 520 height 88
click at [227, 246] on link "Insights" at bounding box center [236, 254] width 62 height 29
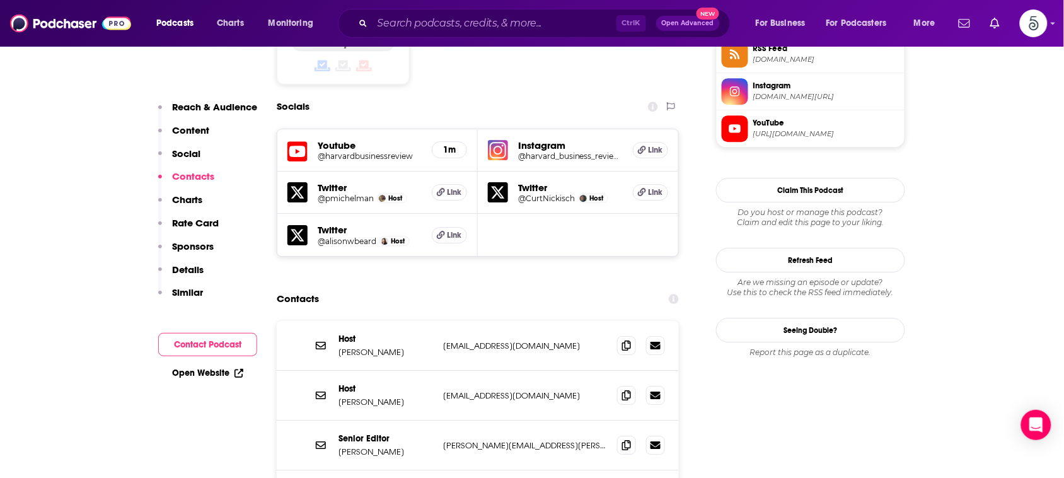
scroll to position [1103, 0]
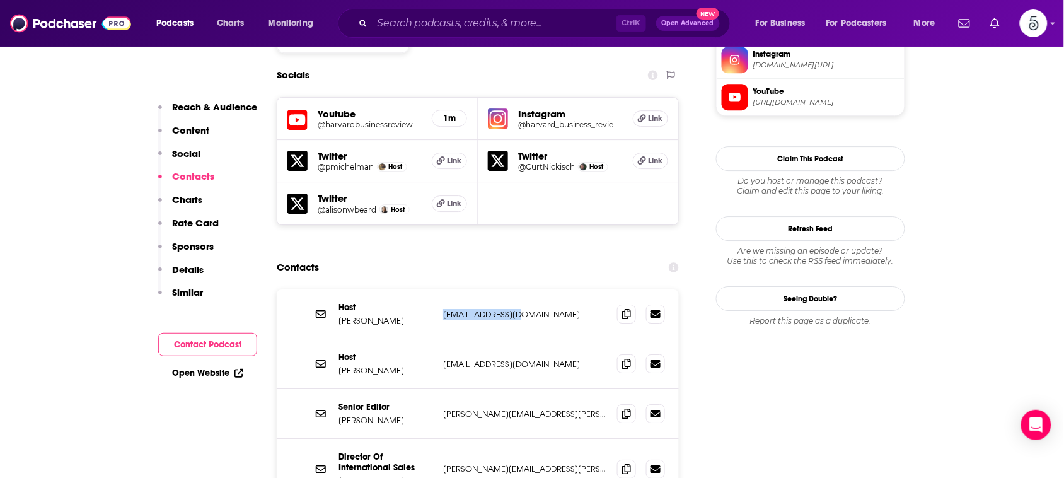
drag, startPoint x: 443, startPoint y: 226, endPoint x: 514, endPoint y: 227, distance: 71.2
click at [514, 309] on p "[EMAIL_ADDRESS][DOMAIN_NAME]" at bounding box center [525, 314] width 164 height 11
drag, startPoint x: 534, startPoint y: 331, endPoint x: 442, endPoint y: 331, distance: 91.4
click at [443, 408] on p "[PERSON_NAME][EMAIL_ADDRESS][PERSON_NAME][DOMAIN_NAME]" at bounding box center [525, 413] width 164 height 11
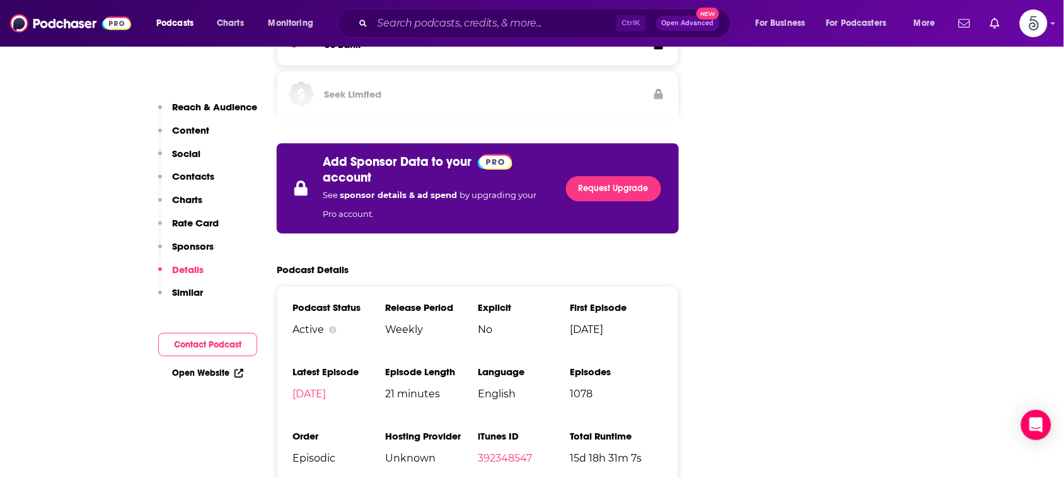
scroll to position [2594, 0]
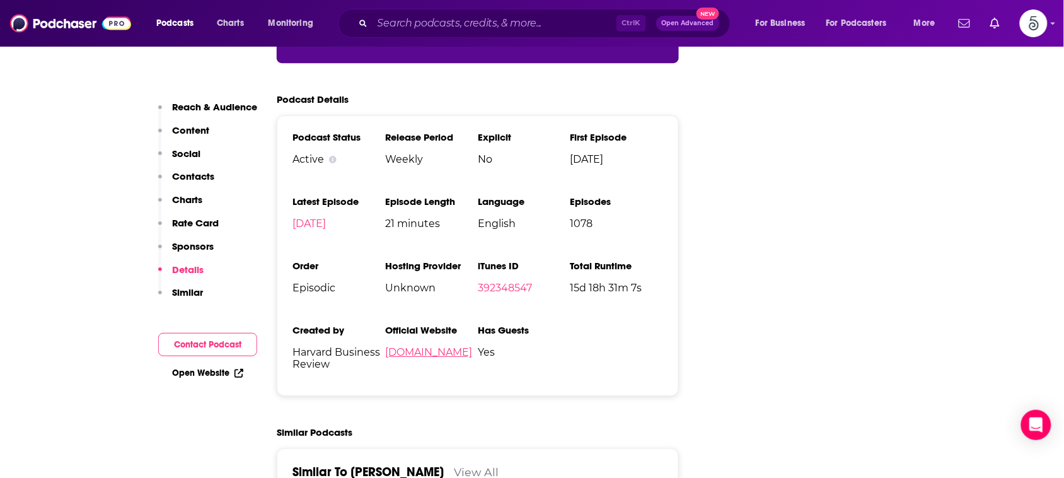
click at [405, 346] on link "[DOMAIN_NAME]" at bounding box center [428, 352] width 87 height 12
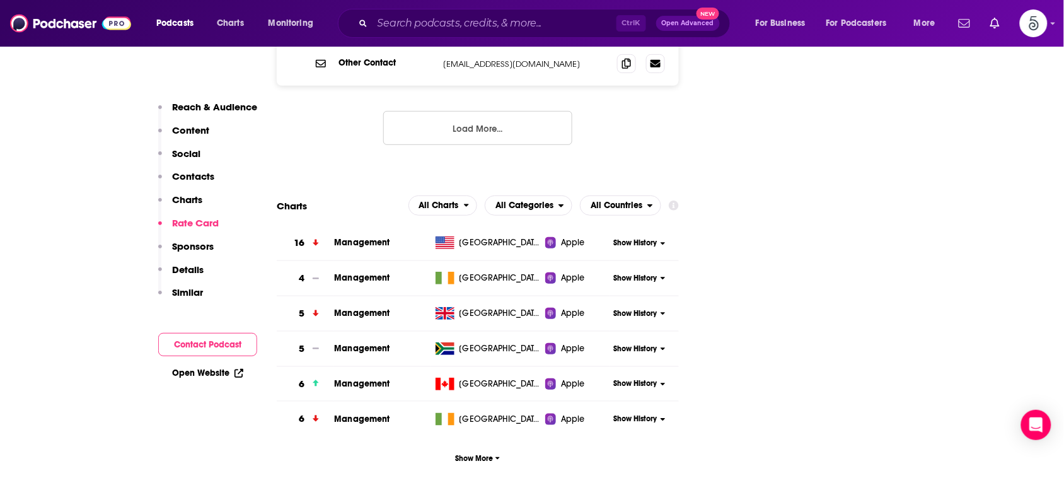
scroll to position [1233, 0]
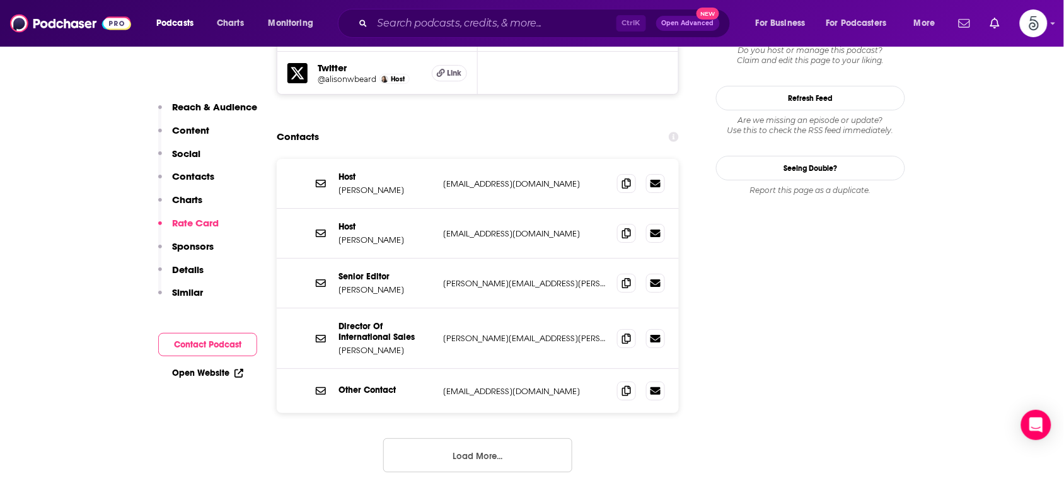
click at [514, 228] on p "[EMAIL_ADDRESS][DOMAIN_NAME]" at bounding box center [525, 233] width 164 height 11
drag, startPoint x: 514, startPoint y: 146, endPoint x: 442, endPoint y: 146, distance: 71.2
click at [443, 228] on p "[EMAIL_ADDRESS][DOMAIN_NAME]" at bounding box center [525, 233] width 164 height 11
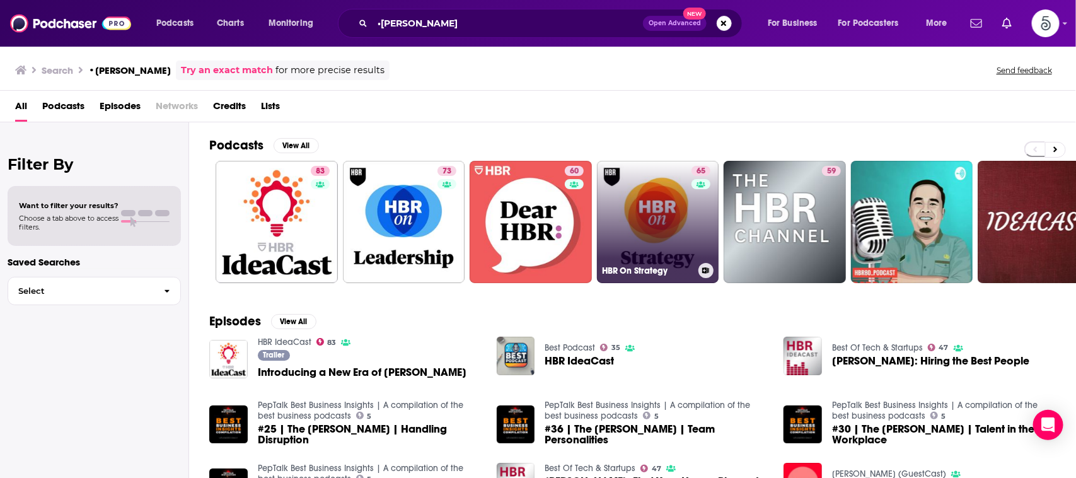
click at [672, 224] on link "65 HBR On Strategy" at bounding box center [658, 222] width 122 height 122
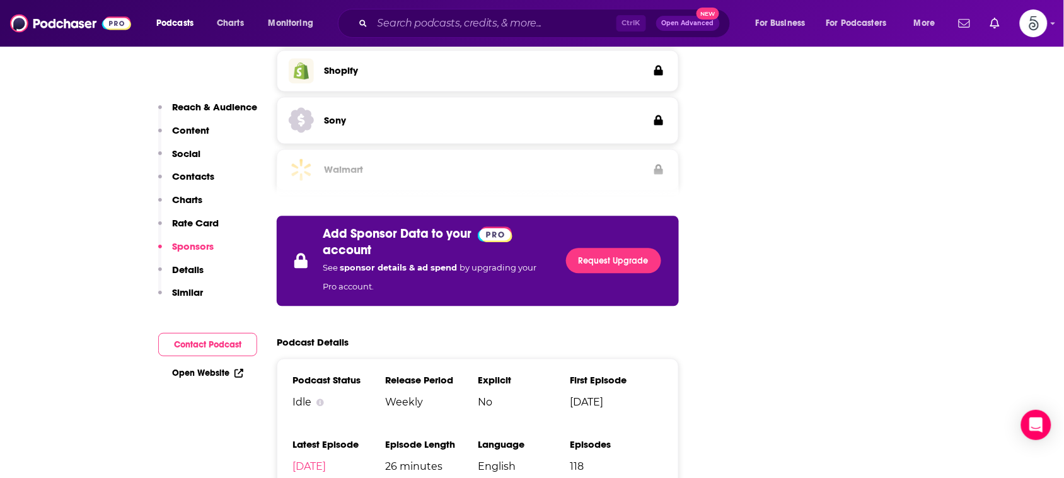
scroll to position [2323, 0]
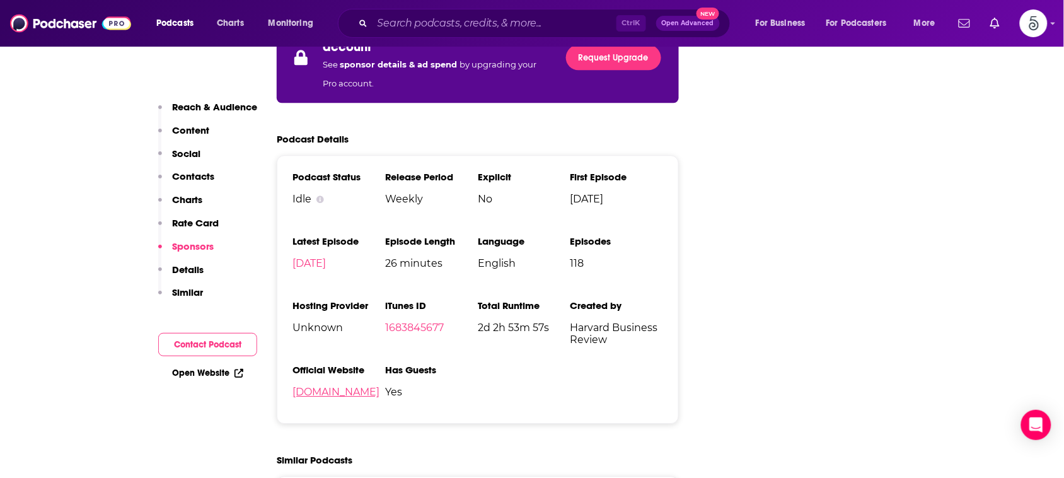
click at [318, 386] on link "[DOMAIN_NAME]" at bounding box center [335, 392] width 87 height 12
click at [583, 19] on input "Search podcasts, credits, & more..." at bounding box center [494, 23] width 244 height 20
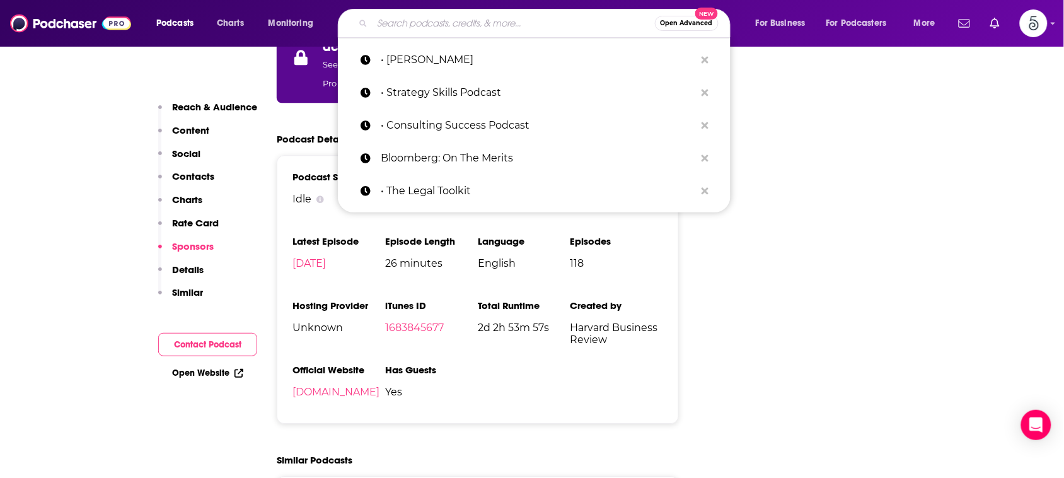
paste input "• The Accounting Podcast"
type input "• The Accounting Podcast"
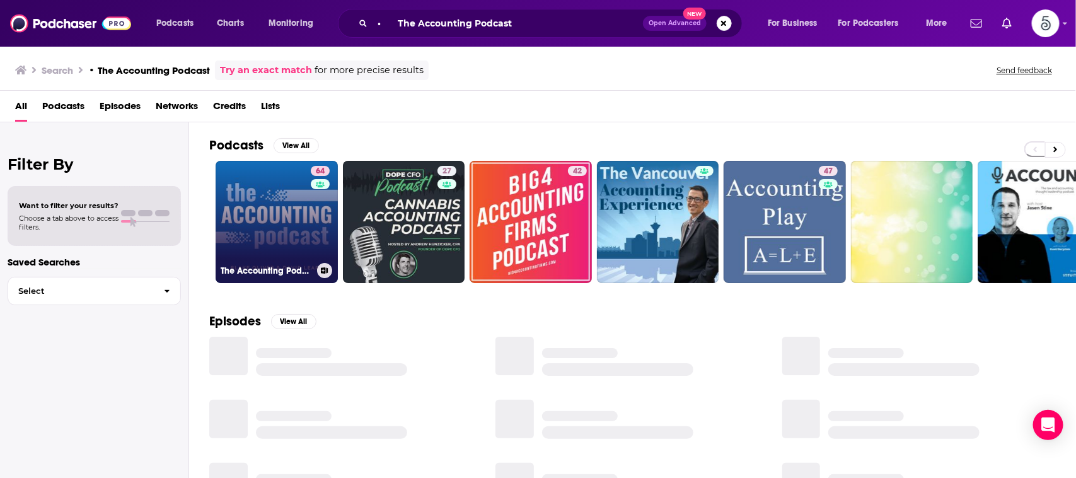
click at [284, 206] on link "64 The Accounting Podcast" at bounding box center [277, 222] width 122 height 122
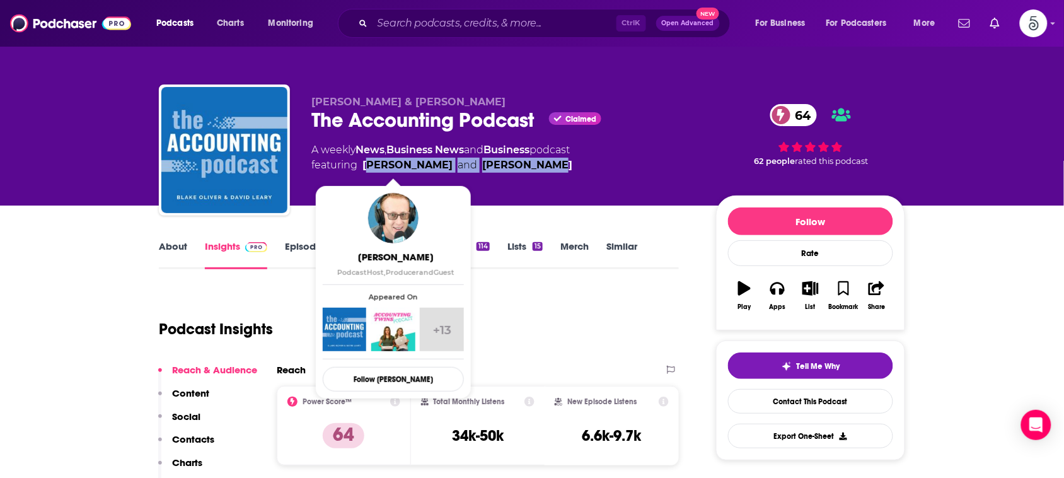
drag, startPoint x: 521, startPoint y: 161, endPoint x: 372, endPoint y: 164, distance: 148.1
click at [372, 164] on span "featuring [PERSON_NAME] and [PERSON_NAME]" at bounding box center [441, 165] width 261 height 15
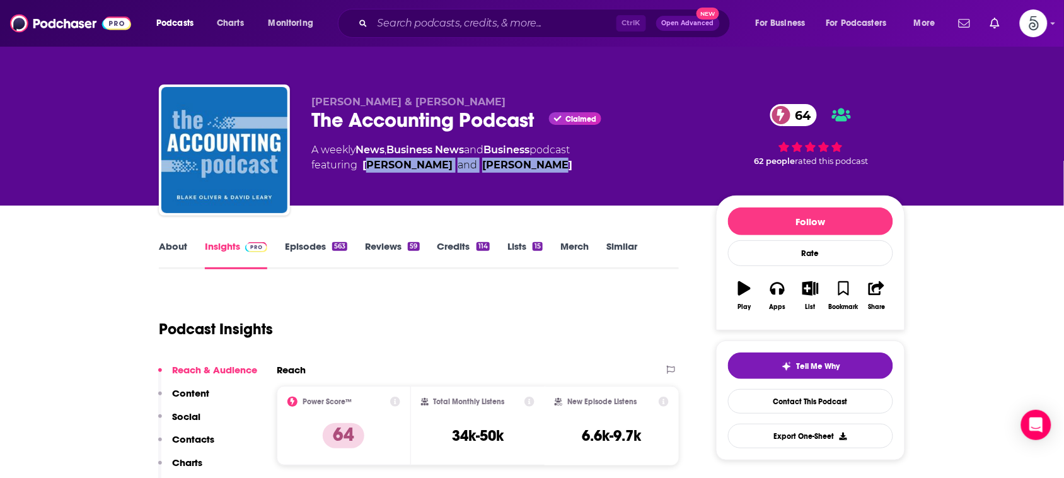
scroll to position [24, 0]
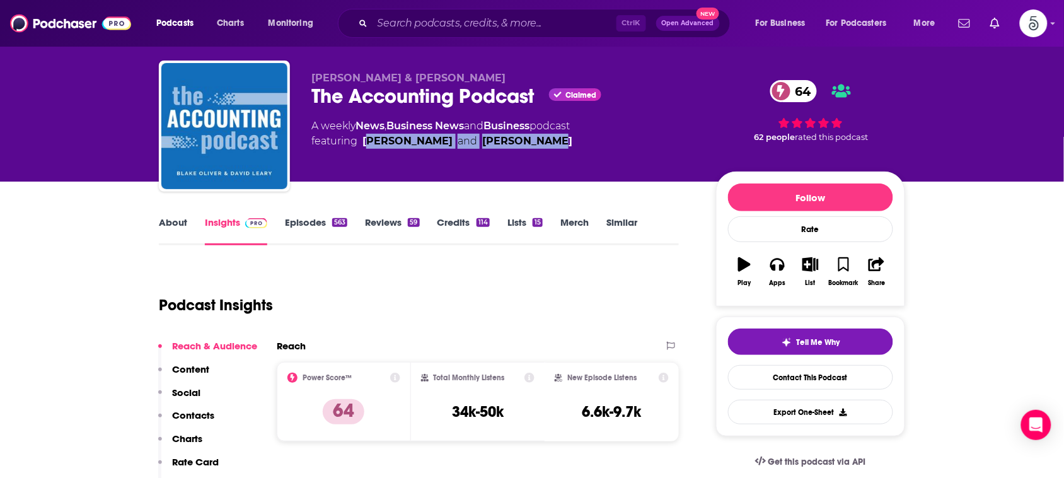
click at [536, 147] on span "featuring [PERSON_NAME] and [PERSON_NAME]" at bounding box center [441, 141] width 261 height 15
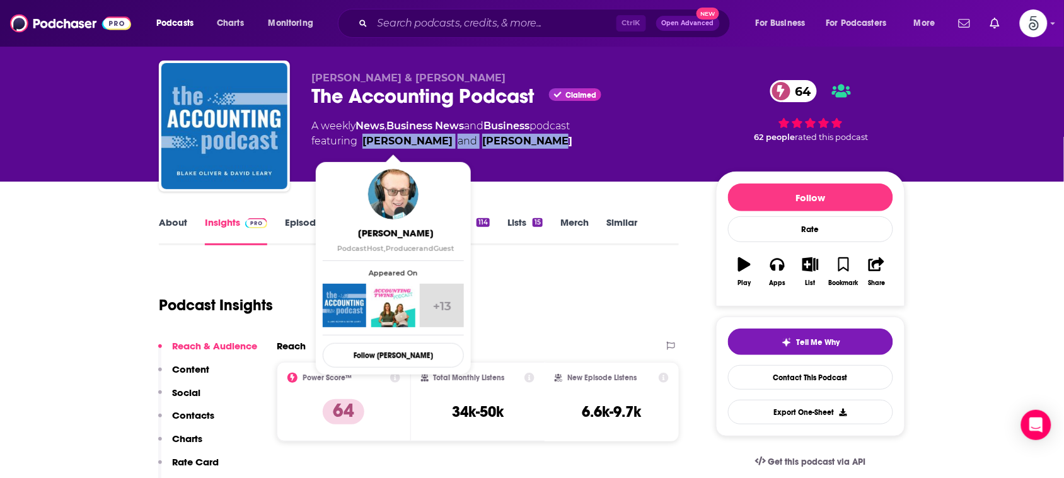
drag, startPoint x: 511, startPoint y: 142, endPoint x: 363, endPoint y: 144, distance: 148.1
click at [363, 144] on span "featuring [PERSON_NAME] and [PERSON_NAME]" at bounding box center [441, 141] width 261 height 15
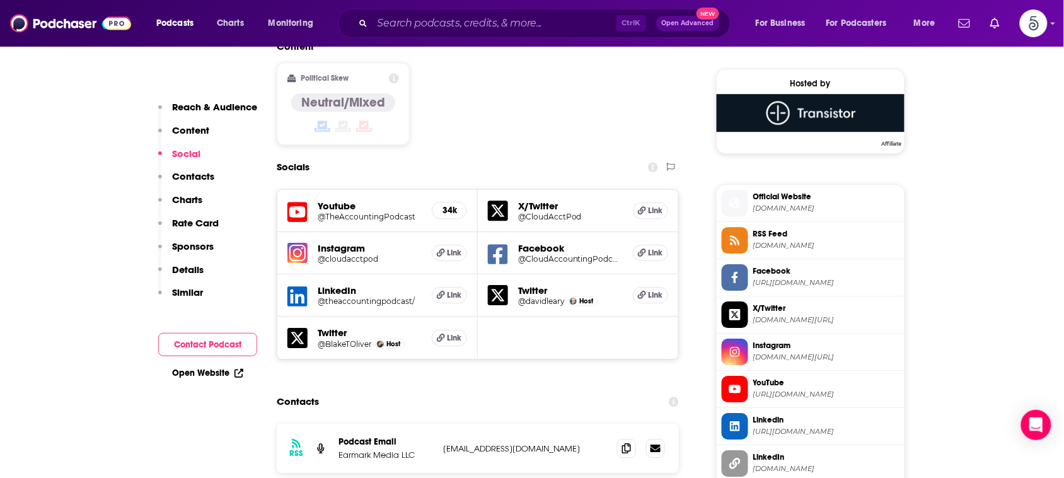
scroll to position [1074, 0]
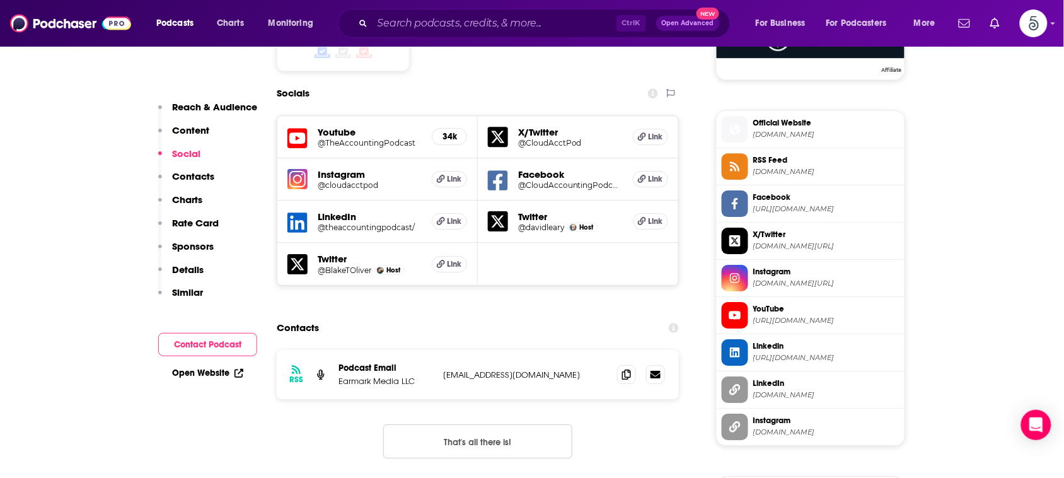
drag, startPoint x: 596, startPoint y: 313, endPoint x: 439, endPoint y: 318, distance: 157.7
click at [439, 350] on div "RSS Podcast Email Earmark Media LLC [EMAIL_ADDRESS][DOMAIN_NAME] [EMAIL_ADDRESS…" at bounding box center [478, 374] width 402 height 49
click at [379, 21] on input "Search podcasts, credits, & more..." at bounding box center [494, 23] width 244 height 20
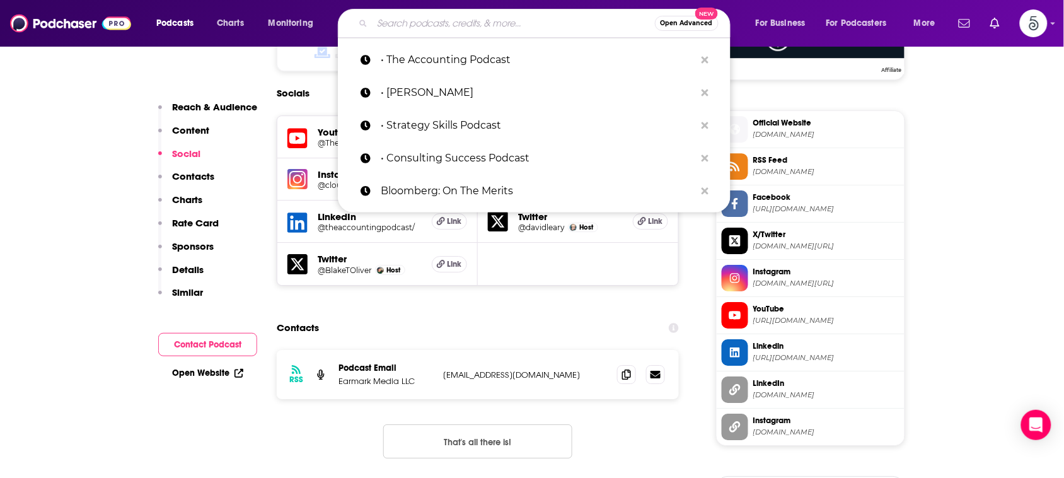
paste input "• The Accounting Best Practices Podcast"
type input "• The Accounting Best Practices Podcast"
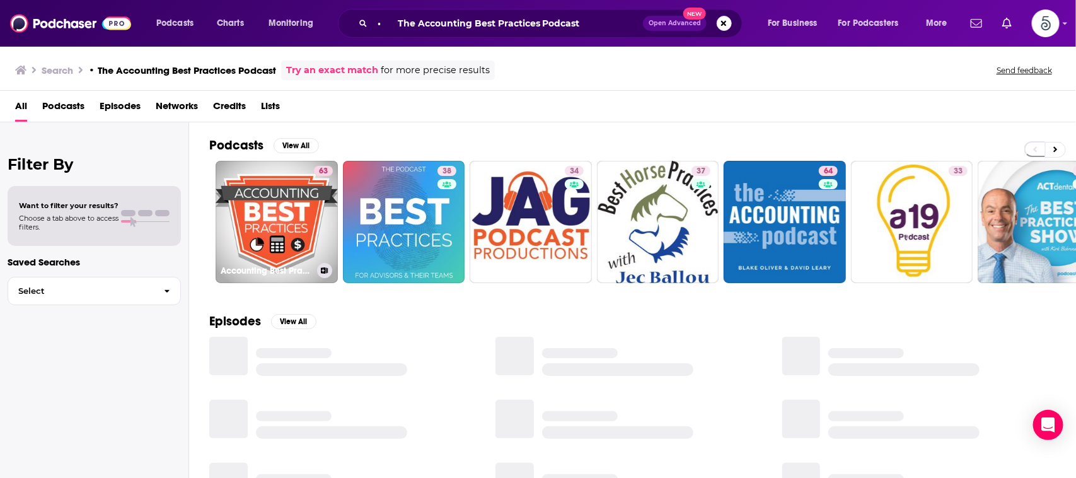
click at [294, 193] on link "63 Accounting Best Practices with [PERSON_NAME]" at bounding box center [277, 222] width 122 height 122
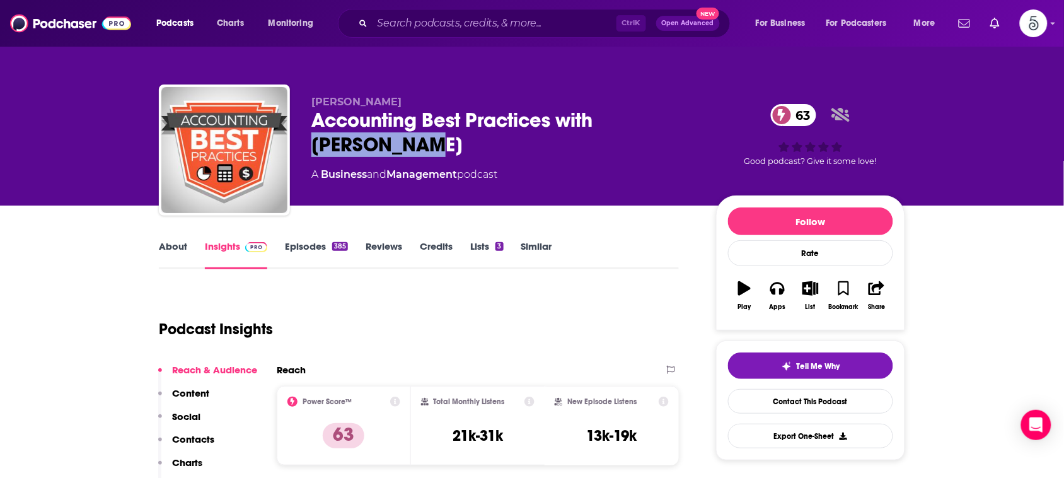
drag, startPoint x: 602, startPoint y: 117, endPoint x: 615, endPoint y: 143, distance: 29.3
click at [615, 143] on div "Accounting Best Practices with [PERSON_NAME] 63" at bounding box center [503, 132] width 384 height 49
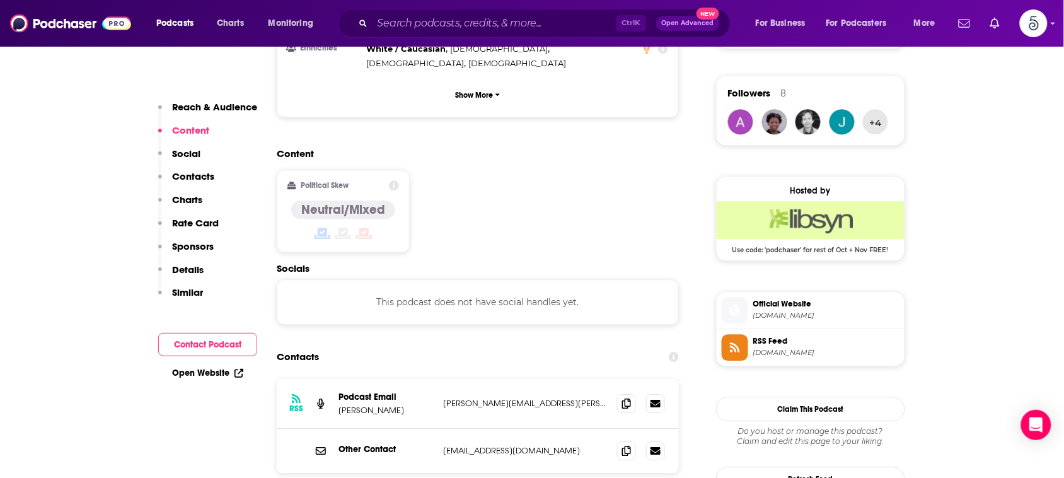
scroll to position [918, 0]
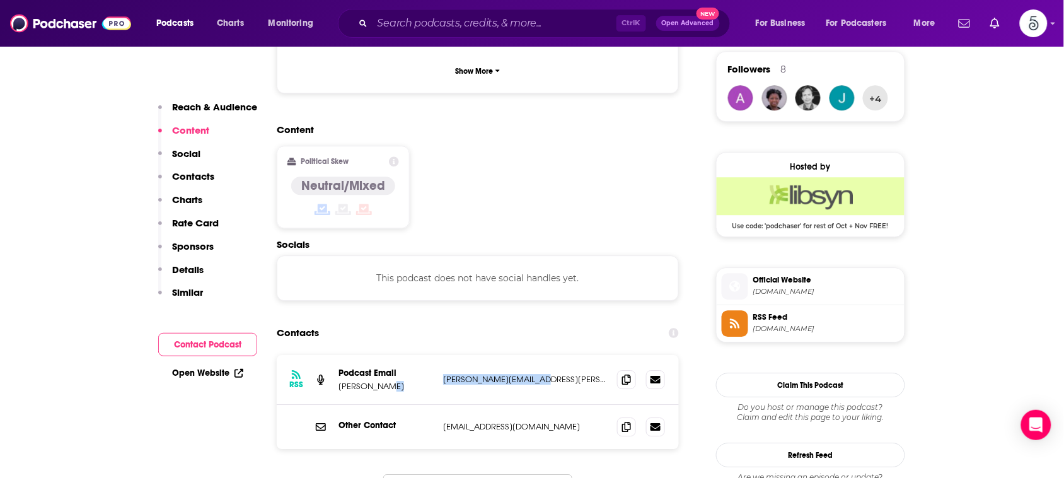
drag, startPoint x: 577, startPoint y: 326, endPoint x: 433, endPoint y: 334, distance: 144.5
click at [433, 355] on div "RSS Podcast Email Steve Bragg [EMAIL_ADDRESS][PERSON_NAME][DOMAIN_NAME] [PERSON…" at bounding box center [478, 380] width 402 height 50
click at [508, 18] on input "Search podcasts, credits, & more..." at bounding box center [494, 23] width 244 height 20
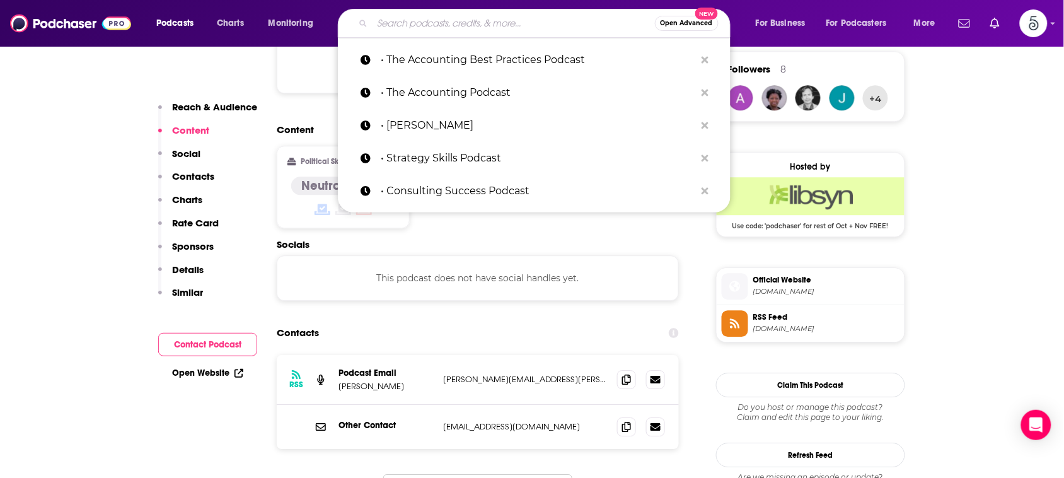
paste input "• Growing Your Firm"
type input "• Growing Your Firm"
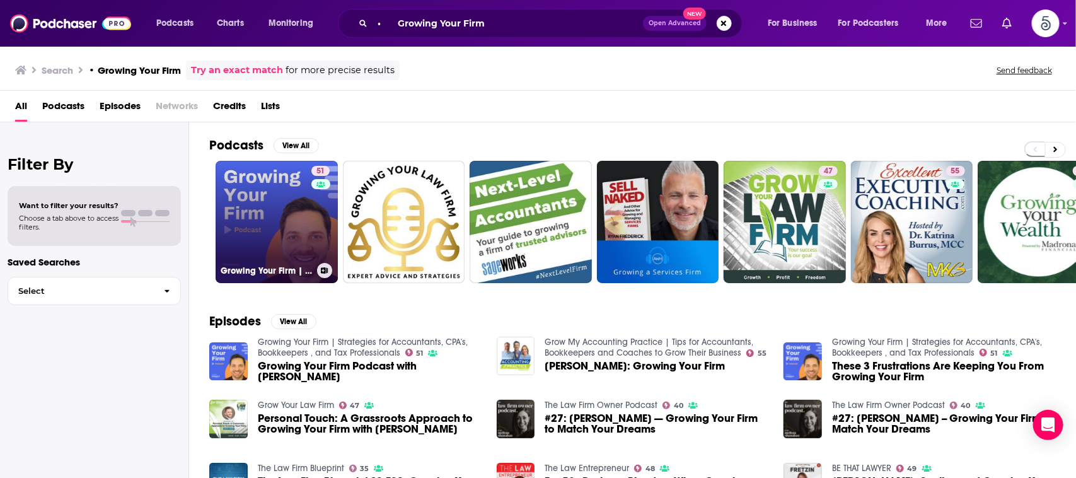
click at [281, 206] on link "51 Growing Your Firm | Strategies for Accountants, CPA's, Bookkeepers , and Tax…" at bounding box center [277, 222] width 122 height 122
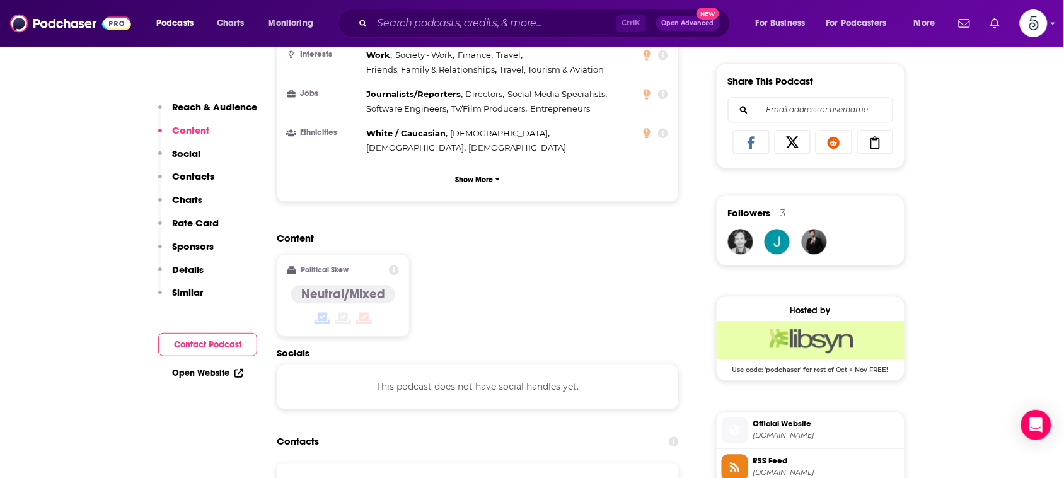
scroll to position [858, 0]
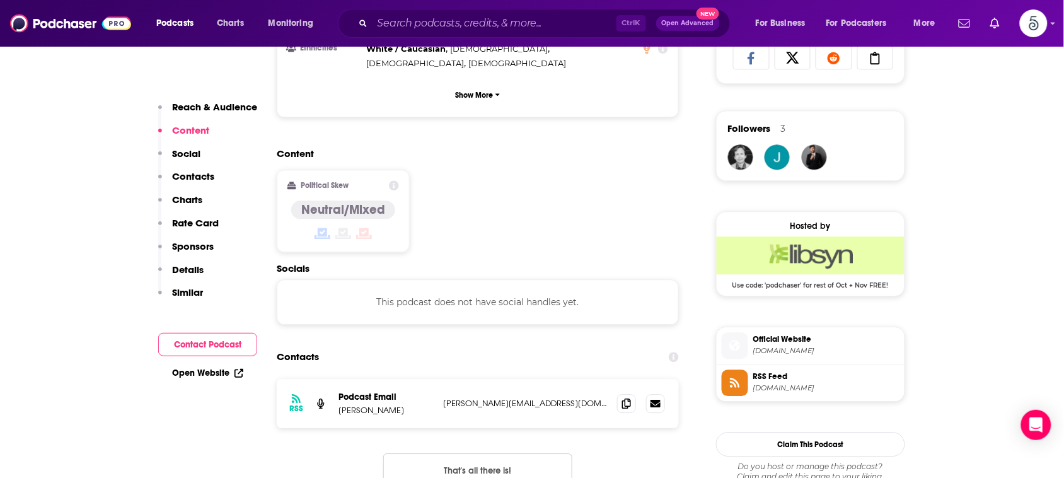
click at [846, 246] on img "Libsyn Deal: Use code: 'podchaser' for rest of Oct + Nov FREE!" at bounding box center [811, 255] width 188 height 38
drag, startPoint x: 562, startPoint y: 362, endPoint x: 442, endPoint y: 364, distance: 119.7
click at [443, 398] on p "[PERSON_NAME][EMAIL_ADDRESS][DOMAIN_NAME]" at bounding box center [525, 403] width 164 height 11
drag, startPoint x: 398, startPoint y: 366, endPoint x: 333, endPoint y: 367, distance: 65.6
click at [333, 379] on div "RSS Podcast Email [PERSON_NAME] [PERSON_NAME][EMAIL_ADDRESS][DOMAIN_NAME] [PERS…" at bounding box center [478, 403] width 402 height 49
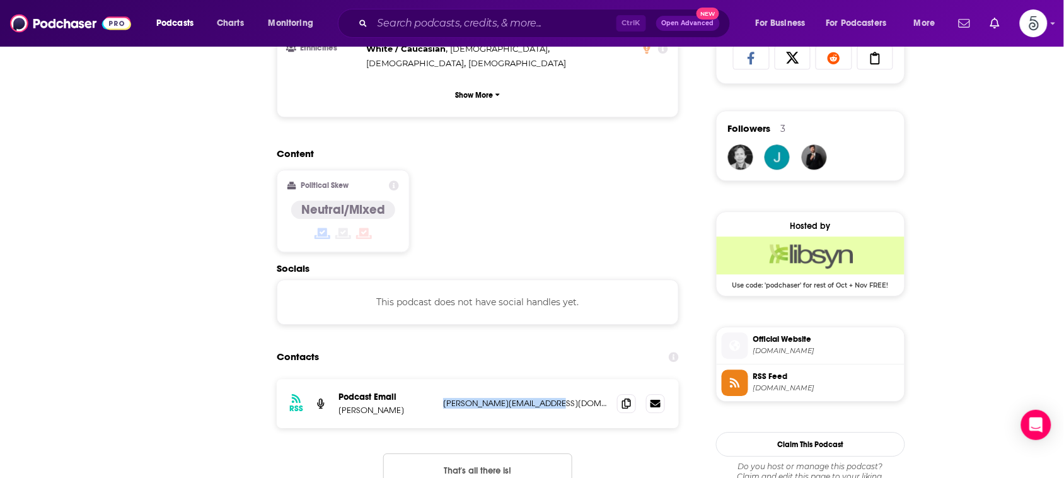
scroll to position [0, 0]
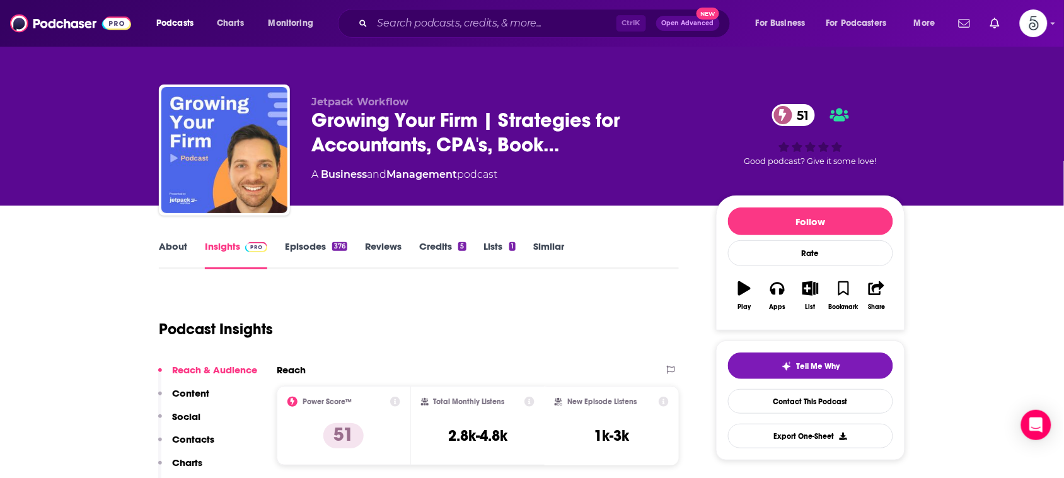
click at [175, 243] on link "About" at bounding box center [173, 254] width 28 height 29
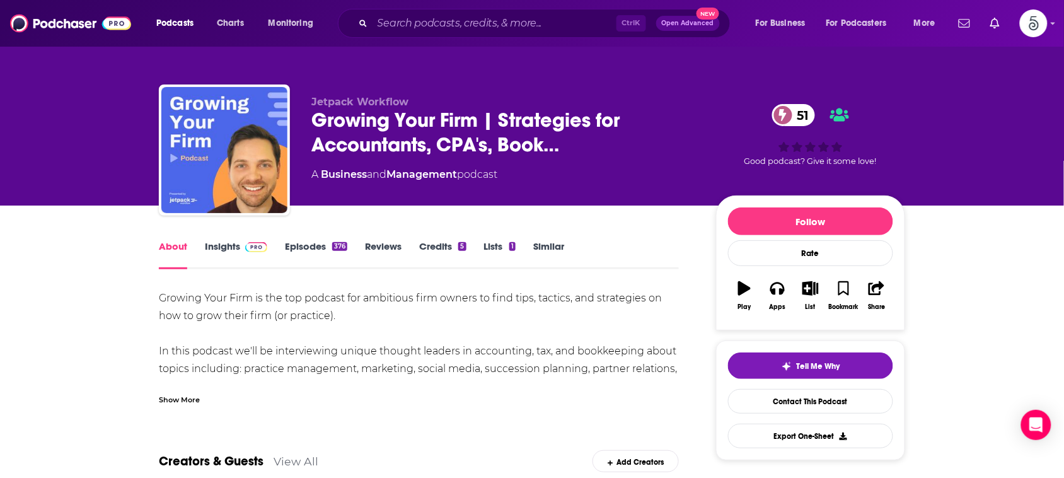
click at [207, 329] on div "Growing Your Firm is the top podcast for ambitious firm owners to find tips, ta…" at bounding box center [419, 342] width 520 height 106
click at [168, 399] on div "Show More" at bounding box center [179, 399] width 41 height 12
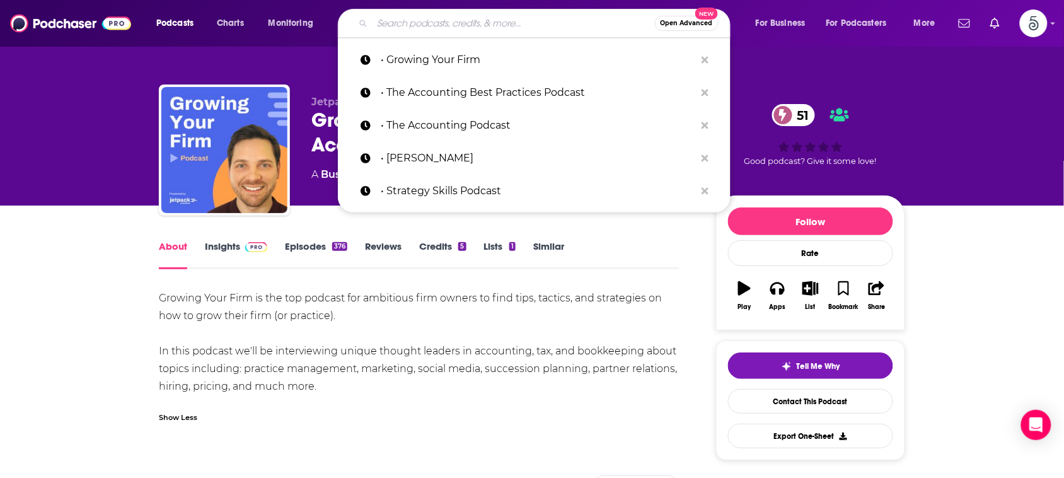
click at [408, 26] on input "Search podcasts, credits, & more..." at bounding box center [513, 23] width 282 height 20
paste input "• Thrivecast"
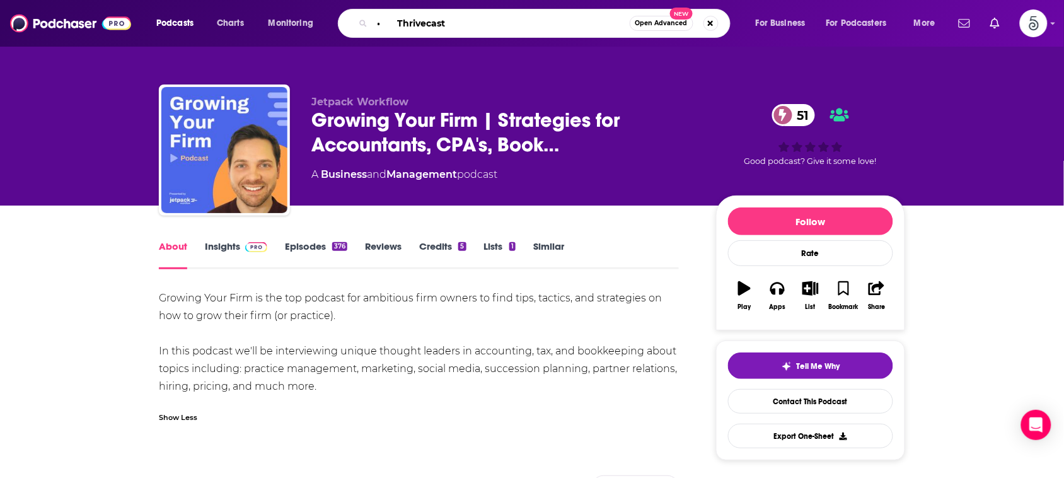
type input "• Thrivecast"
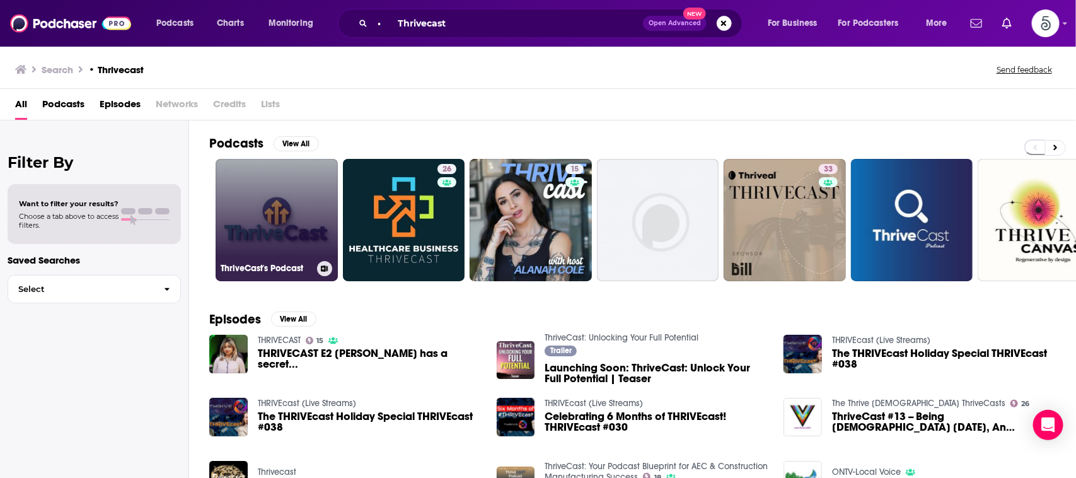
click at [270, 193] on link "ThriveCast's Podcast" at bounding box center [277, 220] width 122 height 122
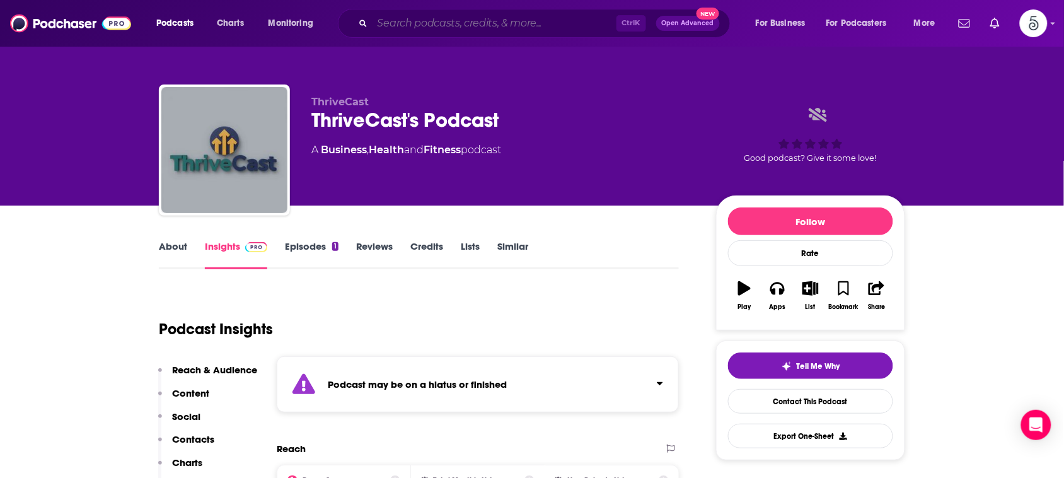
click at [521, 21] on input "Search podcasts, credits, & more..." at bounding box center [494, 23] width 244 height 20
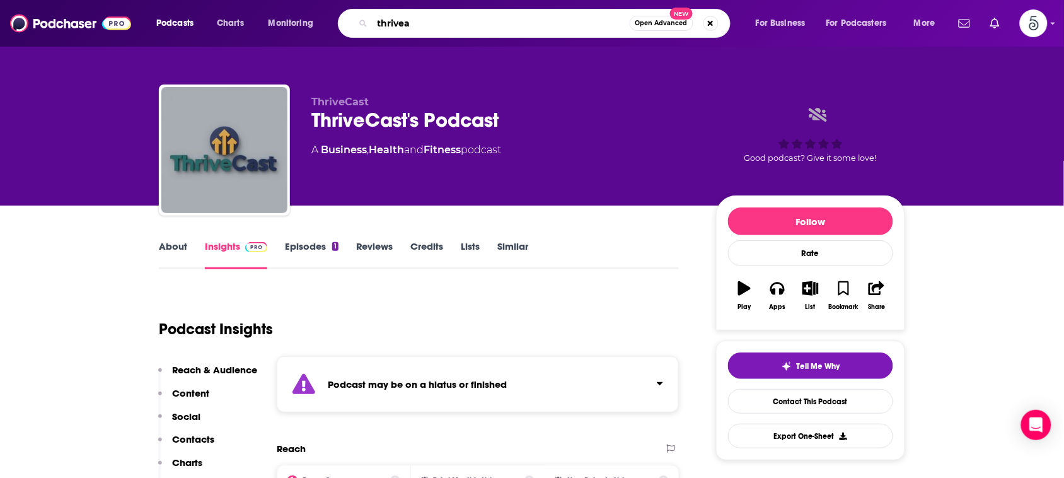
type input "thriveal"
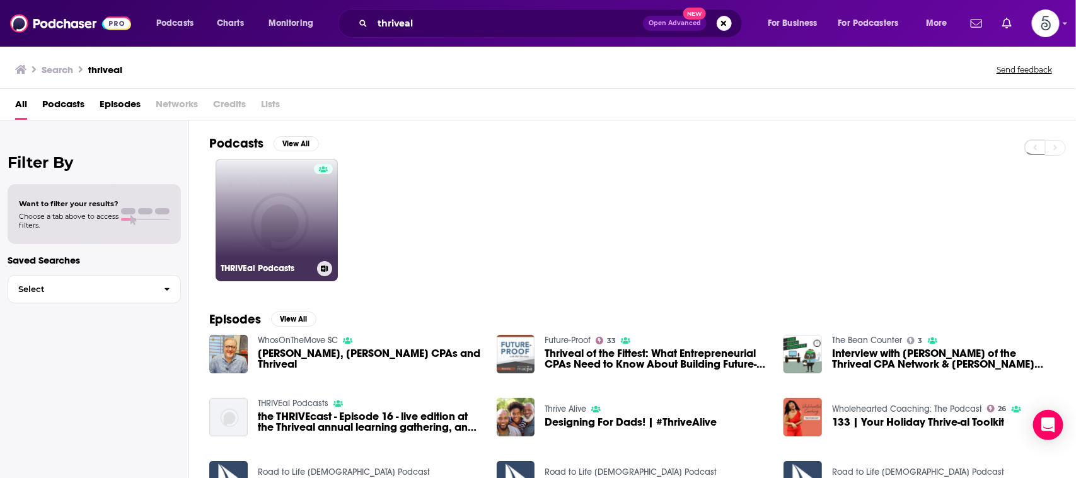
click at [259, 209] on link "THRIVEal Podcasts" at bounding box center [277, 220] width 122 height 122
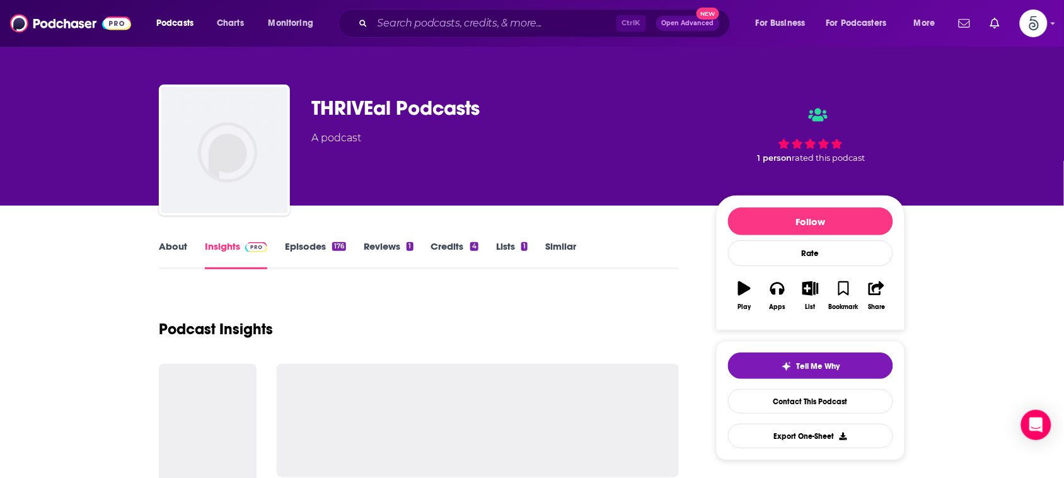
click at [259, 209] on img "THRIVEal Podcasts" at bounding box center [224, 150] width 126 height 126
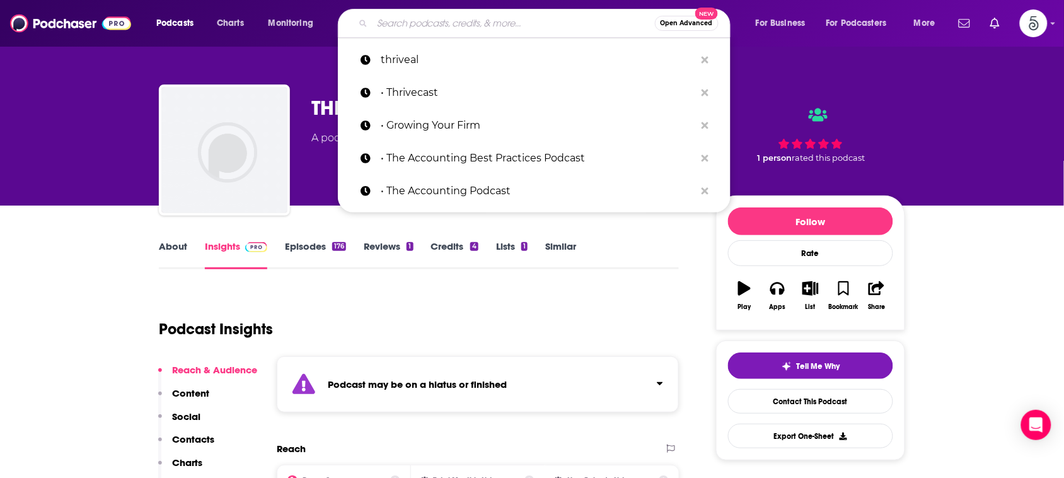
click at [572, 16] on input "Search podcasts, credits, & more..." at bounding box center [513, 23] width 282 height 20
paste input "Journal of Accountancy Podcast"
type input "Journal of Accountancy Podcast"
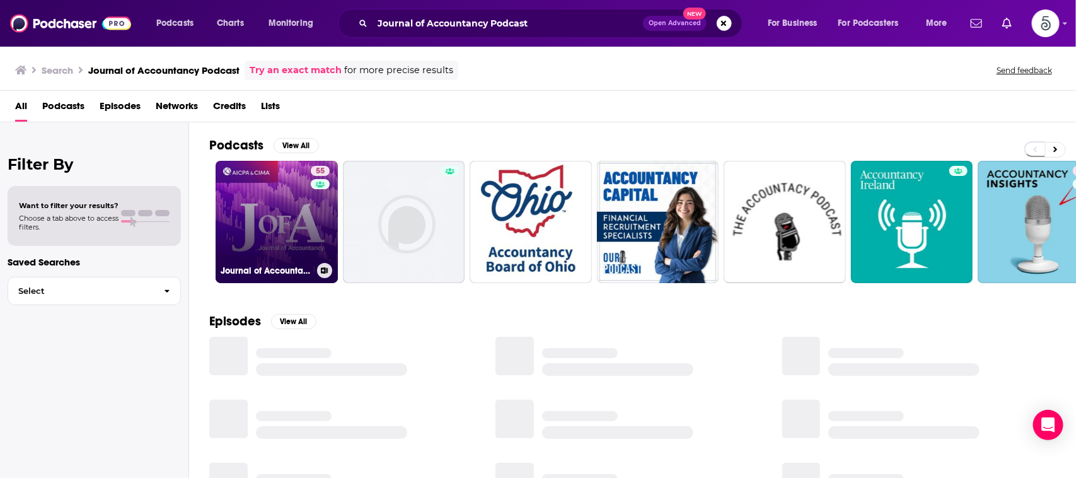
click at [285, 199] on link "55 Journal of Accountancy Podcast" at bounding box center [277, 222] width 122 height 122
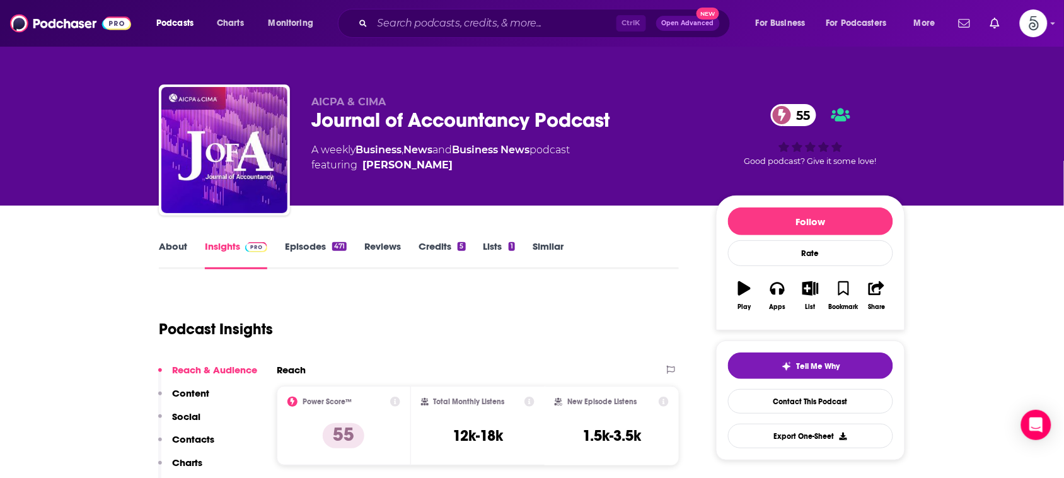
drag, startPoint x: 437, startPoint y: 171, endPoint x: 420, endPoint y: 164, distance: 18.0
click at [420, 164] on span "featuring [PERSON_NAME]" at bounding box center [440, 165] width 258 height 15
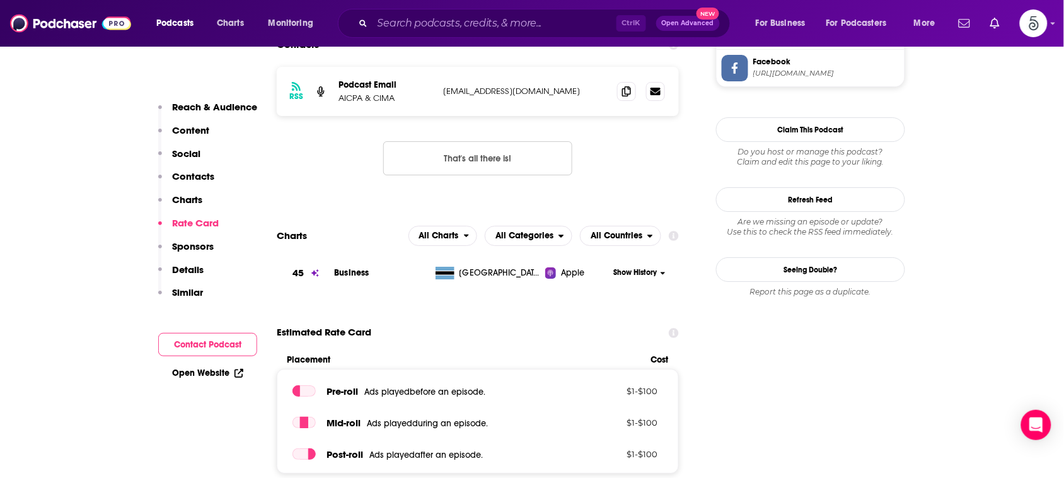
scroll to position [1628, 0]
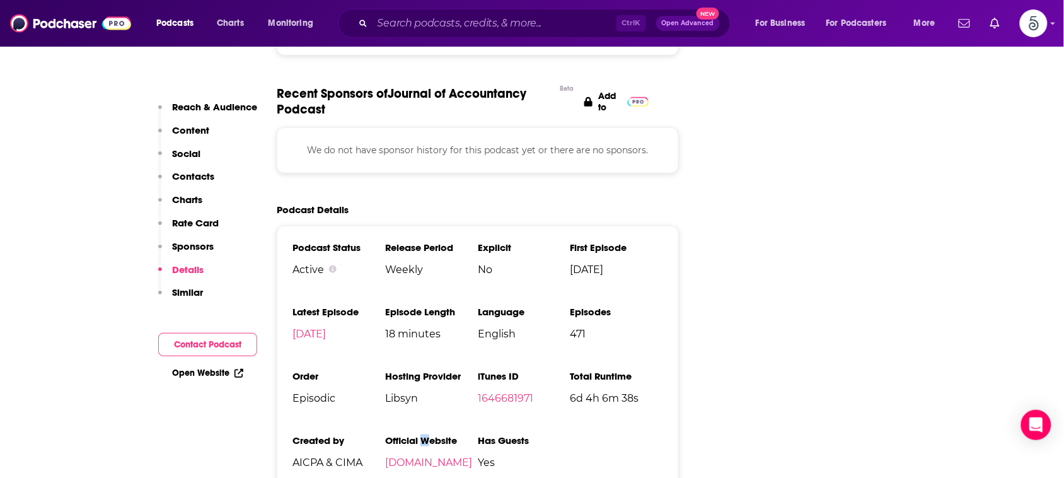
click at [430, 434] on h3 "Official Website" at bounding box center [431, 440] width 93 height 12
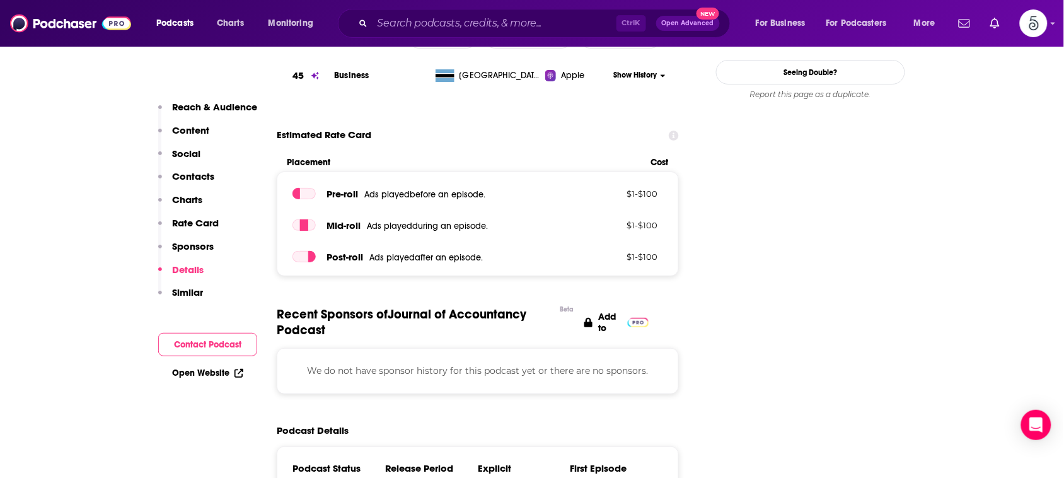
scroll to position [1094, 0]
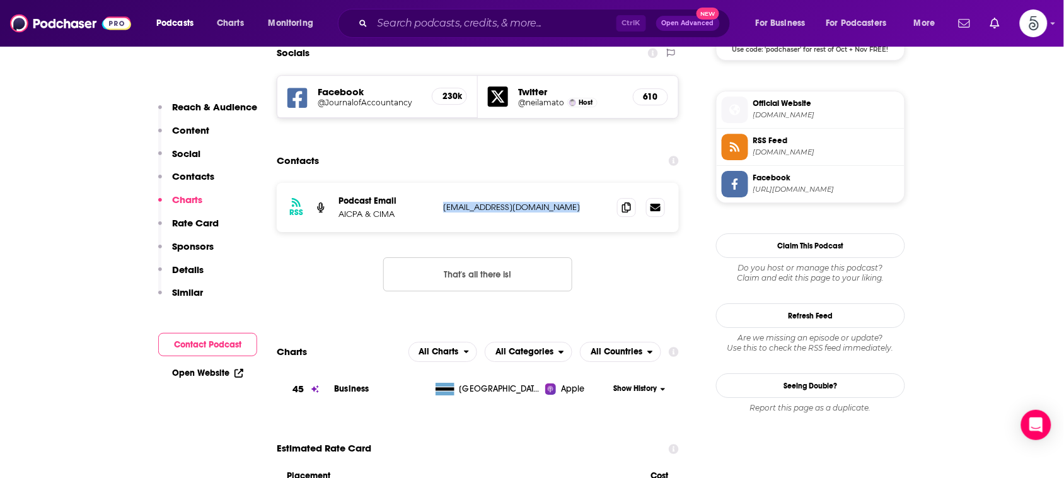
drag, startPoint x: 583, startPoint y: 162, endPoint x: 440, endPoint y: 165, distance: 143.1
click at [440, 183] on div "RSS Podcast Email AICPA & CIMA [EMAIL_ADDRESS][DOMAIN_NAME] [DOMAIN_NAME][EMAIL…" at bounding box center [478, 207] width 402 height 49
click at [550, 30] on input "Search podcasts, credits, & more..." at bounding box center [494, 23] width 244 height 20
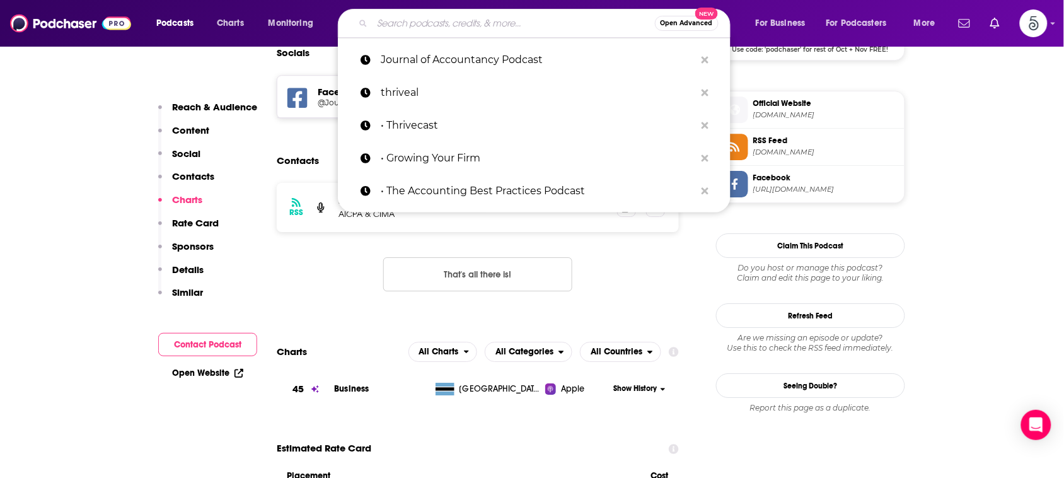
paste input "• Sales Talk for CEOs"
type input "• Sales Talk for CEOs"
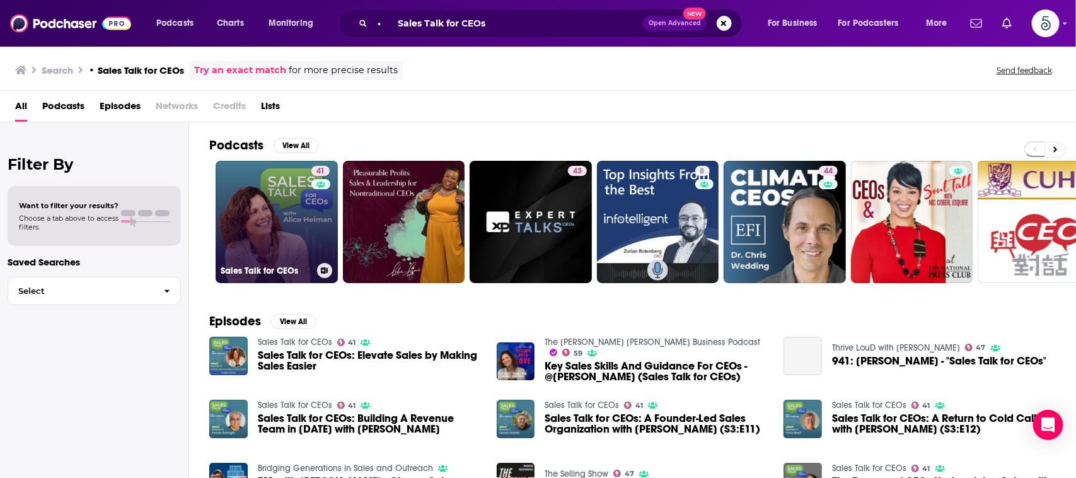
click at [282, 200] on link "41 Sales Talk for CEOs" at bounding box center [277, 222] width 122 height 122
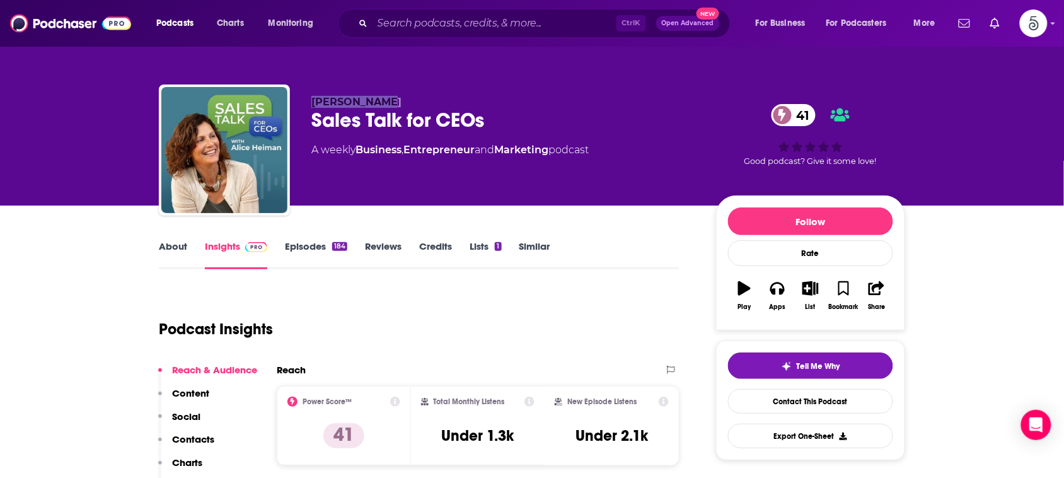
drag, startPoint x: 391, startPoint y: 104, endPoint x: 311, endPoint y: 101, distance: 80.7
click at [311, 101] on p "[PERSON_NAME]" at bounding box center [503, 102] width 384 height 12
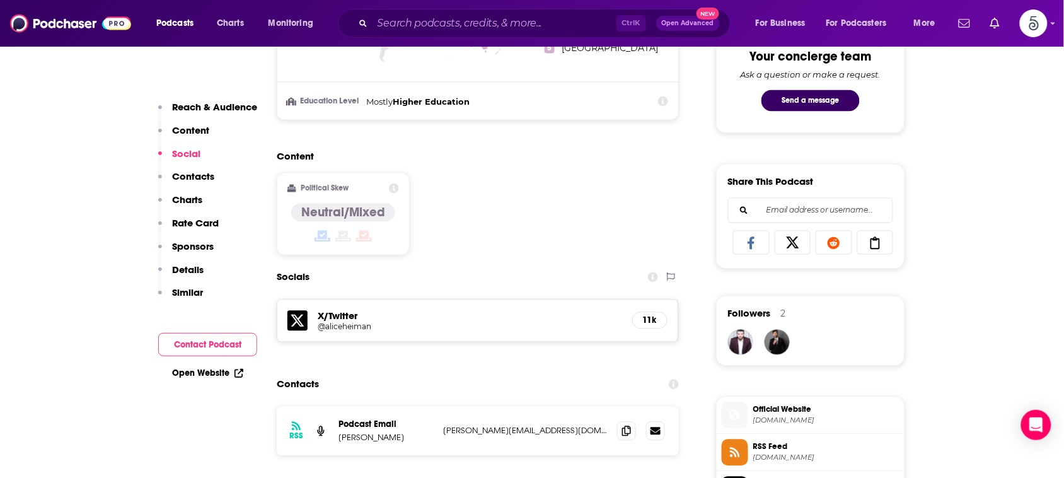
scroll to position [798, 0]
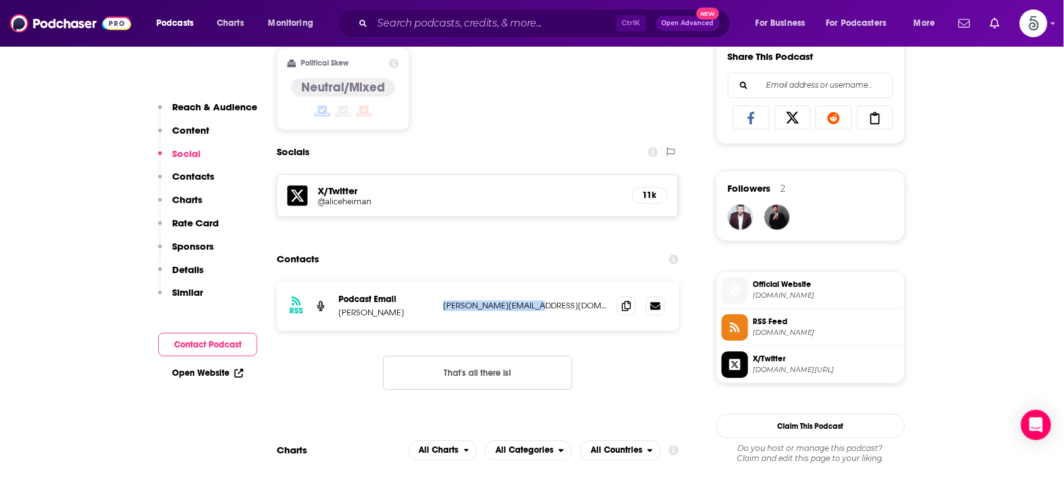
drag, startPoint x: 556, startPoint y: 310, endPoint x: 442, endPoint y: 311, distance: 114.7
click at [442, 311] on div "RSS Podcast Email [PERSON_NAME] [PERSON_NAME][EMAIL_ADDRESS][DOMAIN_NAME] [PERS…" at bounding box center [478, 305] width 402 height 49
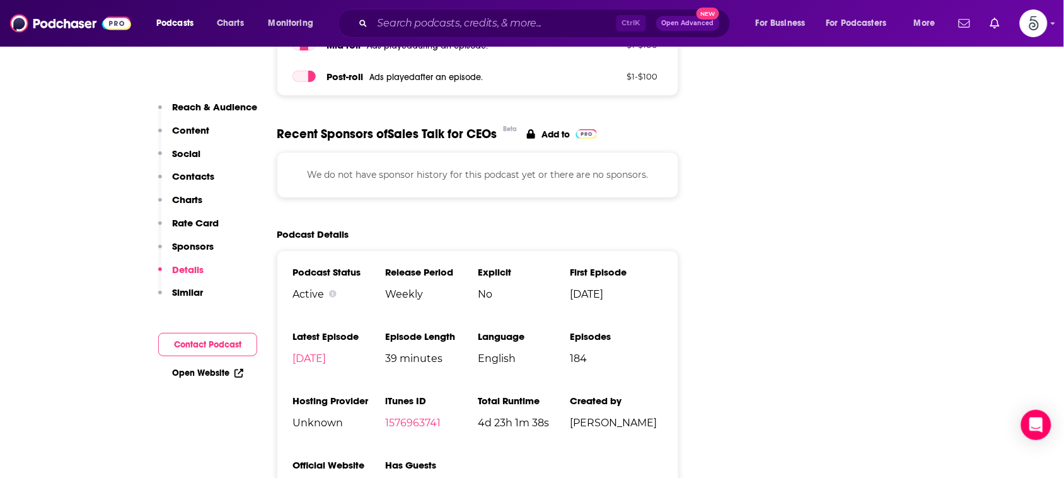
scroll to position [1757, 0]
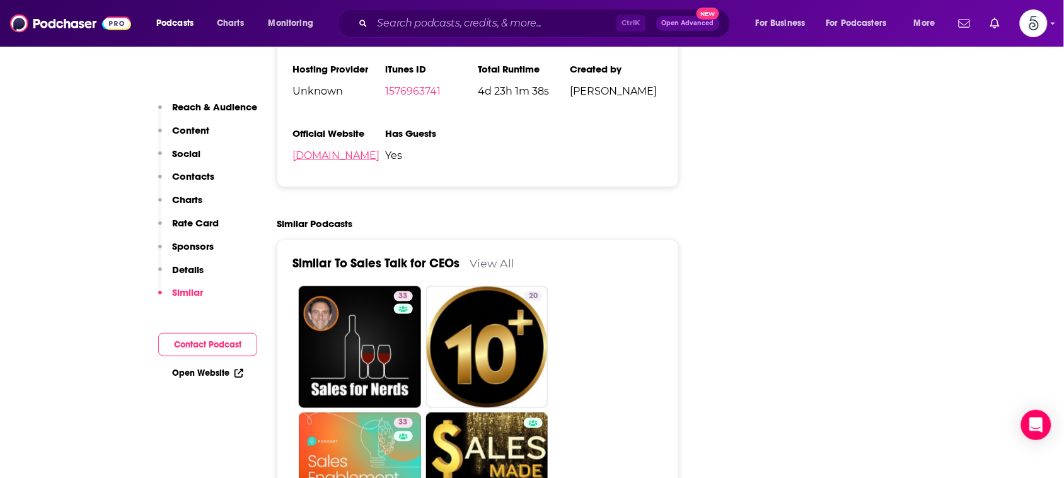
click at [339, 161] on link "[DOMAIN_NAME]" at bounding box center [335, 155] width 87 height 12
click at [579, 22] on input "Search podcasts, credits, & more..." at bounding box center [494, 23] width 244 height 20
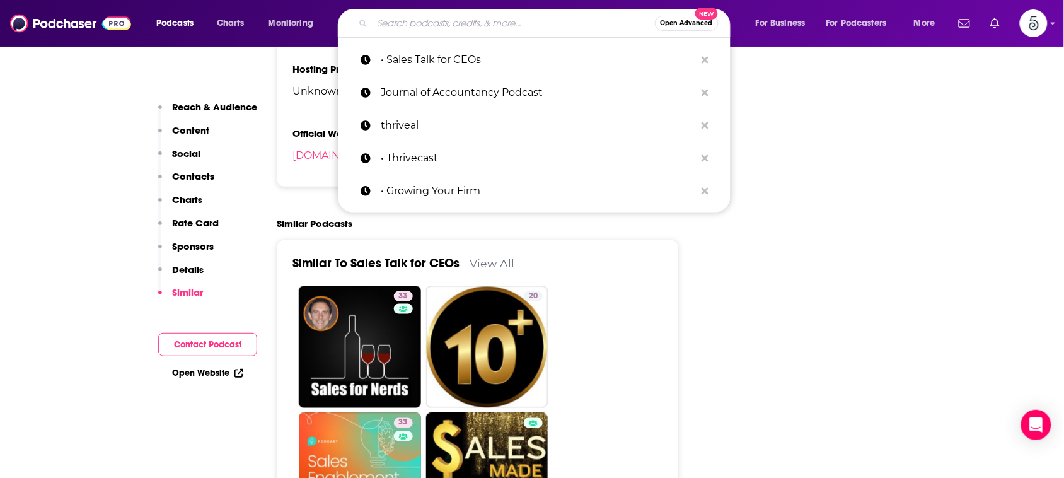
paste input "• CEO Coaching International Podcast"
type input "• CEO Coaching International Podcast"
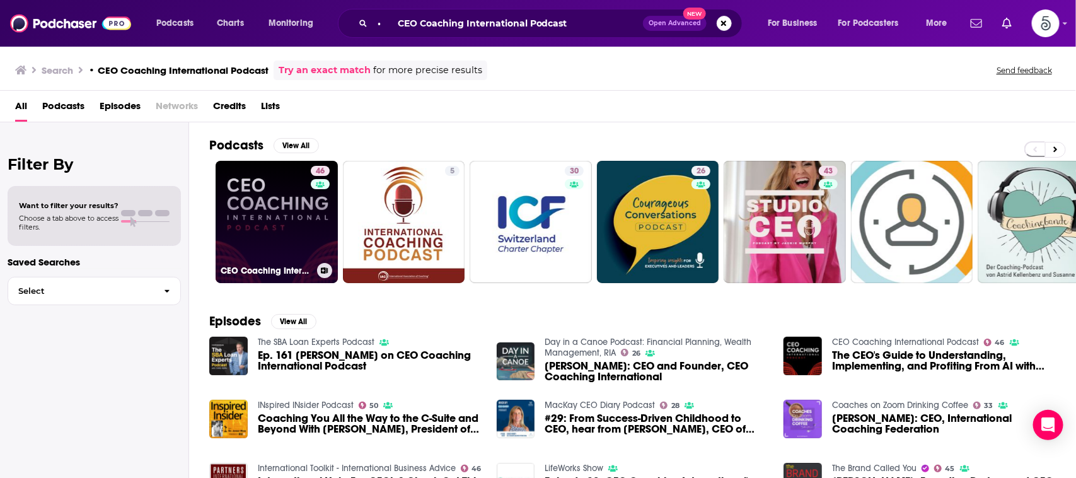
click at [288, 194] on link "46 CEO Coaching International Podcast" at bounding box center [277, 222] width 122 height 122
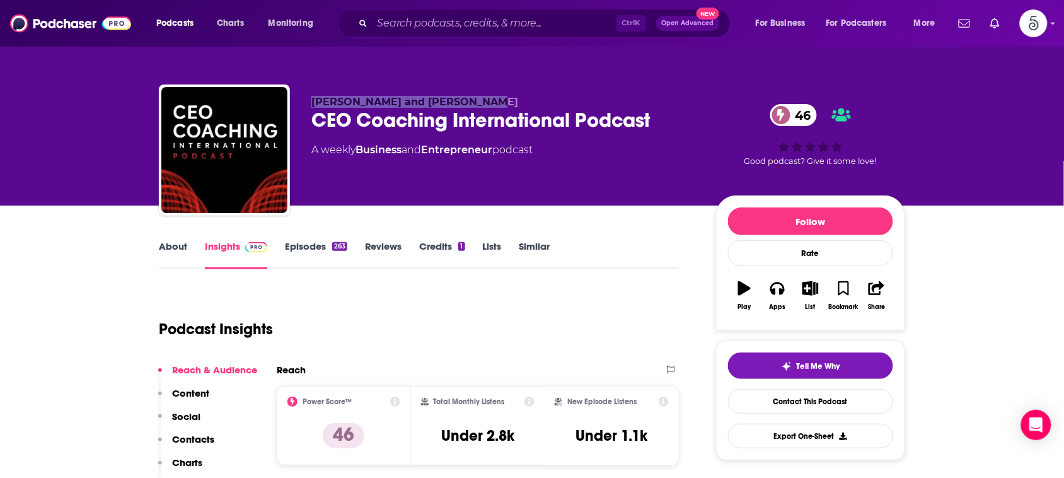
drag, startPoint x: 505, startPoint y: 98, endPoint x: 309, endPoint y: 99, distance: 196.0
click at [309, 99] on div "[PERSON_NAME] and [PERSON_NAME] CEO Coaching International Podcast 46 A weekly …" at bounding box center [532, 152] width 746 height 136
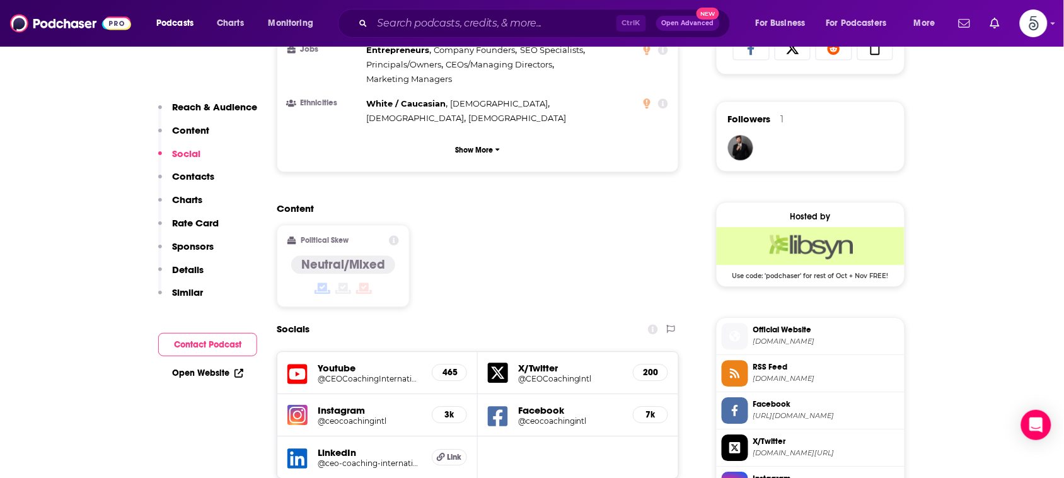
scroll to position [1125, 0]
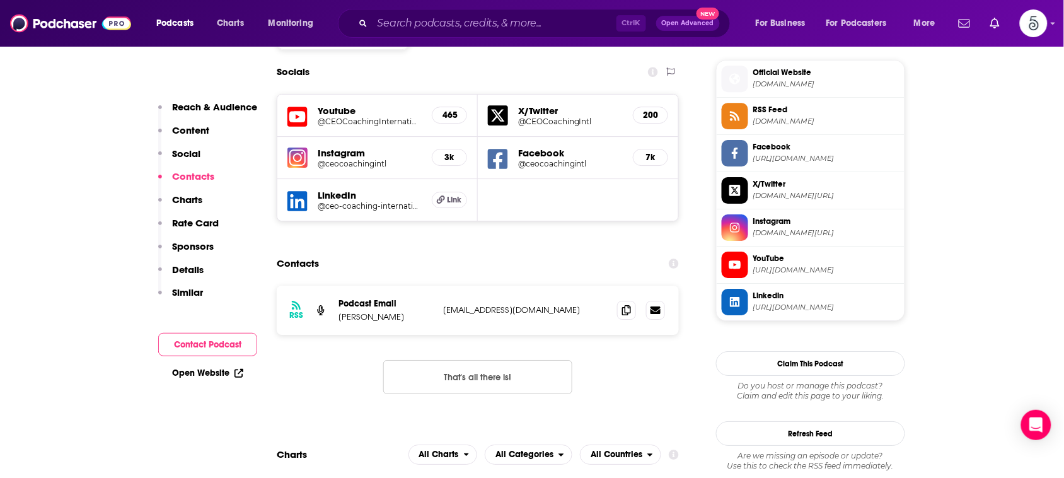
drag, startPoint x: 480, startPoint y: 246, endPoint x: 435, endPoint y: 248, distance: 44.2
drag, startPoint x: 435, startPoint y: 248, endPoint x: 420, endPoint y: 249, distance: 15.2
click at [420, 311] on p "[PERSON_NAME]" at bounding box center [385, 316] width 95 height 11
drag, startPoint x: 580, startPoint y: 246, endPoint x: 430, endPoint y: 232, distance: 150.0
click at [430, 285] on div "RSS Podcast Email [PERSON_NAME] [EMAIL_ADDRESS][DOMAIN_NAME] [EMAIL_ADDRESS][DO…" at bounding box center [478, 309] width 402 height 49
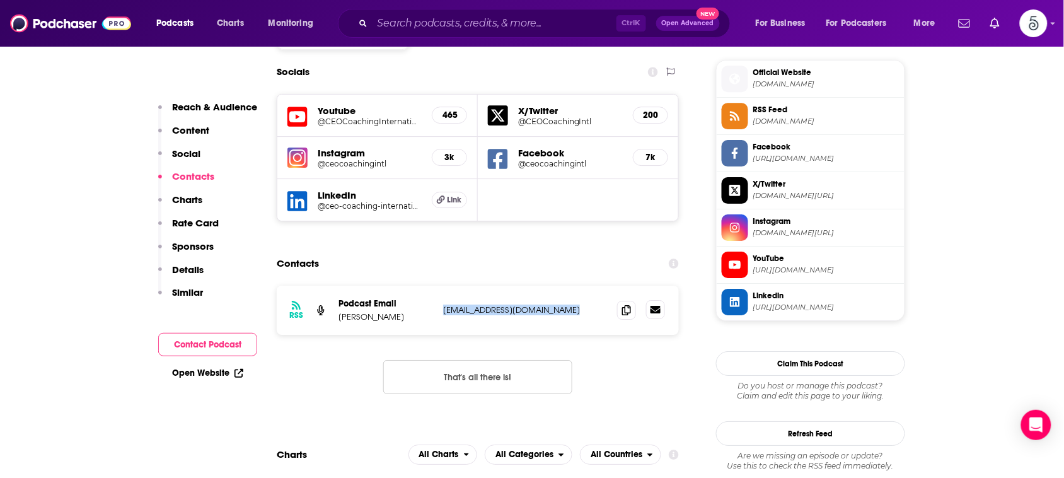
drag, startPoint x: 442, startPoint y: 247, endPoint x: 647, endPoint y: 244, distance: 204.8
click at [647, 285] on div "RSS Podcast Email [PERSON_NAME] [EMAIL_ADDRESS][DOMAIN_NAME] [EMAIL_ADDRESS][DO…" at bounding box center [478, 309] width 402 height 49
click at [580, 23] on input "Search podcasts, credits, & more..." at bounding box center [494, 23] width 244 height 20
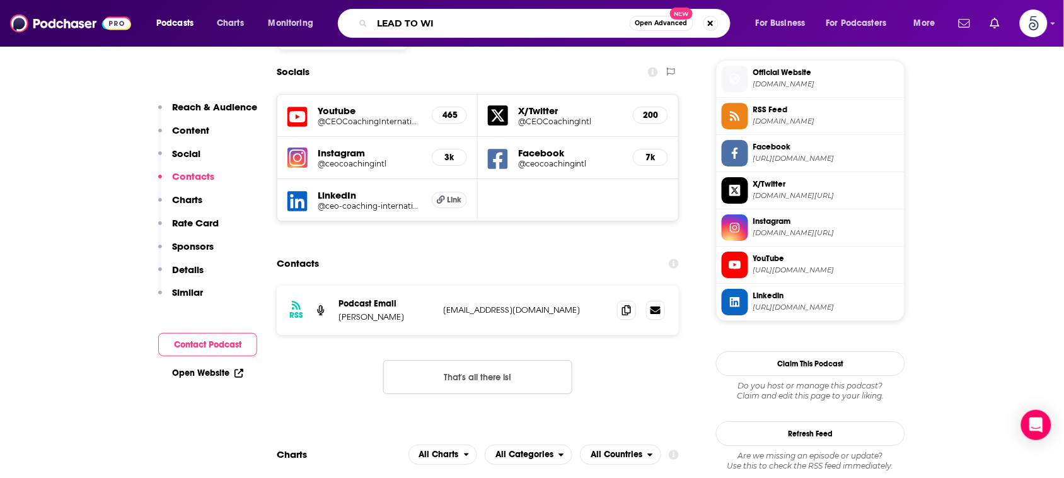
type input "LEAD TO WIN"
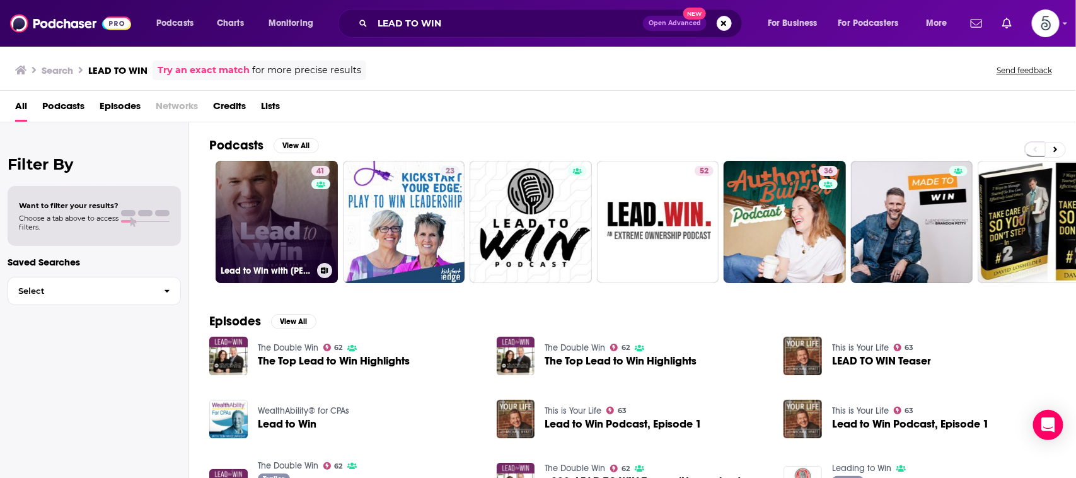
click at [282, 173] on link "41 Lead to Win with [PERSON_NAME]" at bounding box center [277, 222] width 122 height 122
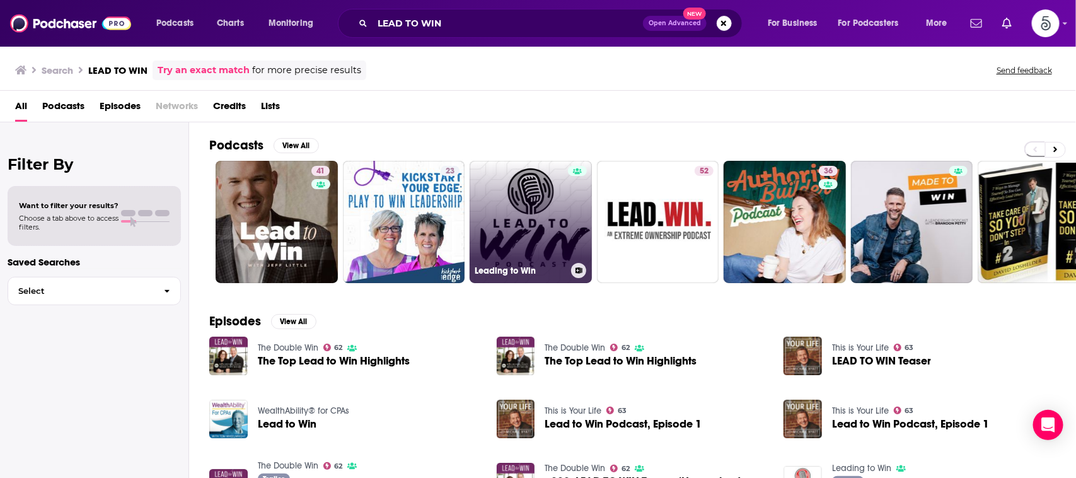
click at [520, 217] on link "Leading to Win" at bounding box center [531, 222] width 122 height 122
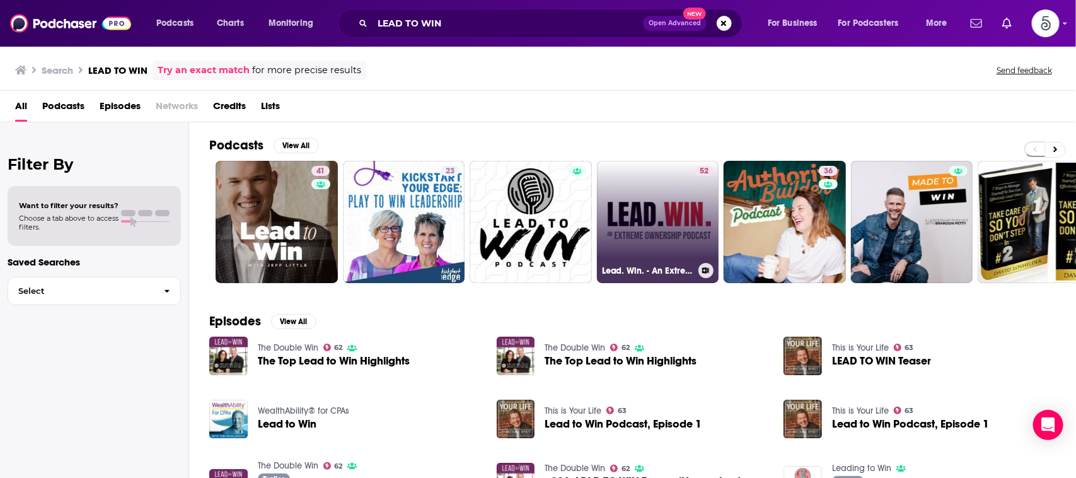
click at [654, 197] on link "52 Lead. Win. - An Extreme Ownership Podcast" at bounding box center [658, 222] width 122 height 122
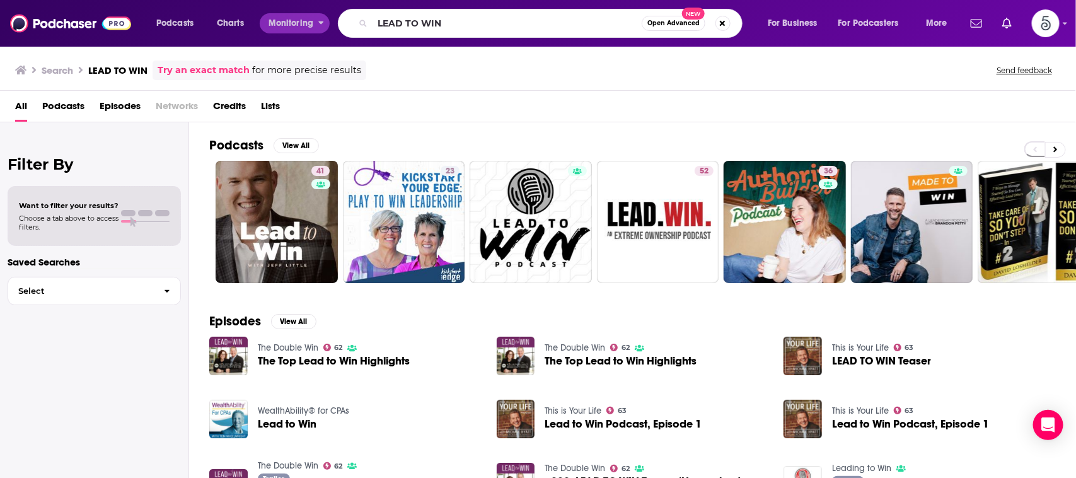
click at [263, 22] on div "Podcasts Charts Monitoring LEAD TO WIN Open Advanced New For Business For Podca…" at bounding box center [553, 23] width 812 height 29
type input "mICHAEL HYATT"
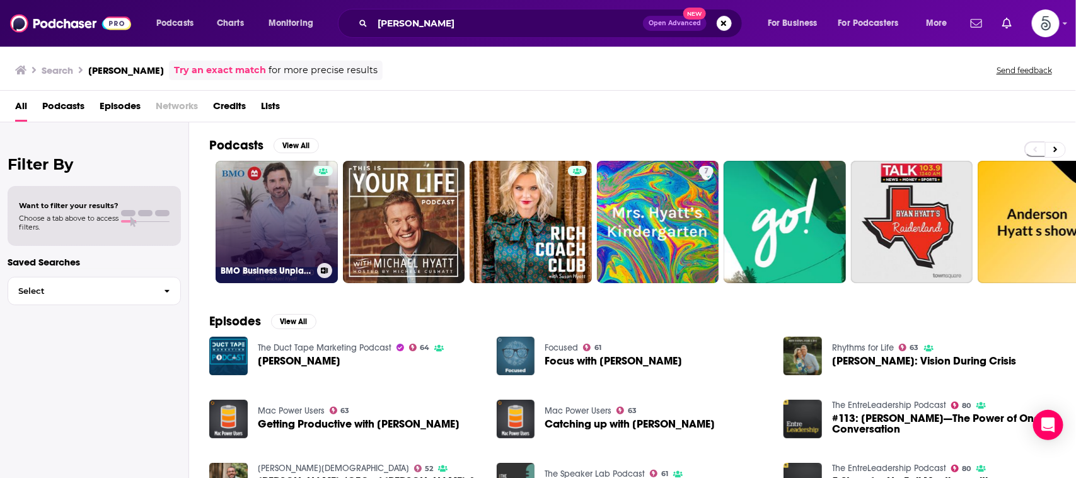
click at [292, 205] on link "BMO Business Unplanned with Michael Hyatt" at bounding box center [277, 222] width 122 height 122
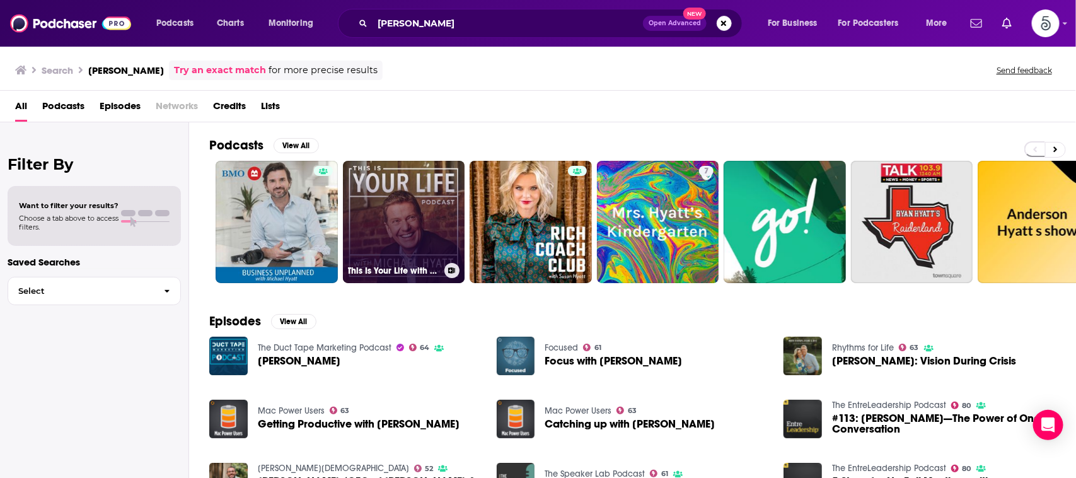
click at [401, 199] on link "This Is Your Life with Michael Hyatt" at bounding box center [404, 222] width 122 height 122
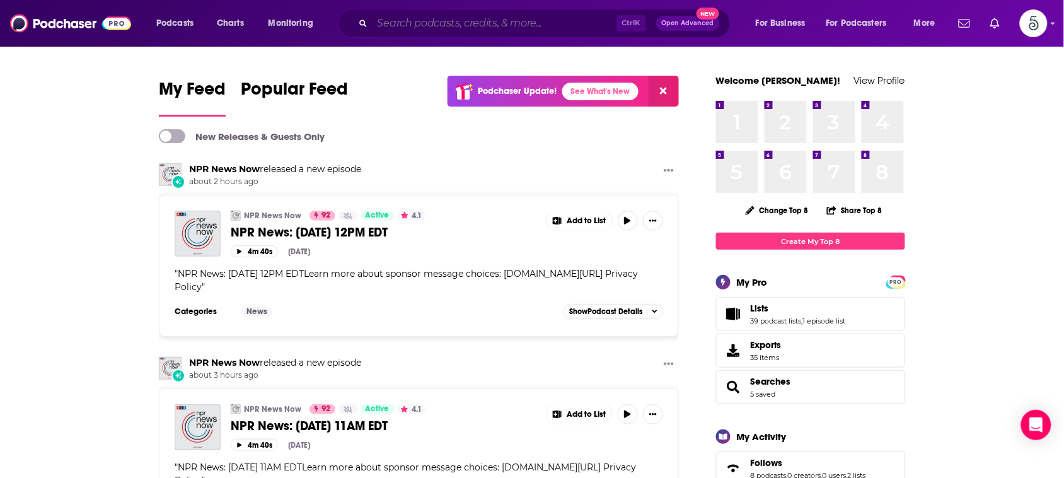
click at [501, 19] on input "Search podcasts, credits, & more..." at bounding box center [494, 23] width 244 height 20
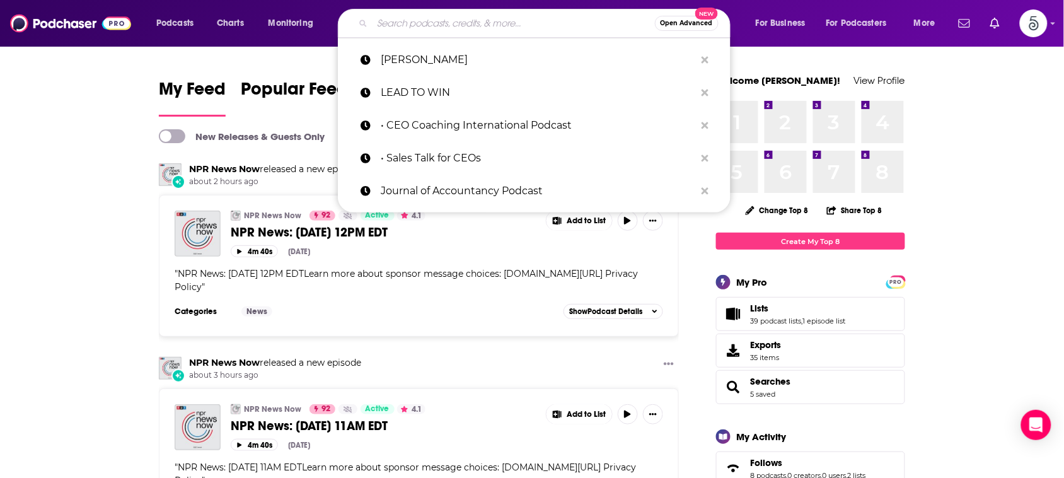
paste input "• The McKinsey Podcast"
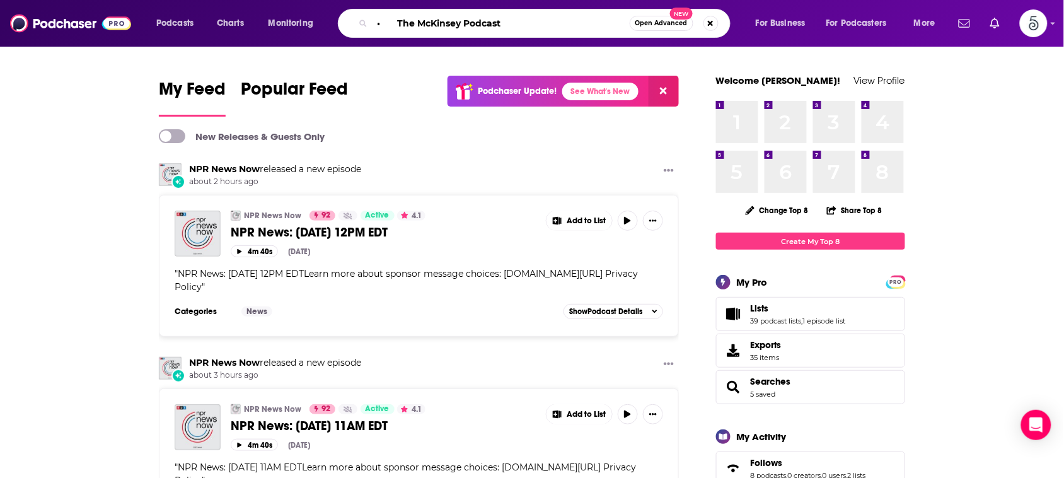
type input "• The McKinsey Podcast"
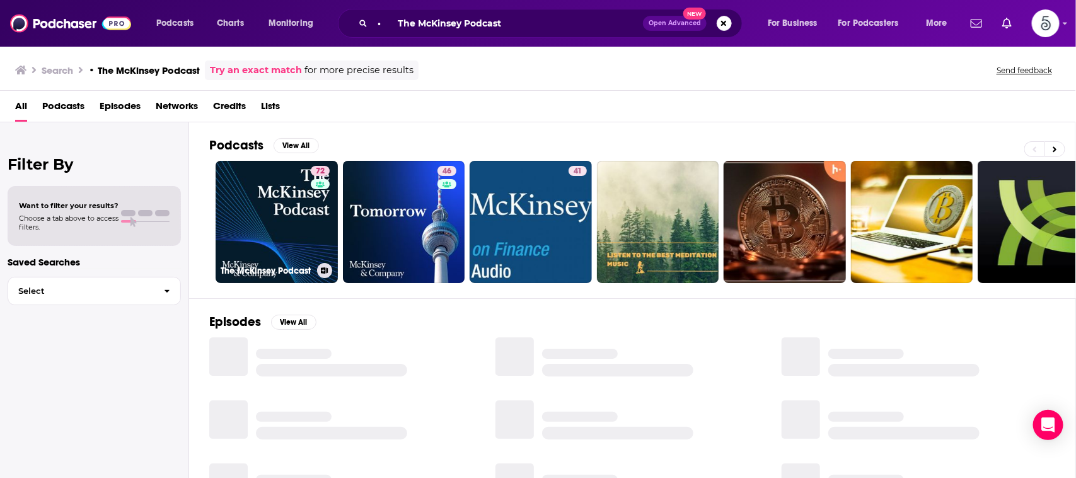
click at [288, 190] on link "72 The McKinsey Podcast" at bounding box center [277, 222] width 122 height 122
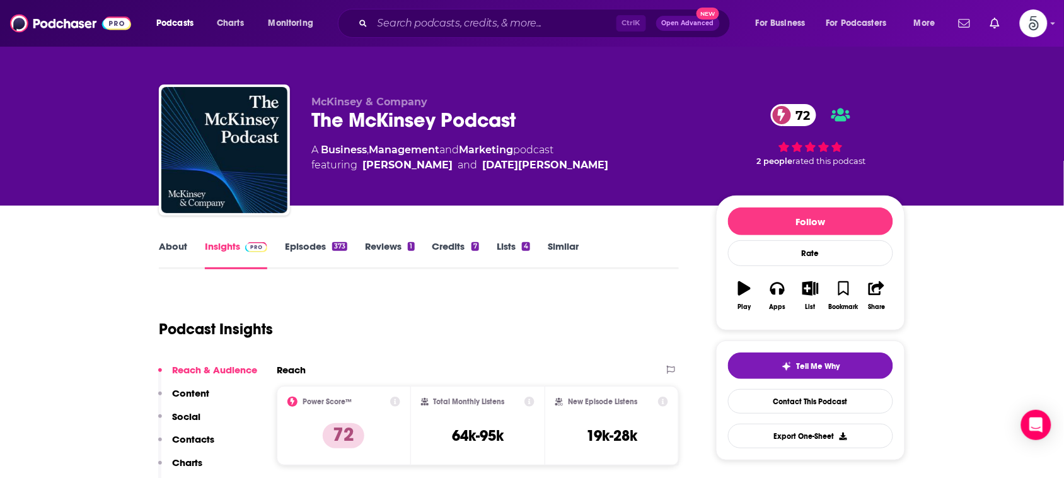
click at [173, 247] on link "About" at bounding box center [173, 254] width 28 height 29
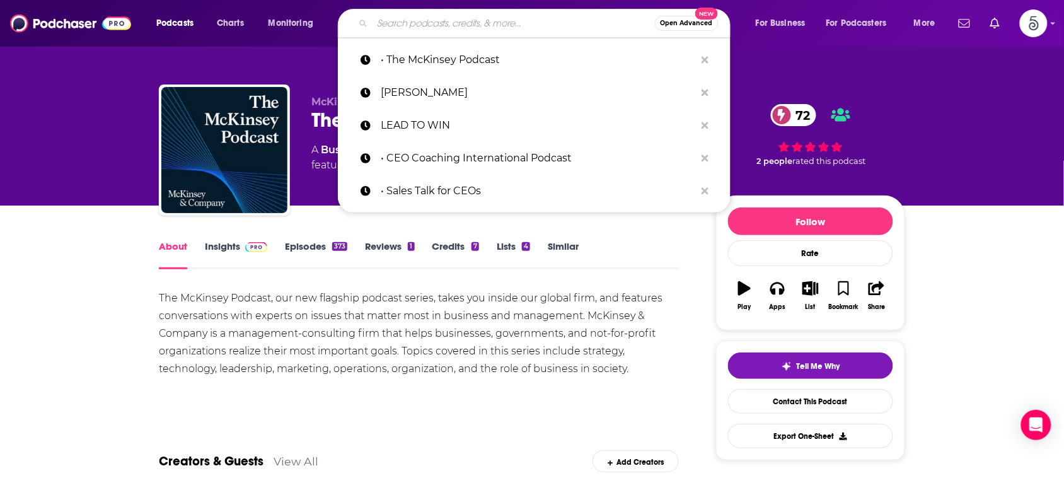
click at [505, 25] on input "Search podcasts, credits, & more..." at bounding box center [513, 23] width 282 height 20
